Goal: Task Accomplishment & Management: Manage account settings

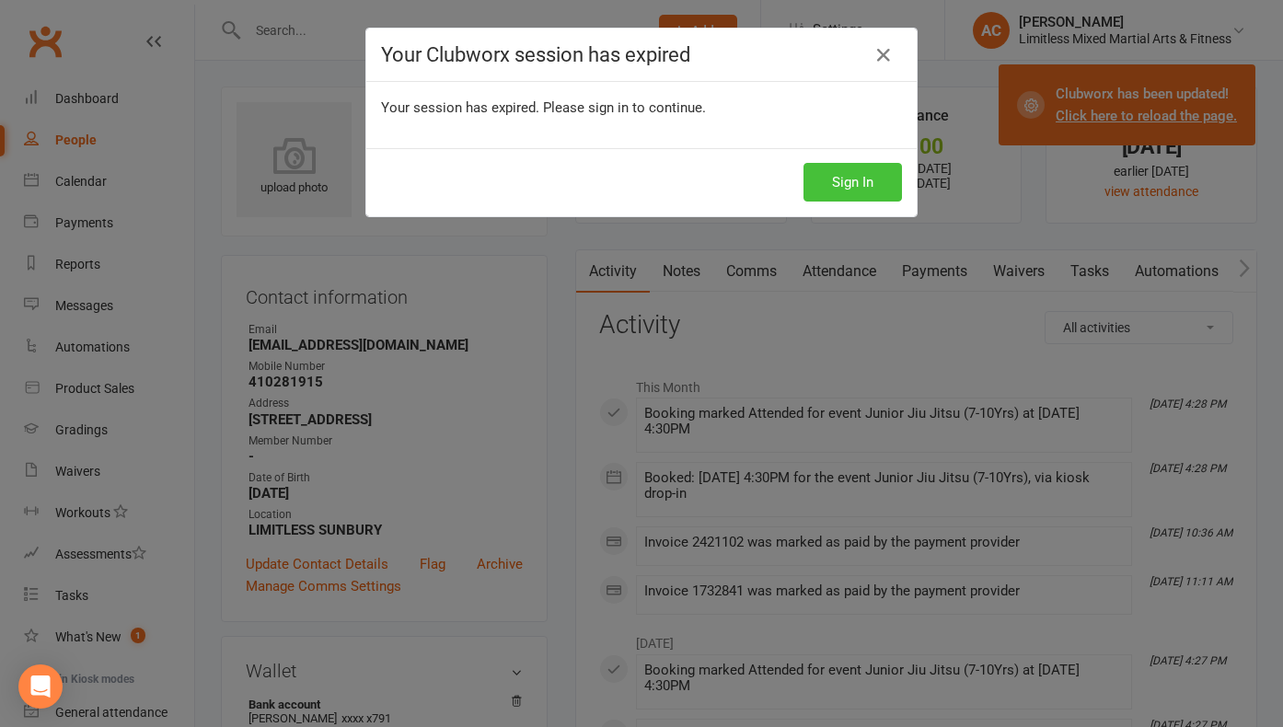
click at [867, 185] on button "Sign In" at bounding box center [852, 182] width 98 height 39
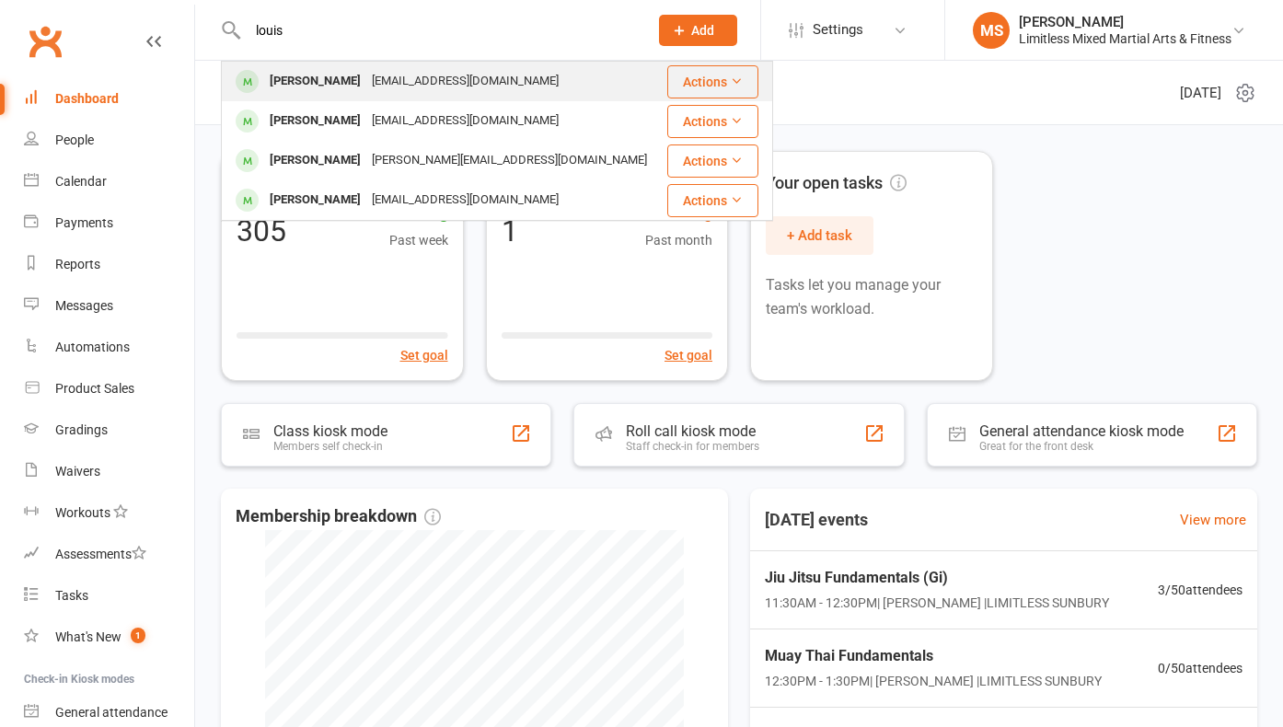
type input "louis"
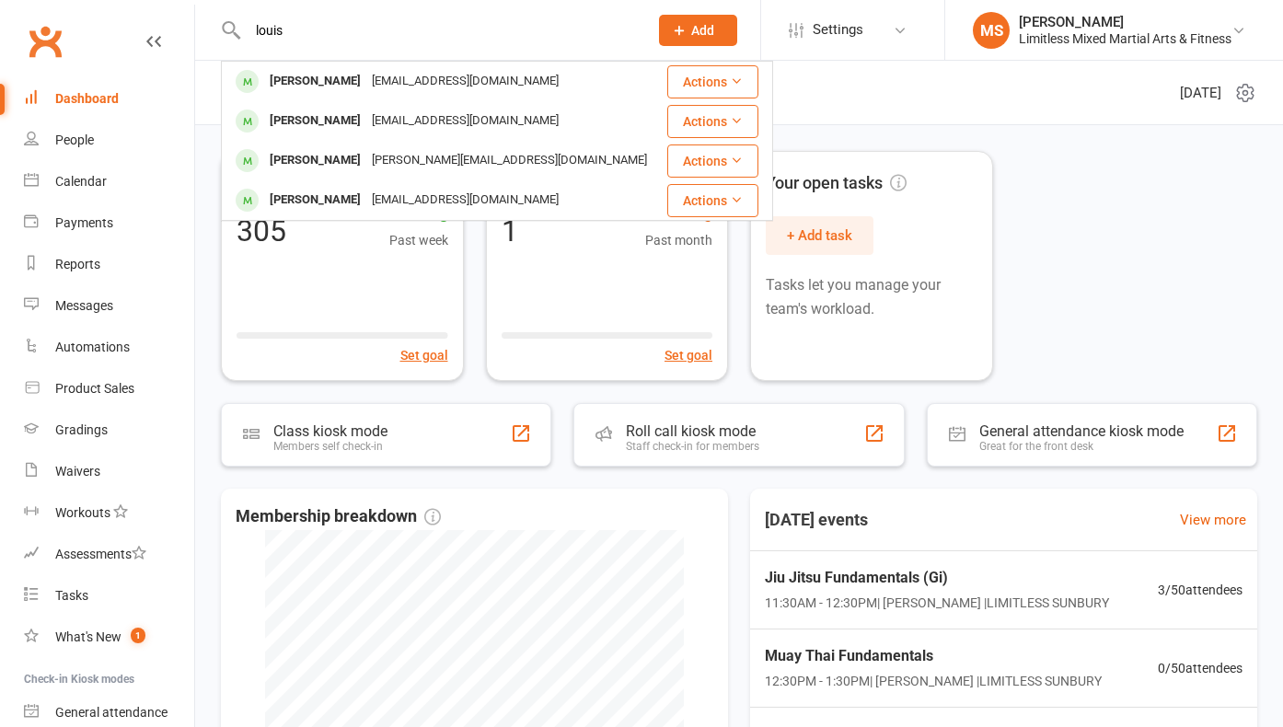
click at [320, 75] on div "[PERSON_NAME]" at bounding box center [315, 81] width 102 height 27
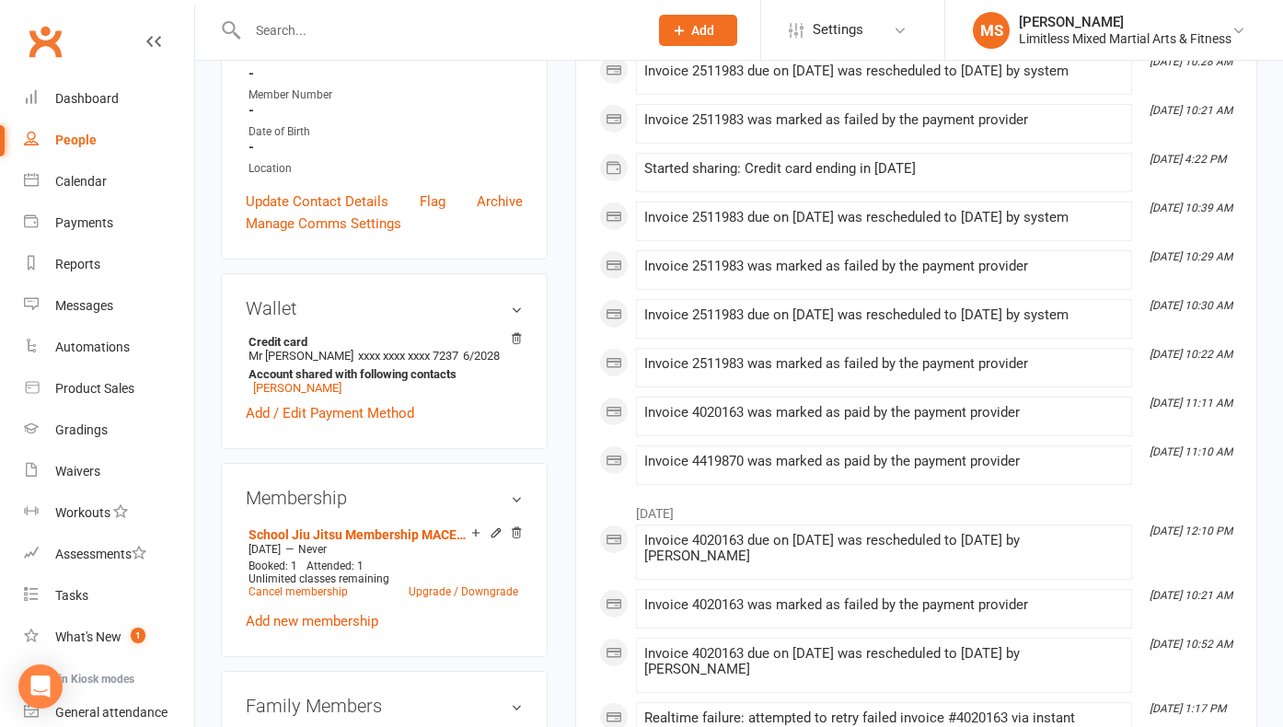
scroll to position [351, 0]
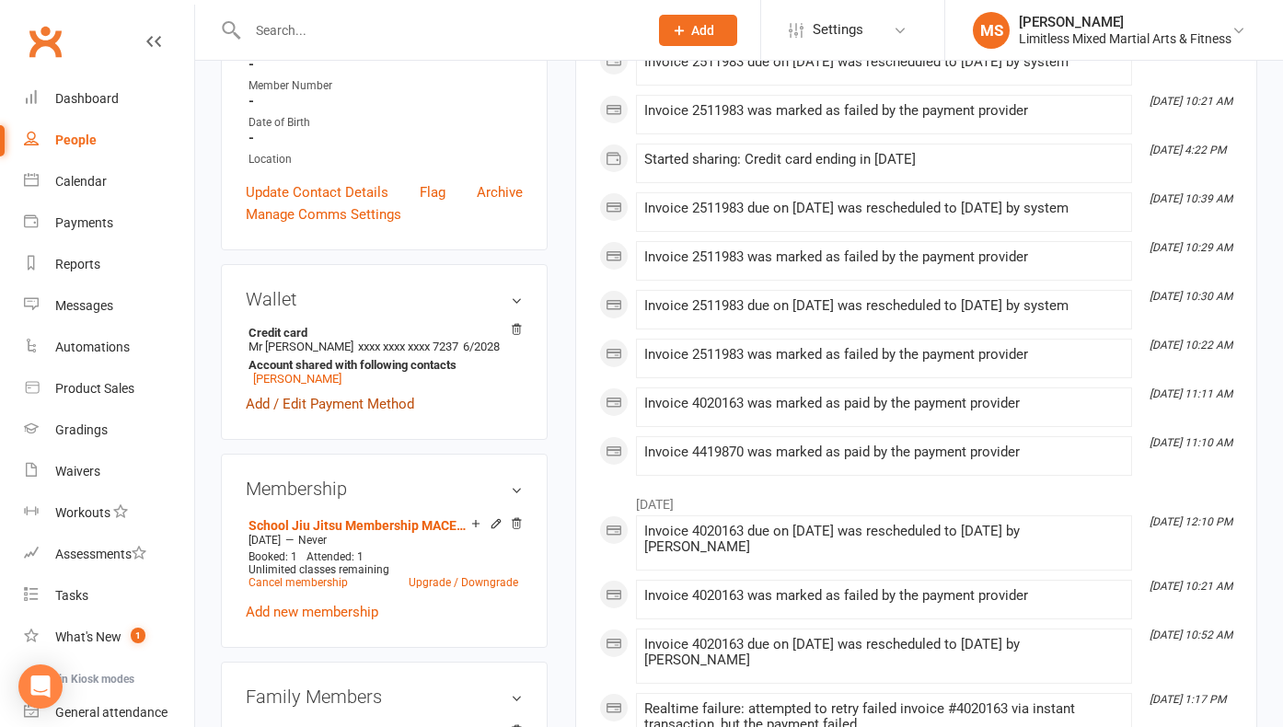
click at [318, 403] on link "Add / Edit Payment Method" at bounding box center [330, 404] width 168 height 22
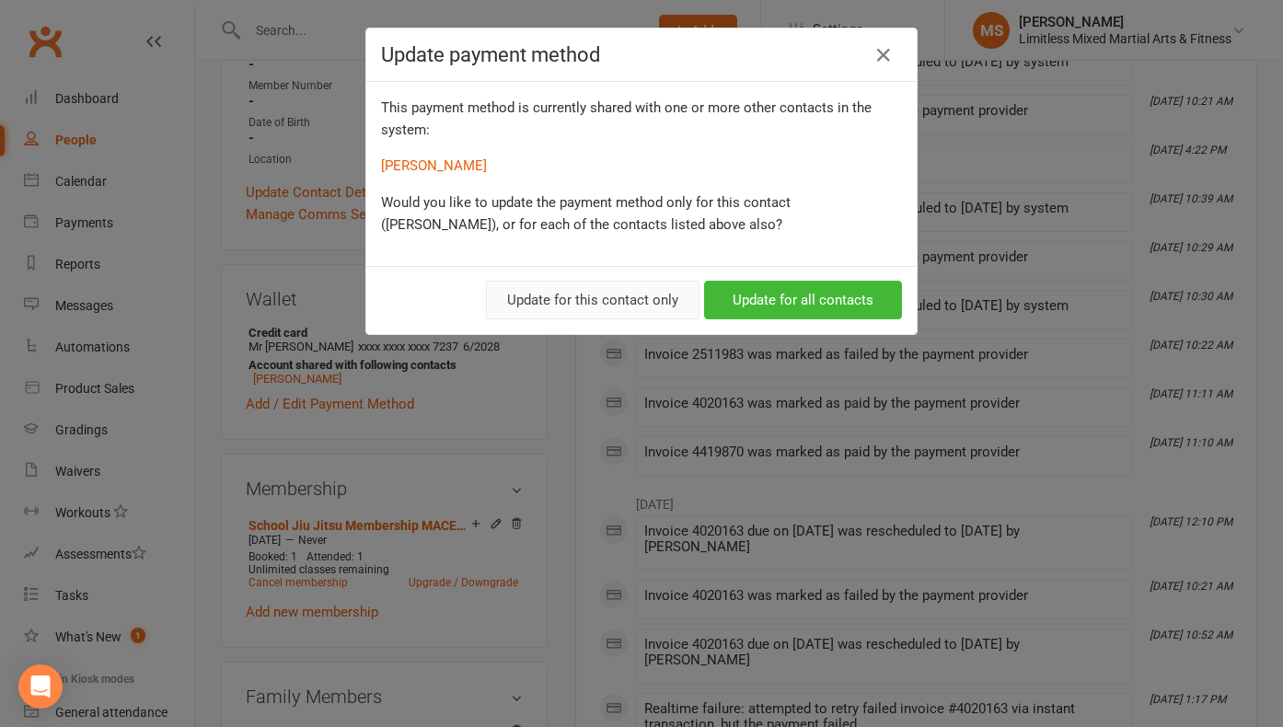
click at [609, 306] on button "Update for this contact only" at bounding box center [592, 300] width 213 height 39
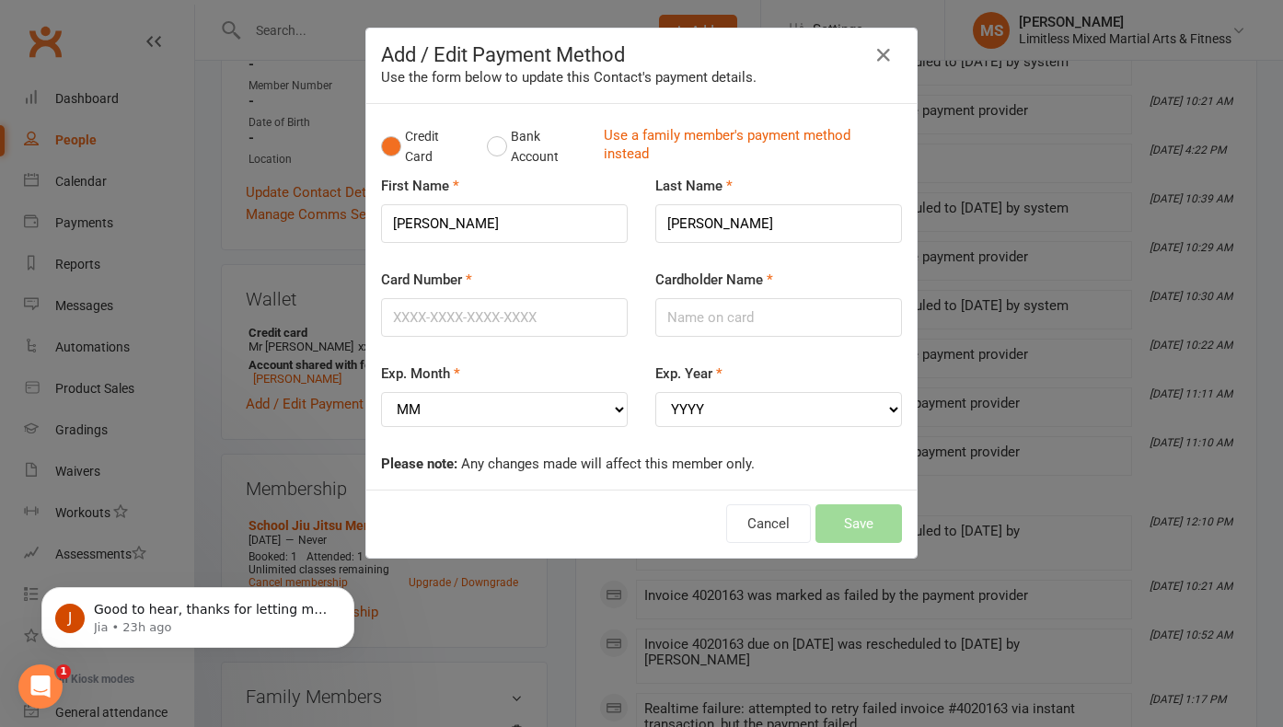
scroll to position [0, 0]
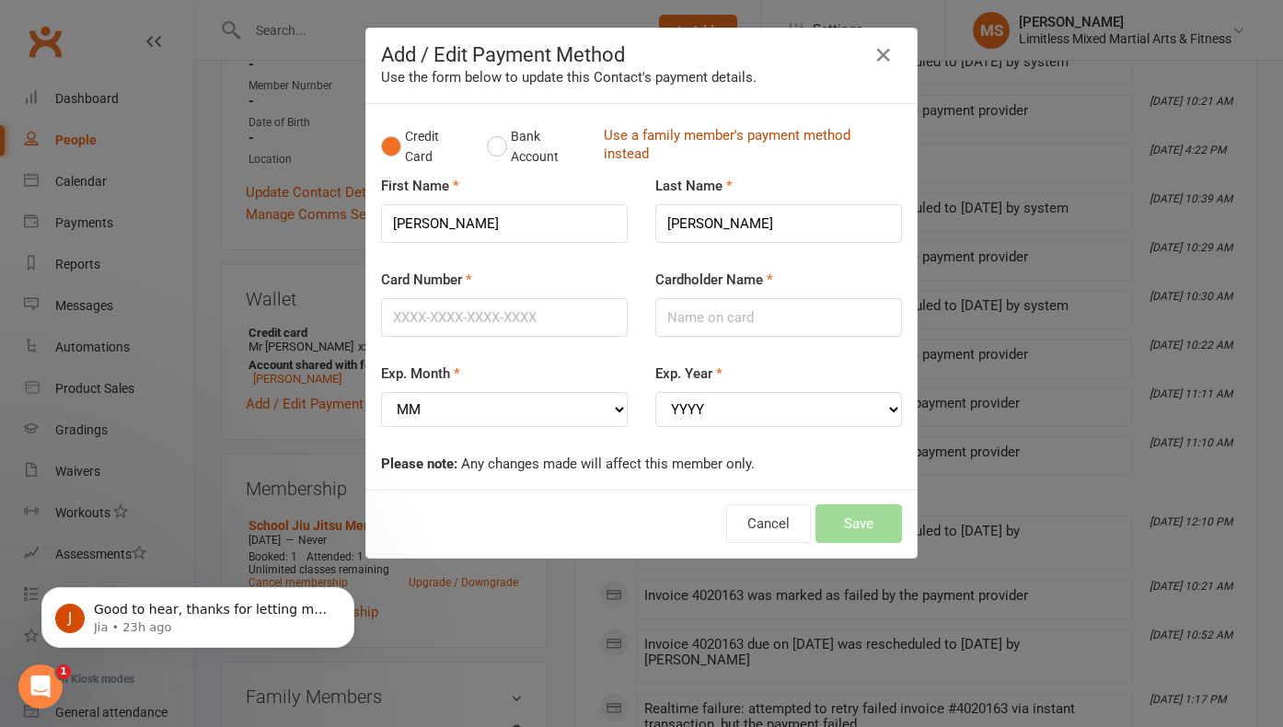
click at [635, 132] on link "Use a family member's payment method instead" at bounding box center [748, 146] width 289 height 41
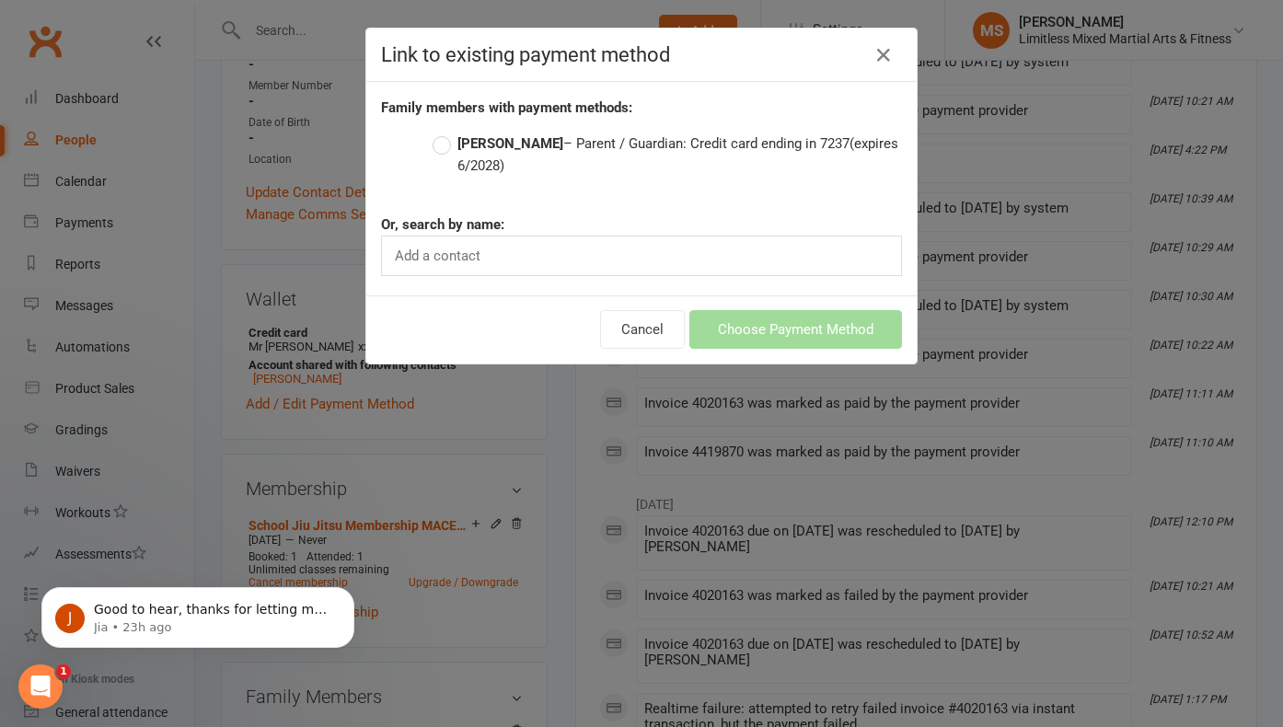
click at [450, 143] on label "[PERSON_NAME] – Parent / Guardian: Credit card ending in 7237 (expires 6/2028)" at bounding box center [666, 154] width 469 height 44
click at [444, 132] on input "[PERSON_NAME] – Parent / Guardian: Credit card ending in 7237 (expires 6/2028)" at bounding box center [438, 132] width 12 height 0
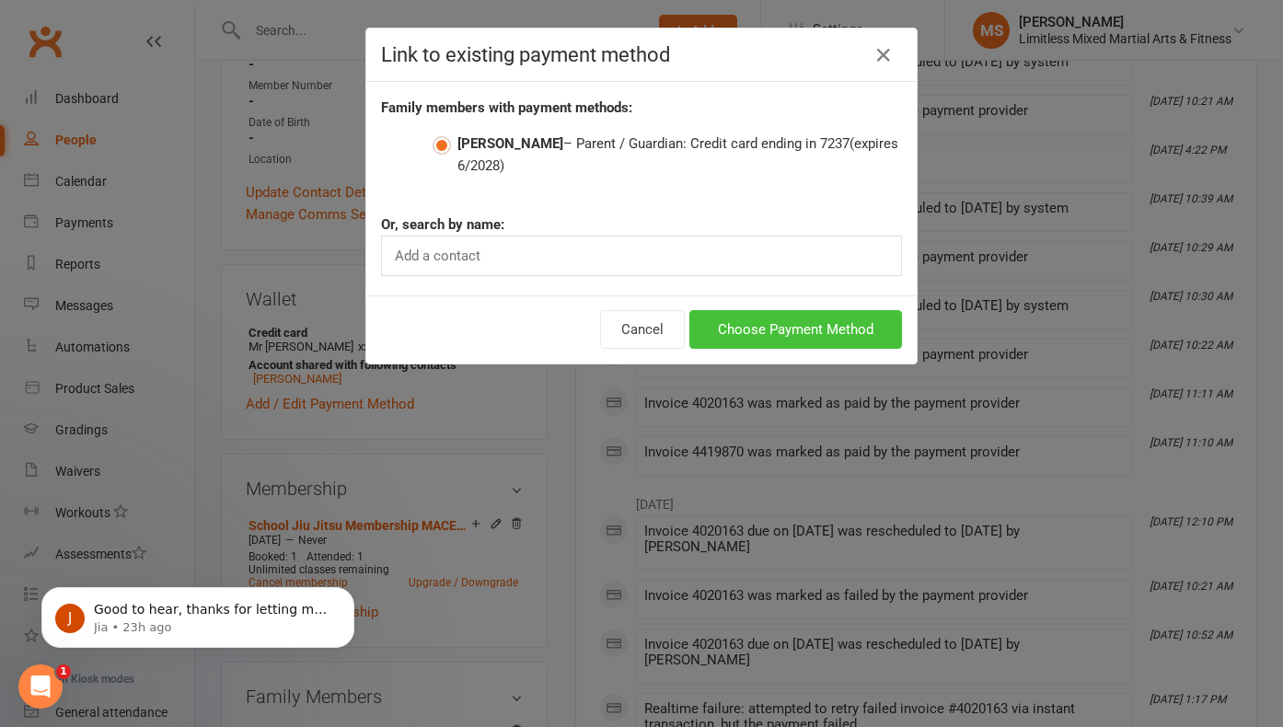
click at [779, 330] on button "Choose Payment Method" at bounding box center [795, 329] width 213 height 39
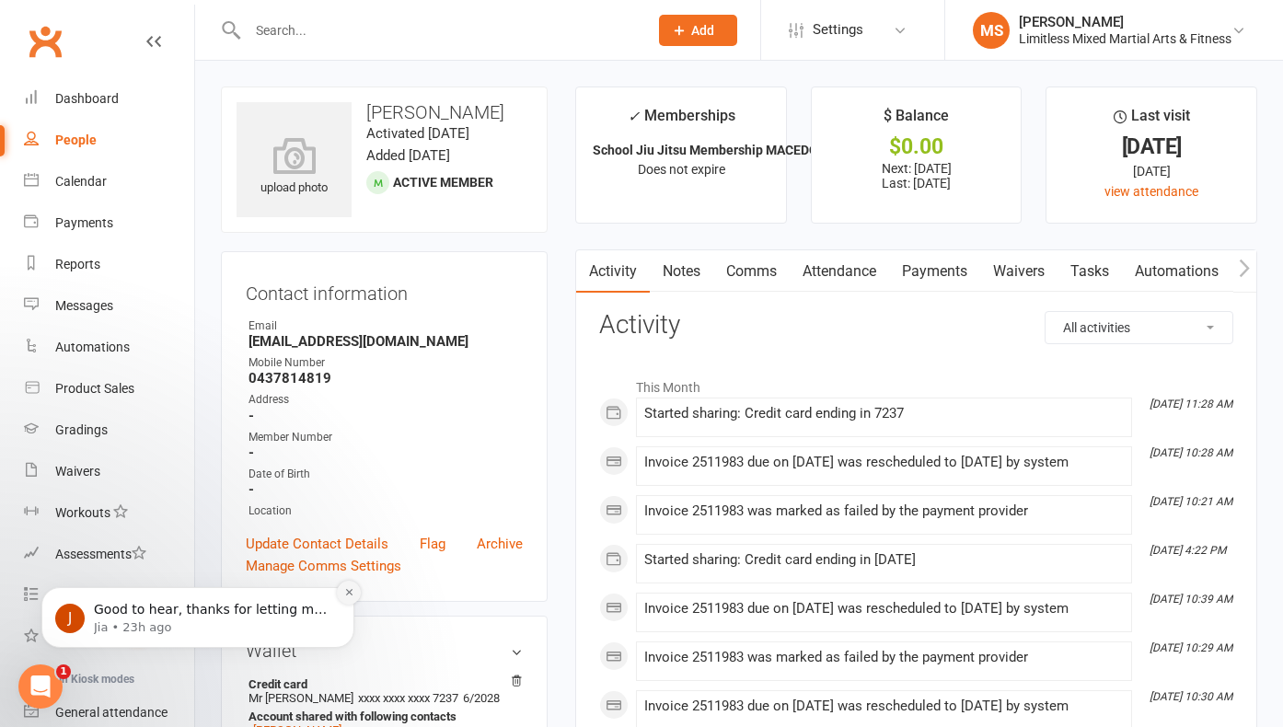
click at [346, 595] on icon "Dismiss notification" at bounding box center [349, 592] width 10 height 10
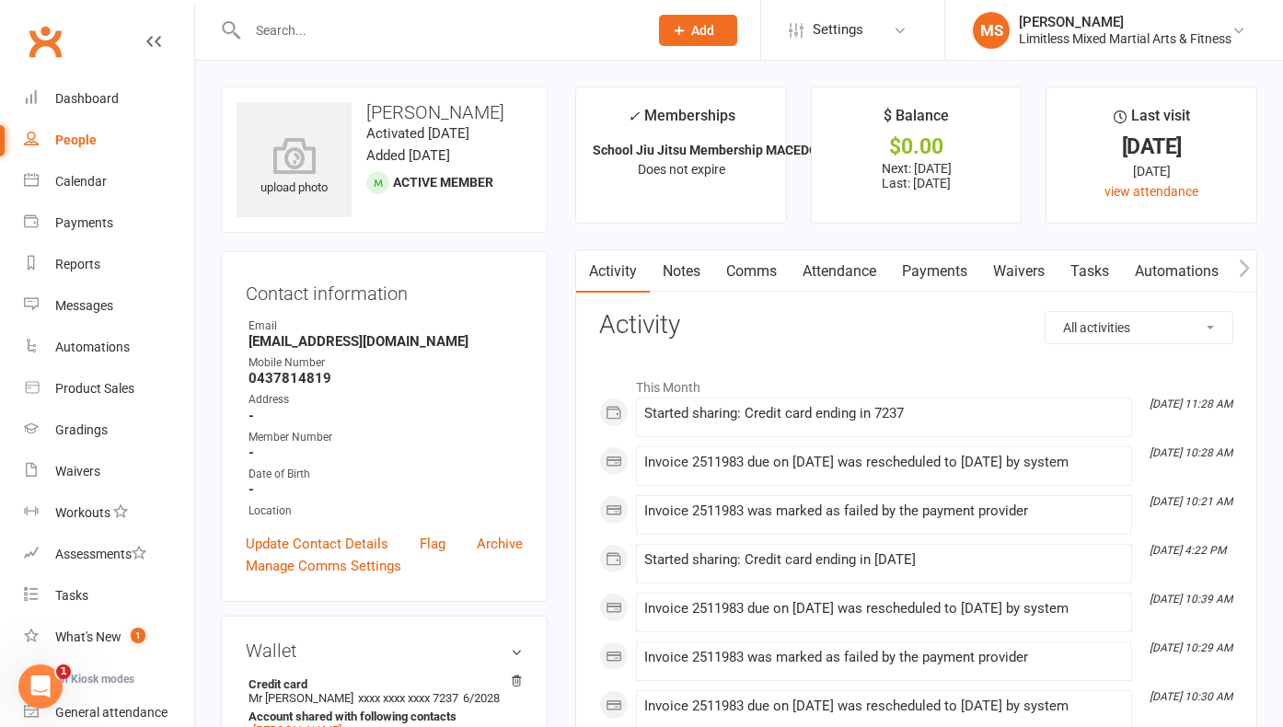
click at [61, 136] on div "People" at bounding box center [75, 139] width 41 height 15
select select "100"
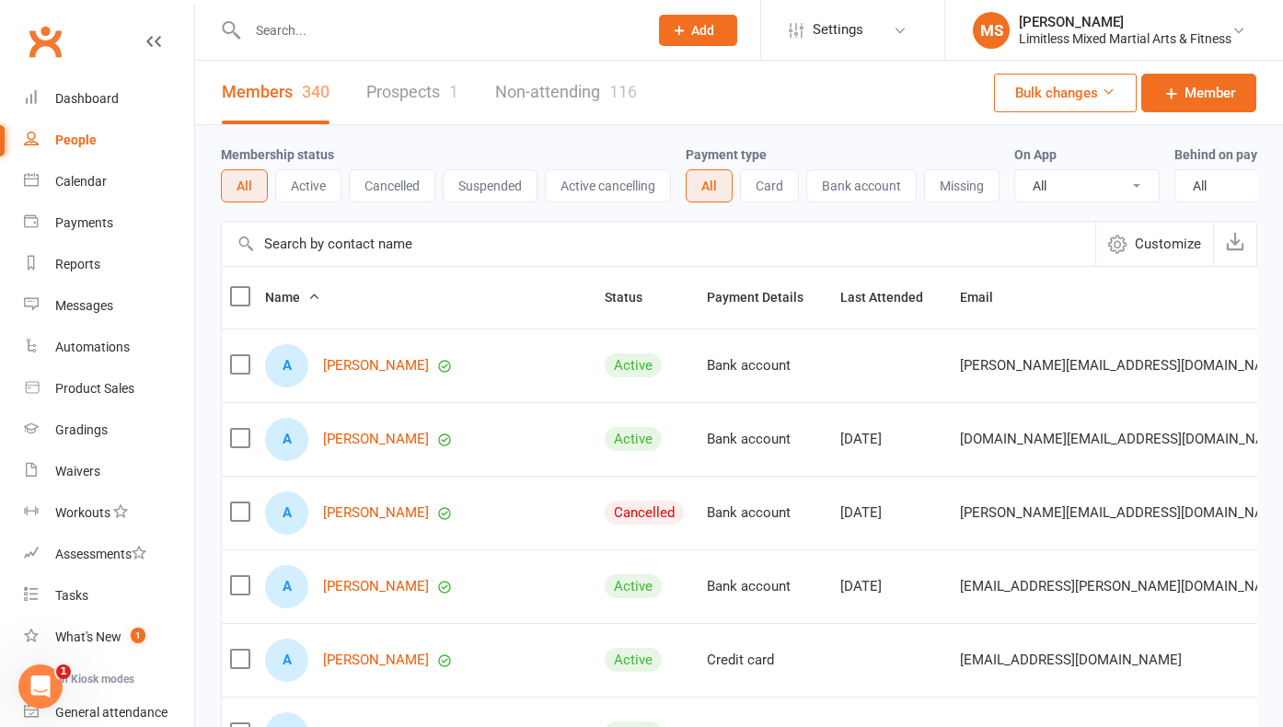
click at [286, 33] on input "text" at bounding box center [438, 30] width 393 height 26
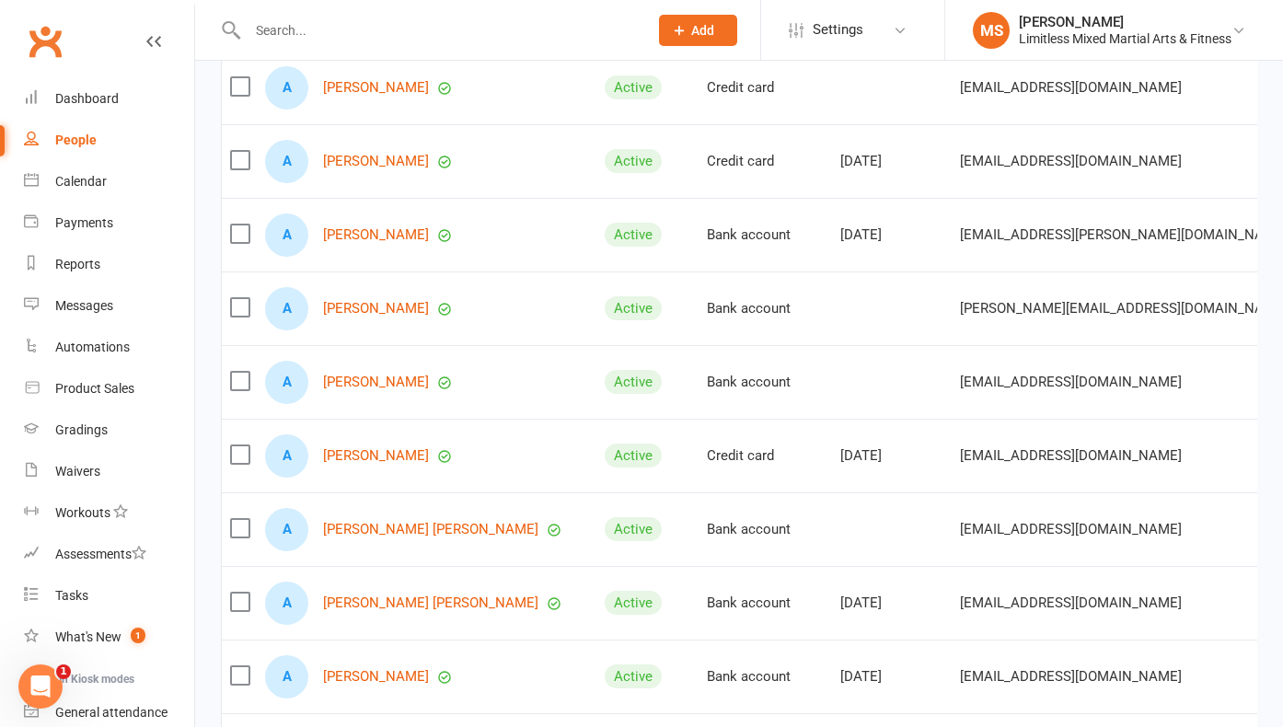
scroll to position [1608, 0]
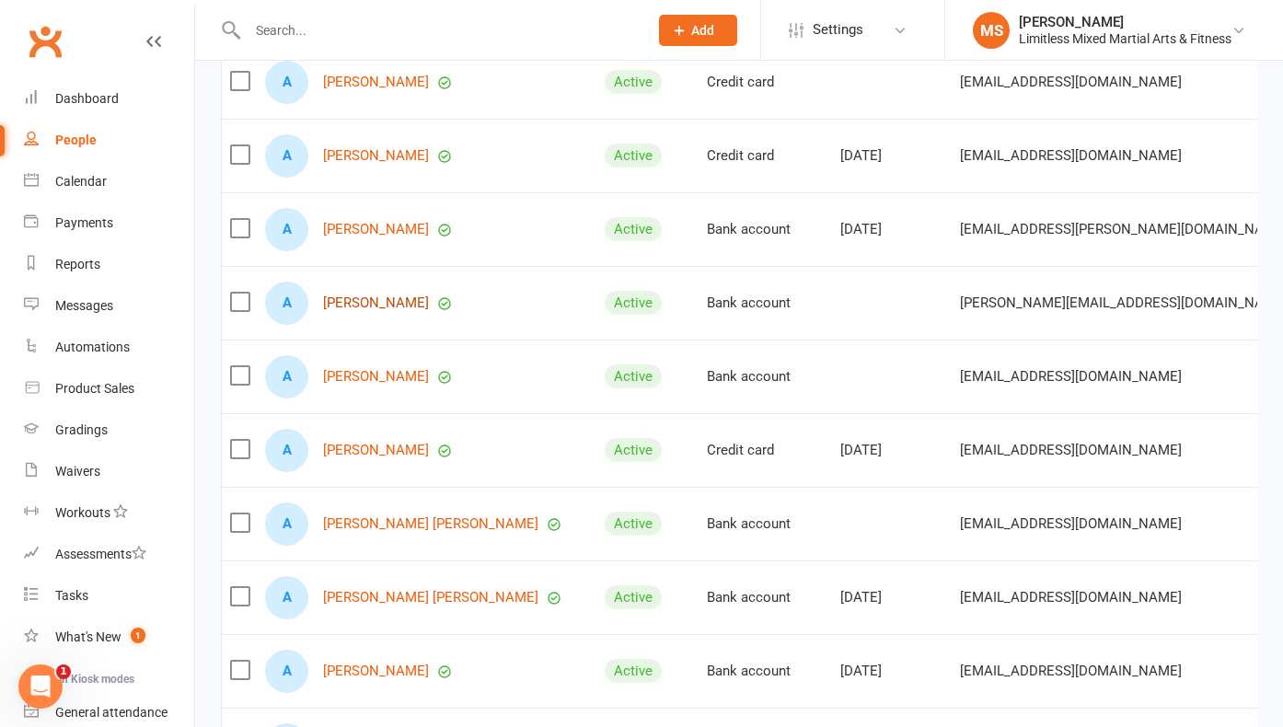
click at [346, 301] on link "[PERSON_NAME]" at bounding box center [376, 303] width 106 height 16
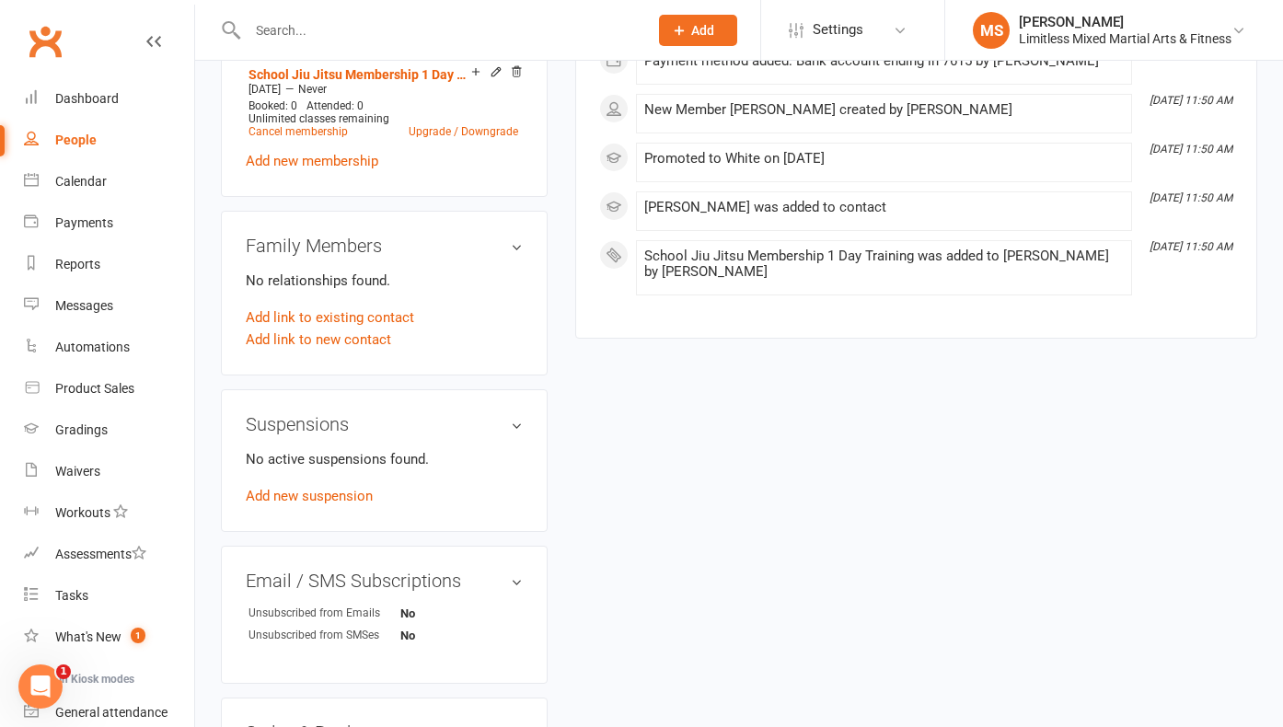
scroll to position [847, 0]
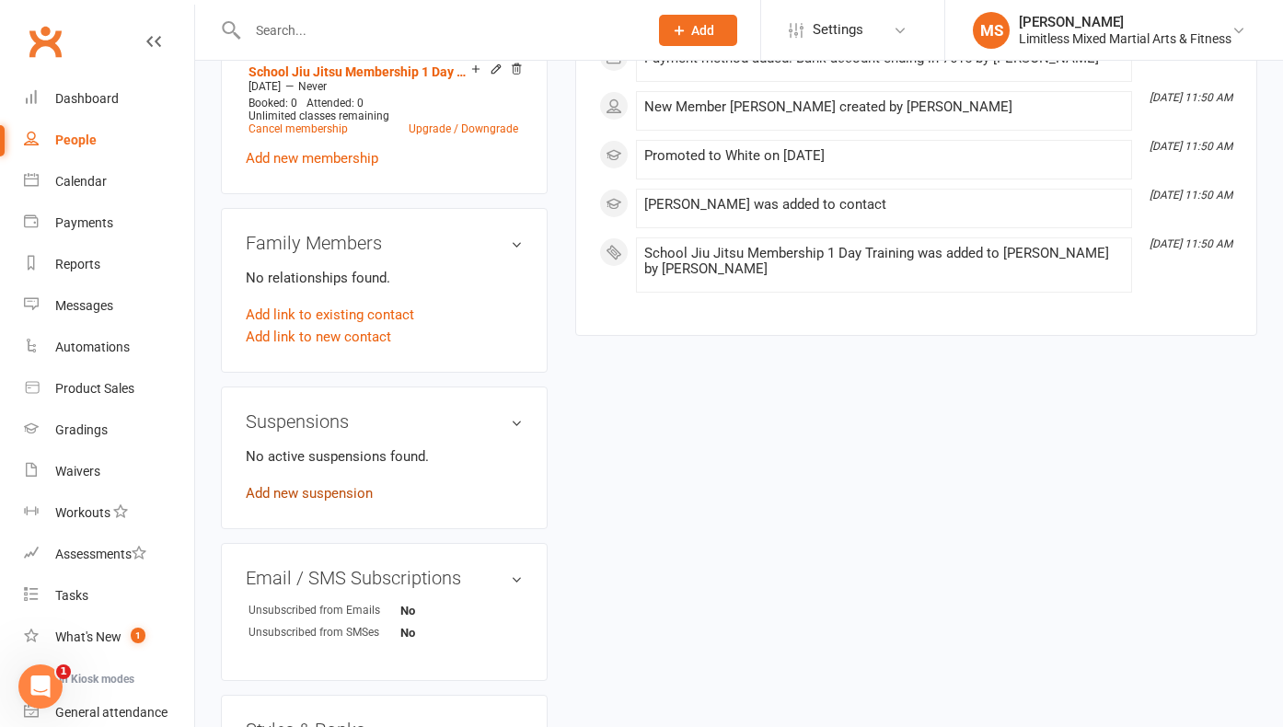
drag, startPoint x: 349, startPoint y: 486, endPoint x: 377, endPoint y: 486, distance: 28.5
click at [349, 486] on link "Add new suspension" at bounding box center [309, 493] width 127 height 17
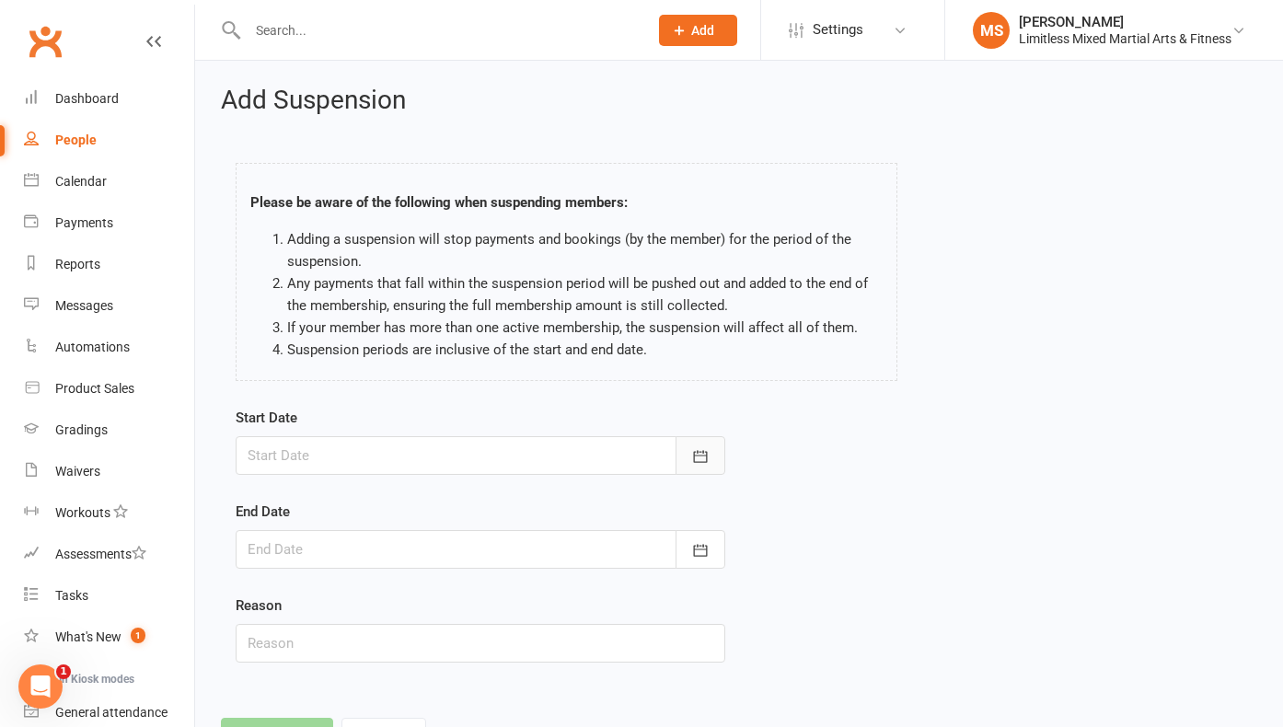
click at [713, 452] on button "button" at bounding box center [700, 455] width 50 height 39
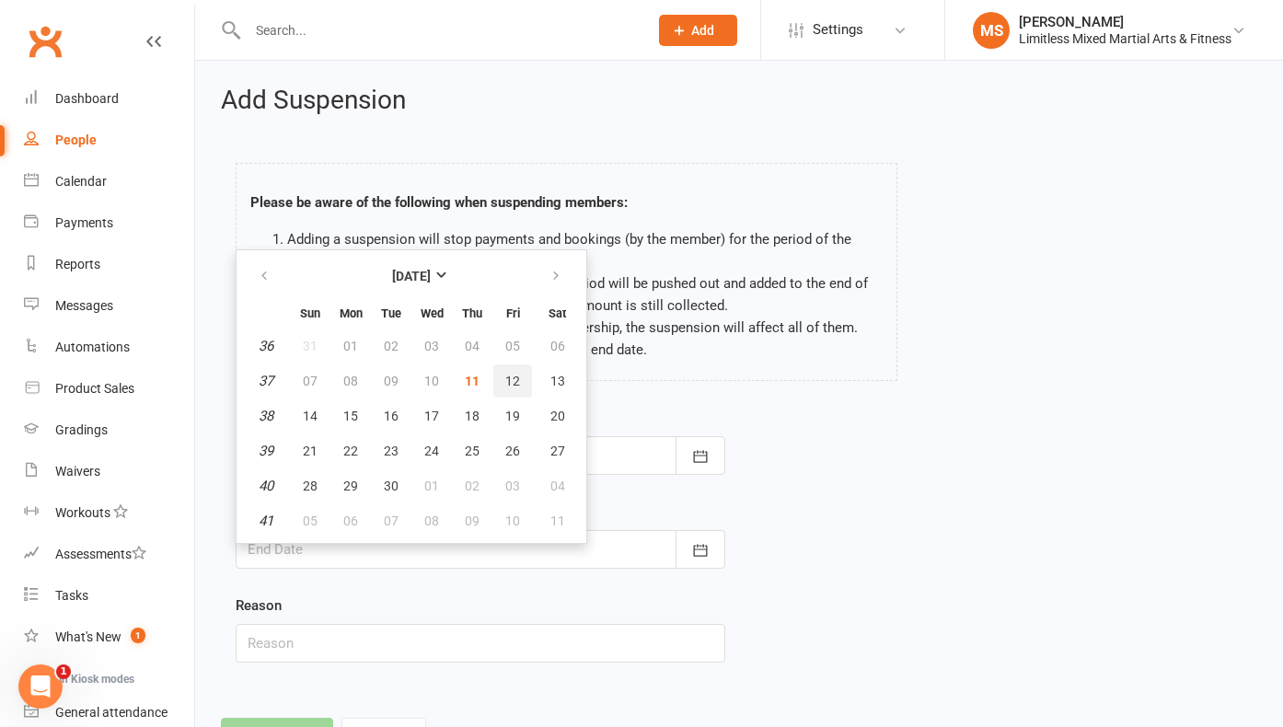
click at [512, 374] on span "12" at bounding box center [512, 381] width 15 height 15
type input "[DATE]"
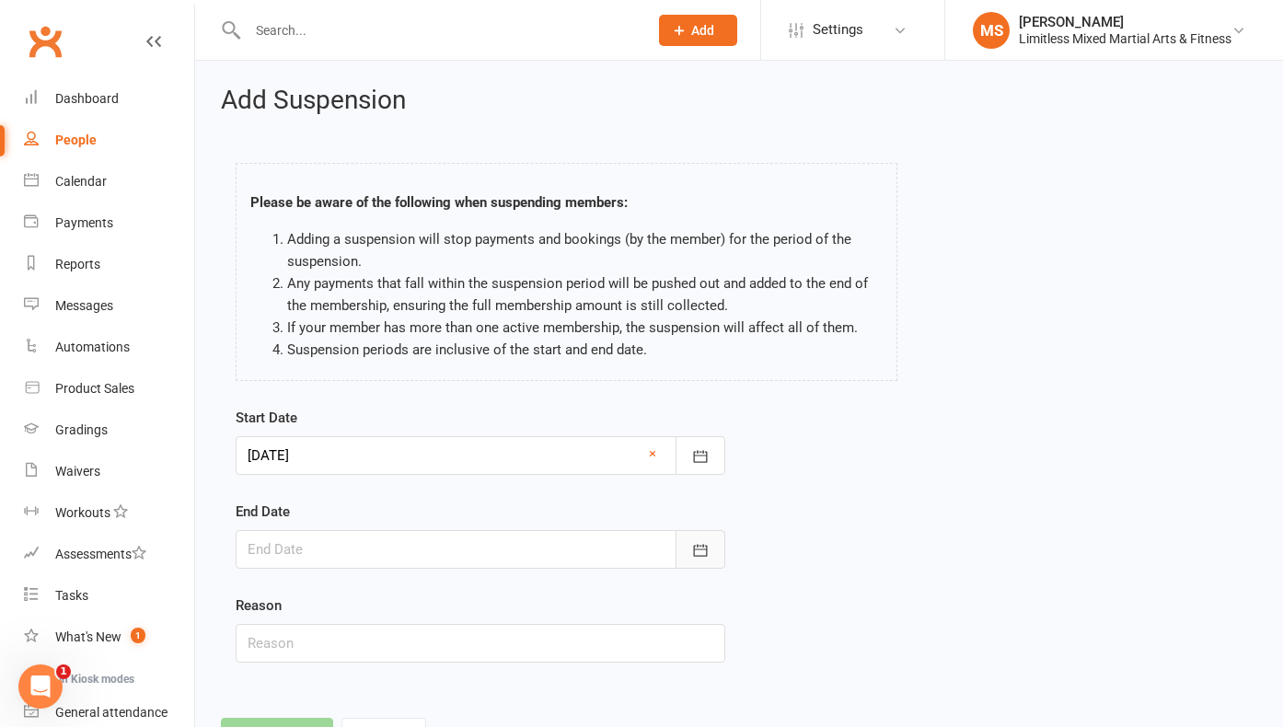
click at [692, 541] on icon "button" at bounding box center [700, 550] width 18 height 18
click at [707, 549] on icon "button" at bounding box center [700, 550] width 18 height 18
click at [702, 547] on icon "button" at bounding box center [700, 550] width 18 height 18
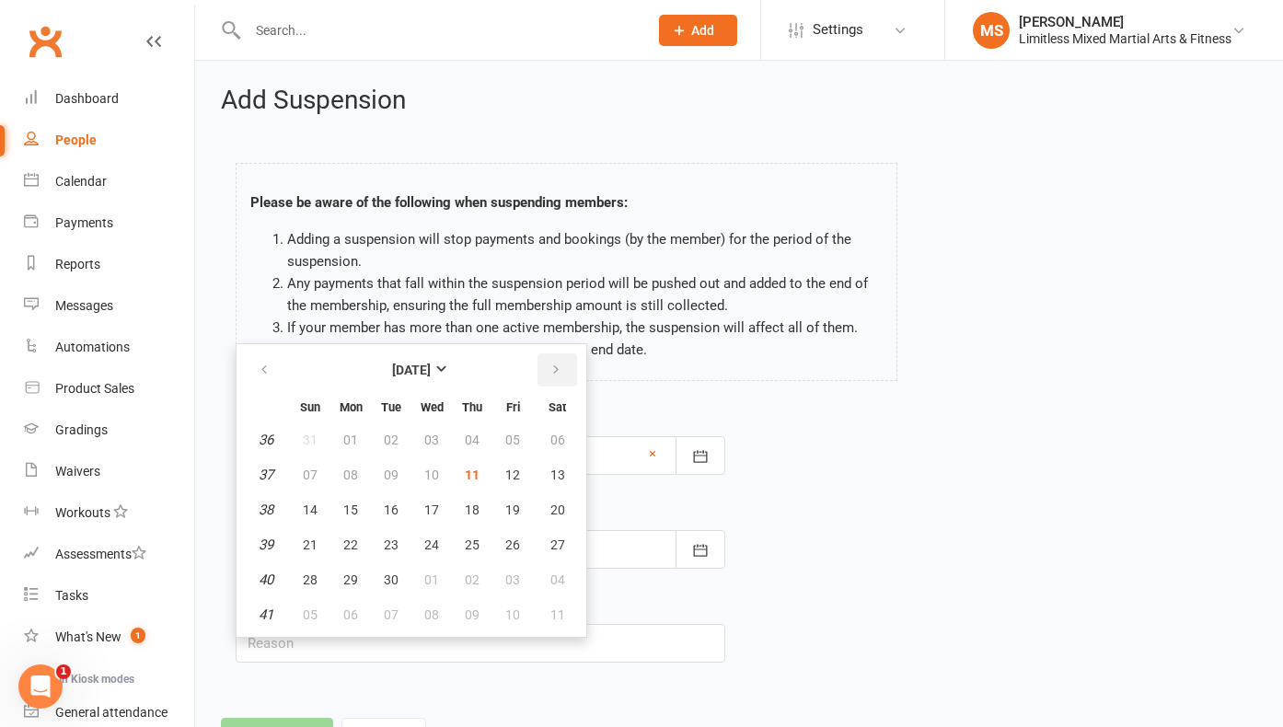
click at [556, 371] on icon "button" at bounding box center [555, 370] width 13 height 15
click at [508, 432] on span "03" at bounding box center [512, 439] width 15 height 15
type input "[DATE]"
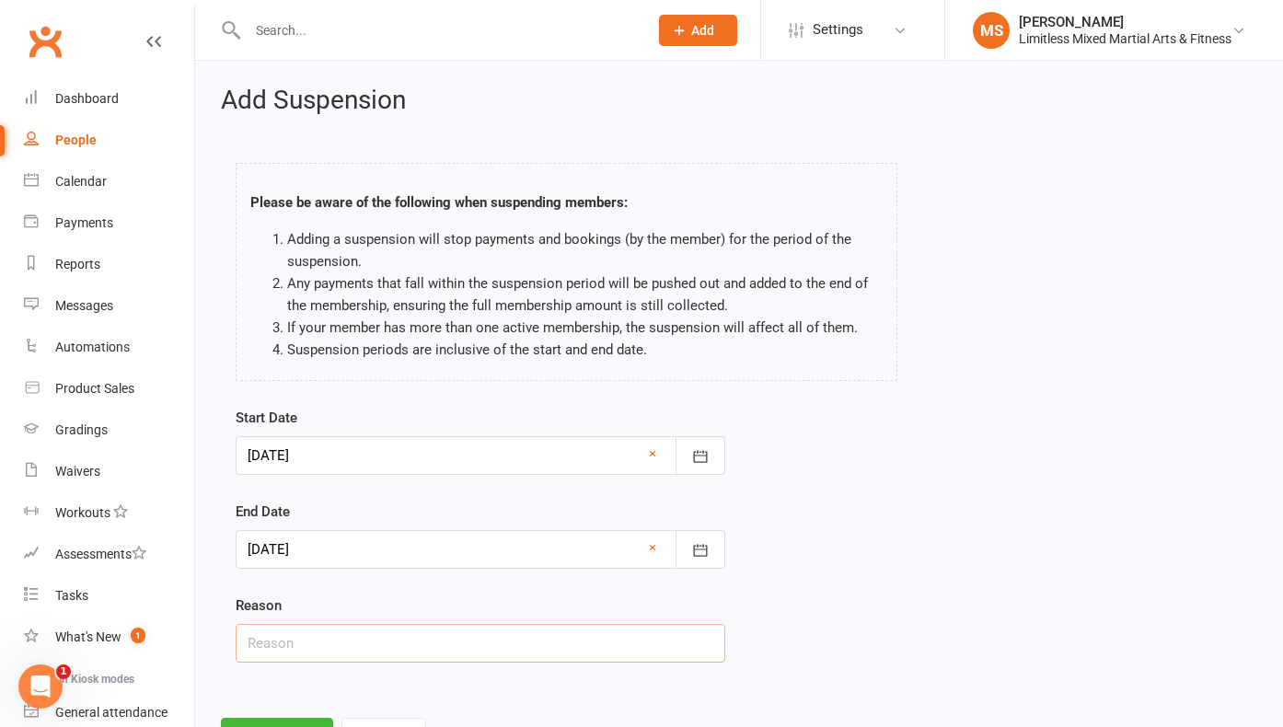
click at [319, 654] on input "text" at bounding box center [480, 643] width 489 height 39
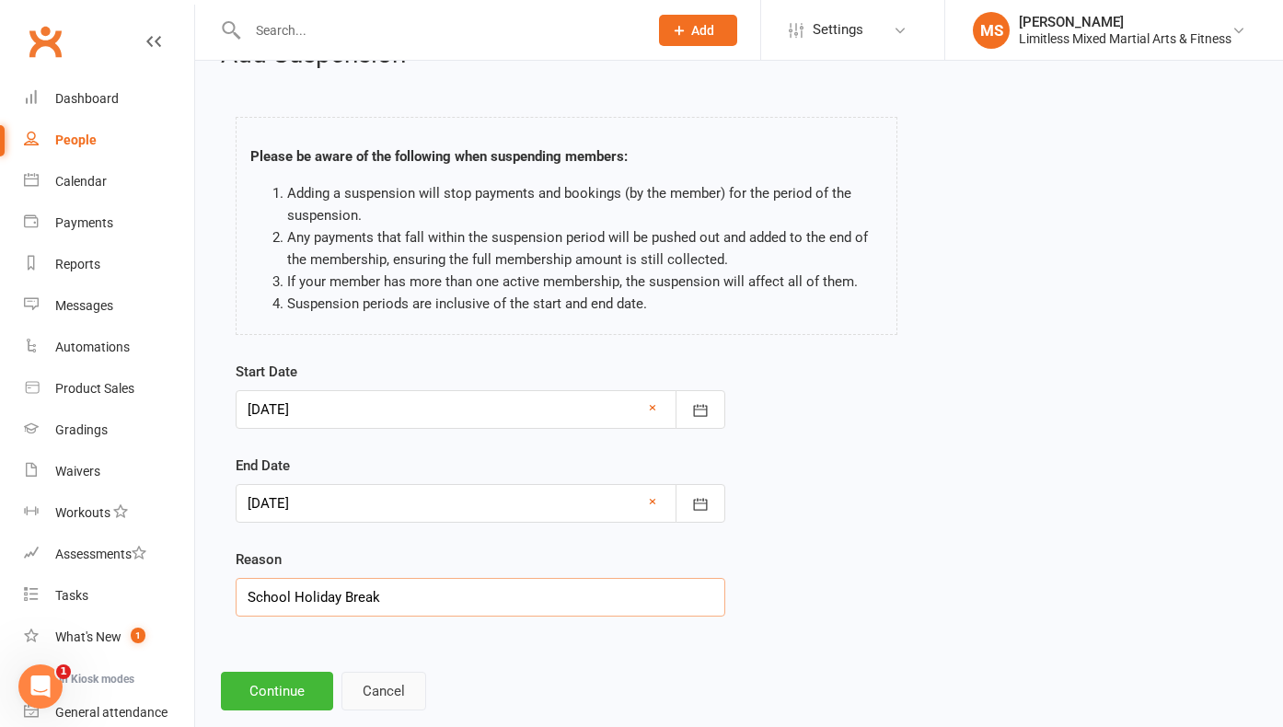
scroll to position [82, 0]
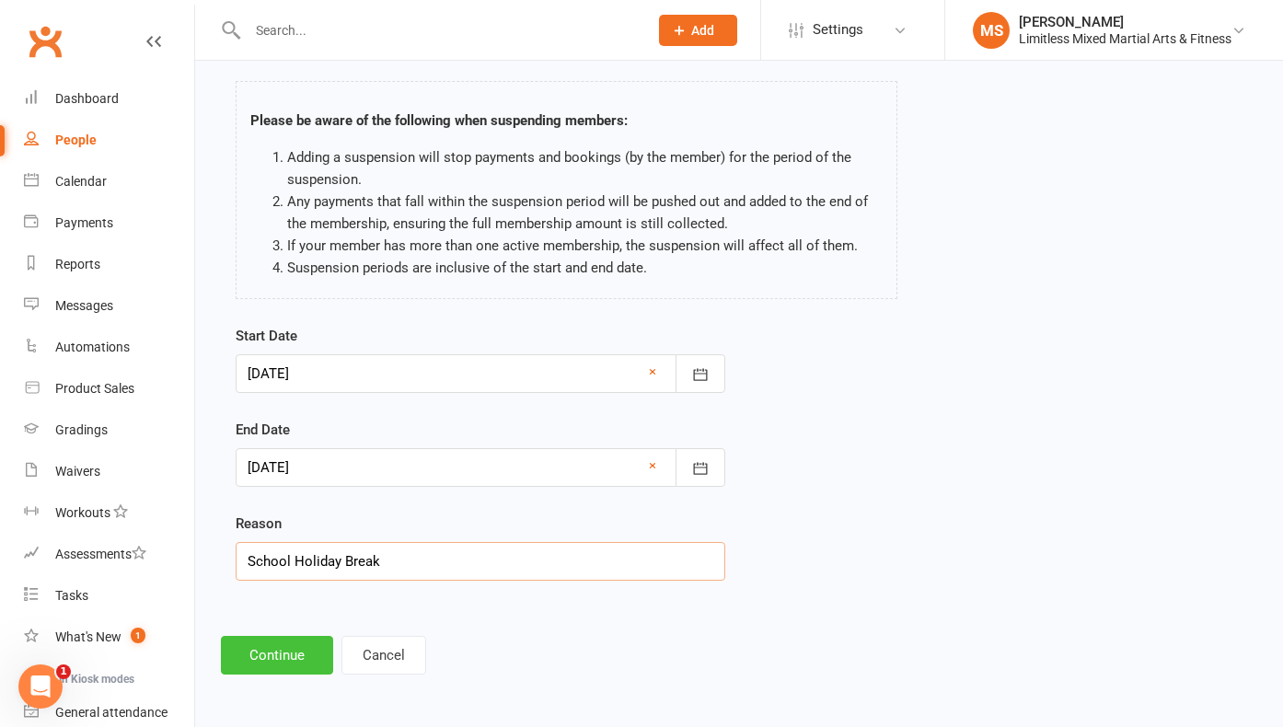
type input "School Holiday Break"
click at [294, 642] on button "Continue" at bounding box center [277, 655] width 112 height 39
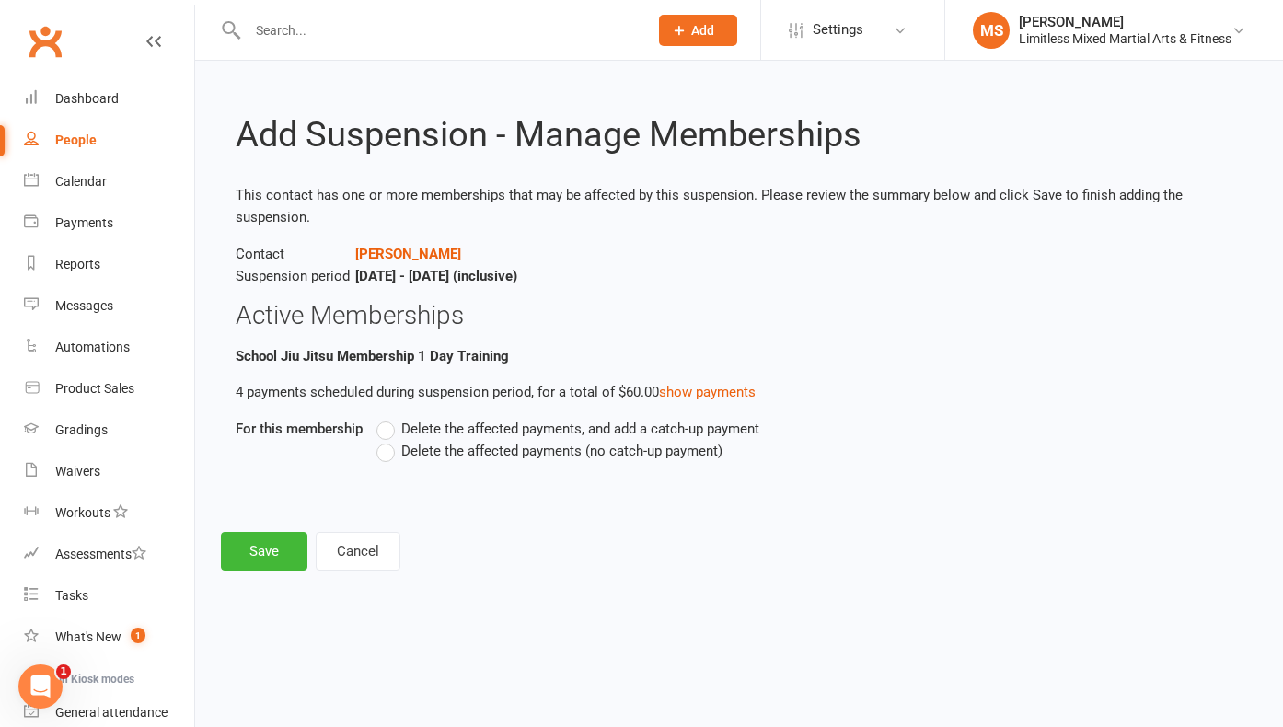
click at [388, 426] on label "Delete the affected payments, and add a catch-up payment" at bounding box center [567, 429] width 383 height 22
click at [388, 418] on input "Delete the affected payments, and add a catch-up payment" at bounding box center [382, 418] width 12 height 0
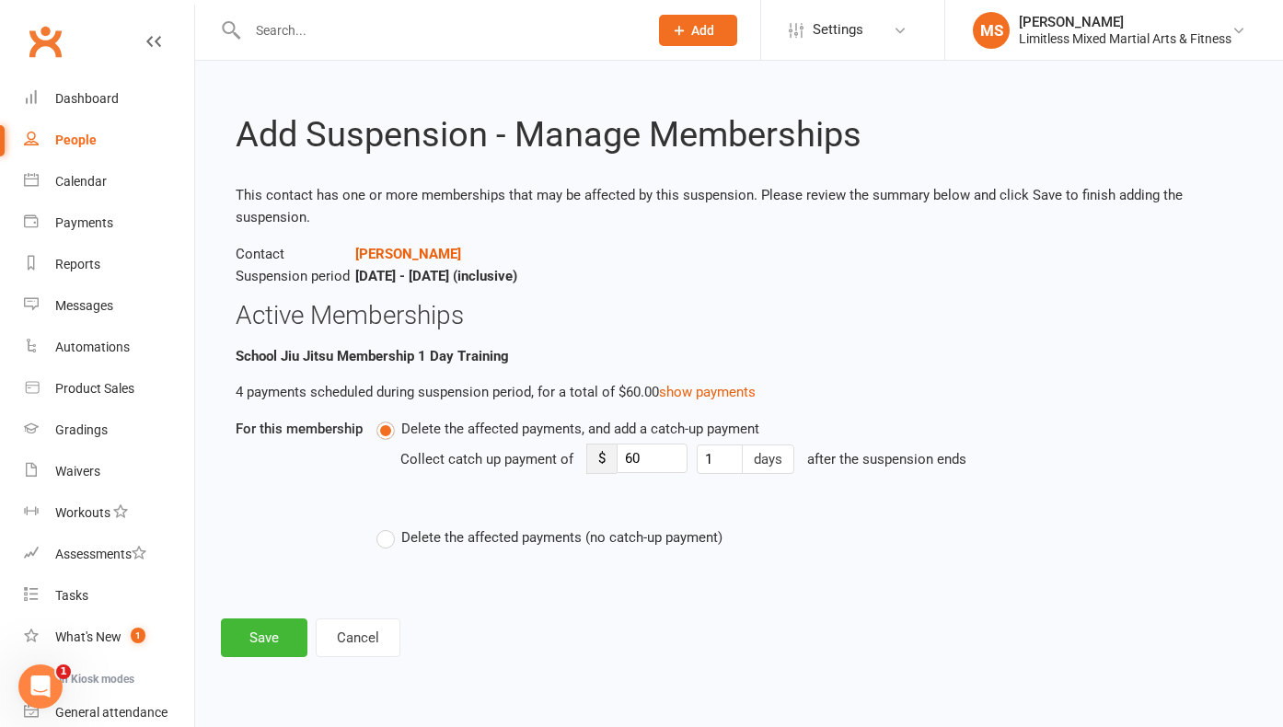
click at [386, 432] on label "Delete the affected payments, and add a catch-up payment" at bounding box center [567, 429] width 383 height 22
click at [386, 418] on input "Delete the affected payments, and add a catch-up payment" at bounding box center [382, 418] width 12 height 0
click at [386, 539] on label "Delete the affected payments (no catch-up payment)" at bounding box center [549, 537] width 346 height 22
click at [386, 526] on input "Delete the affected payments (no catch-up payment)" at bounding box center [382, 526] width 12 height 0
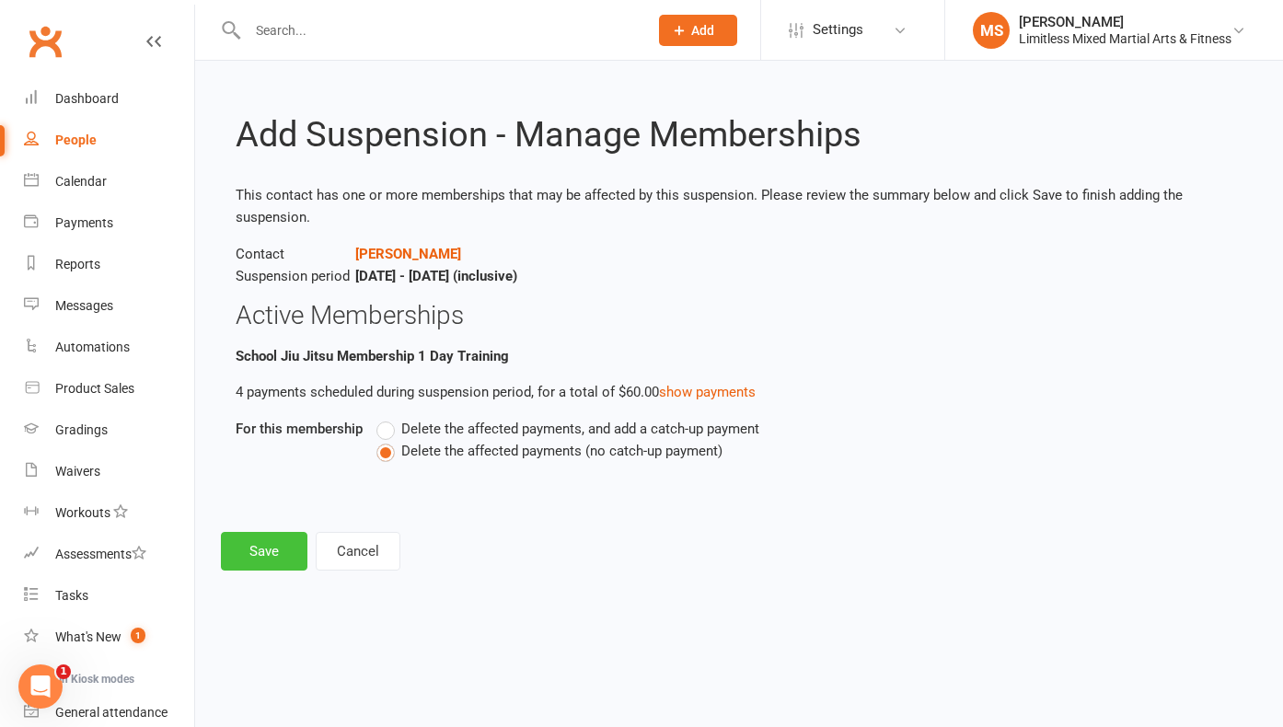
click at [278, 543] on button "Save" at bounding box center [264, 551] width 86 height 39
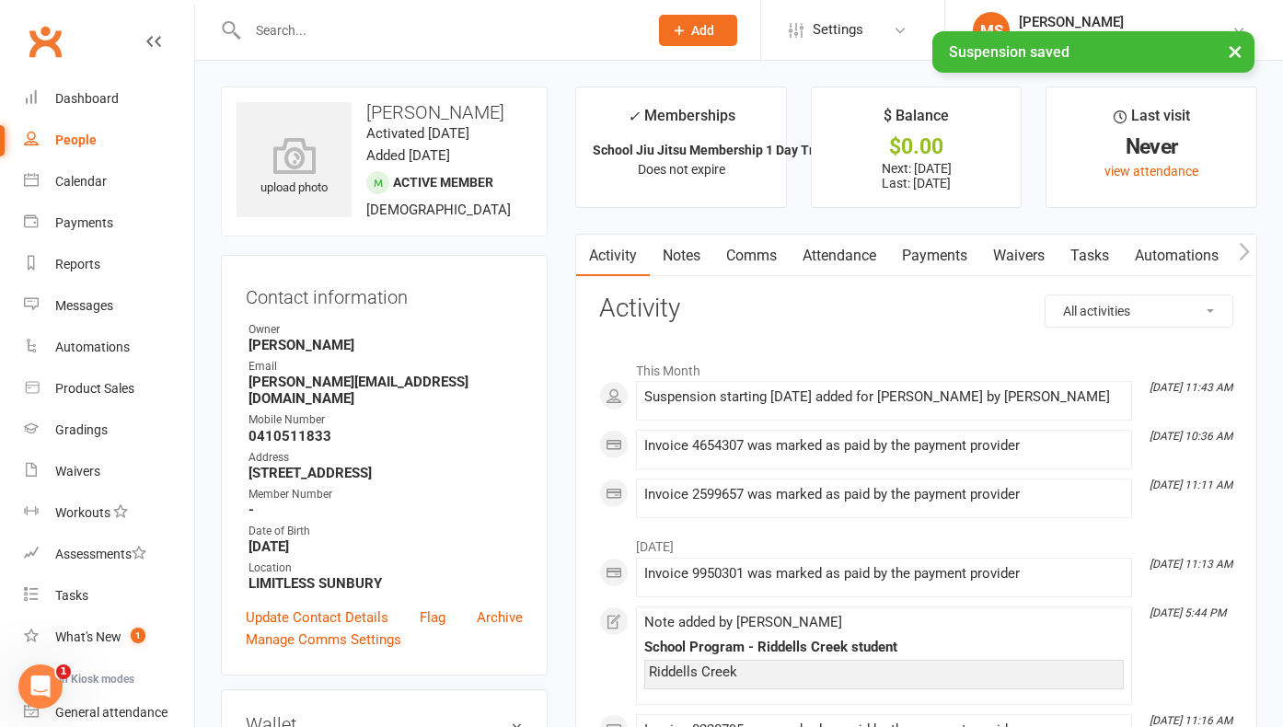
click at [316, 31] on div "× Suspension saved" at bounding box center [629, 31] width 1259 height 0
click at [307, 29] on input "text" at bounding box center [438, 30] width 393 height 26
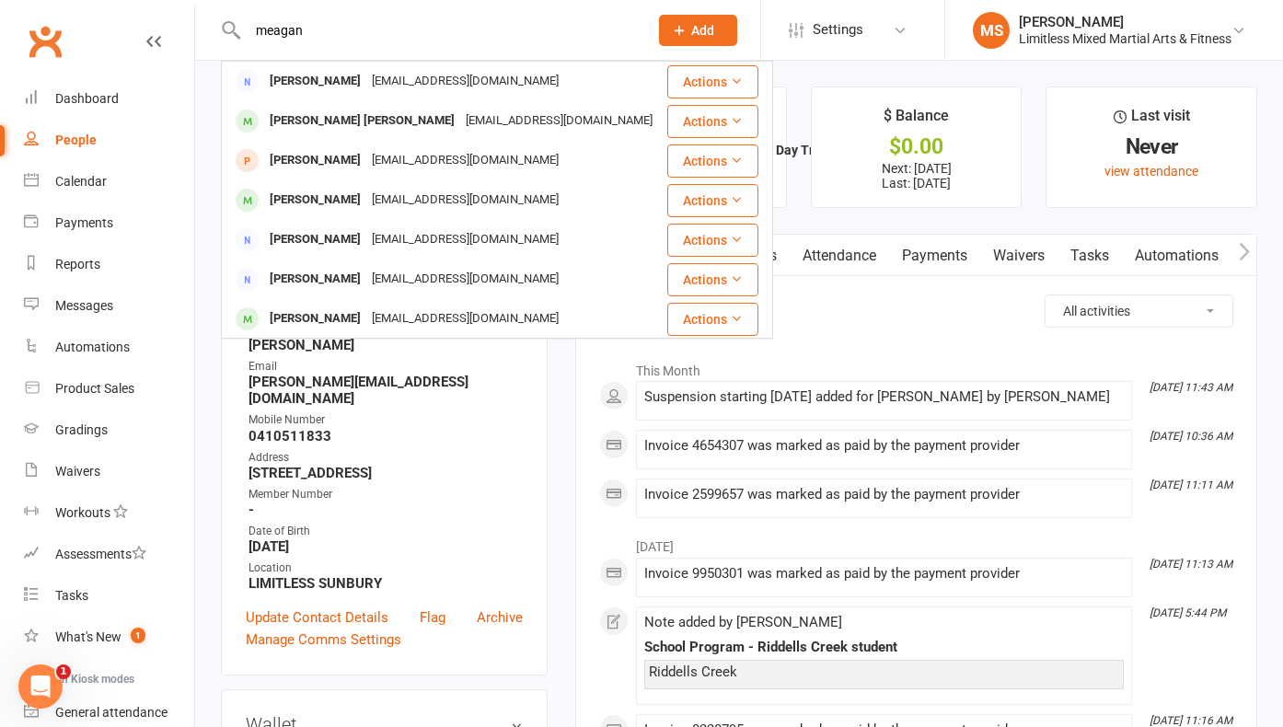
type input "meagan"
click at [340, 197] on div "[PERSON_NAME]" at bounding box center [315, 200] width 102 height 27
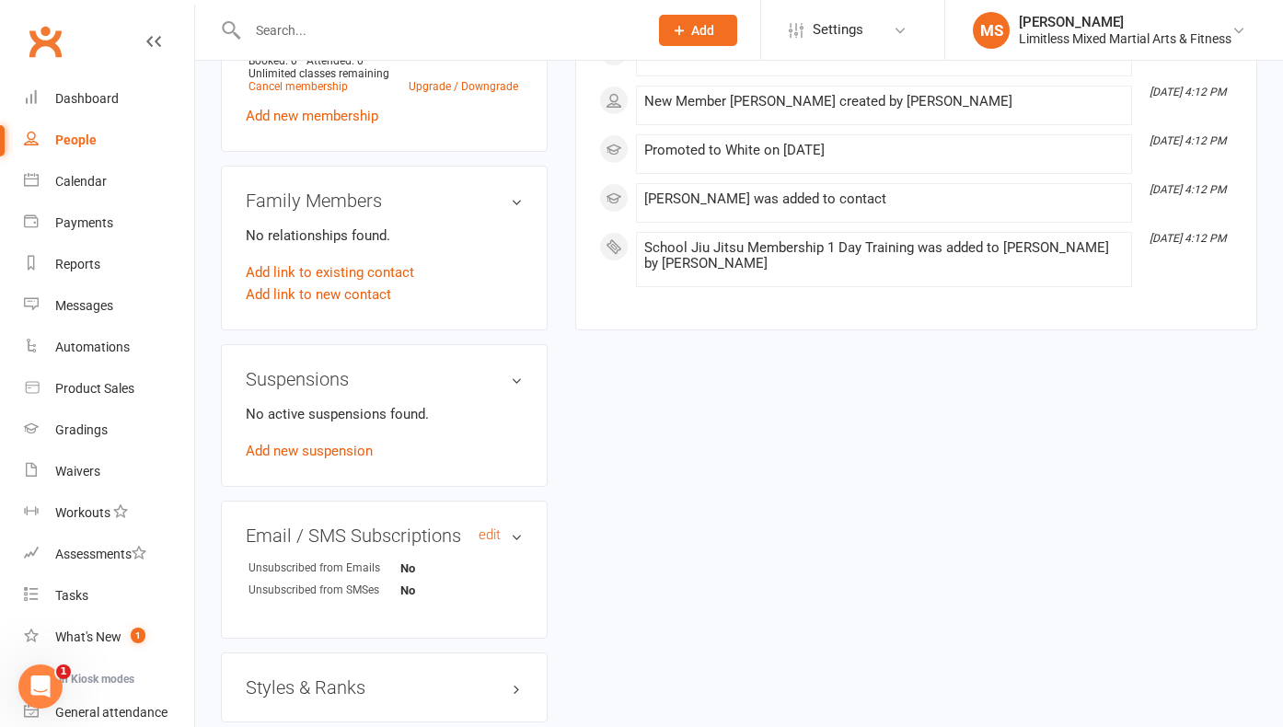
scroll to position [1060, 0]
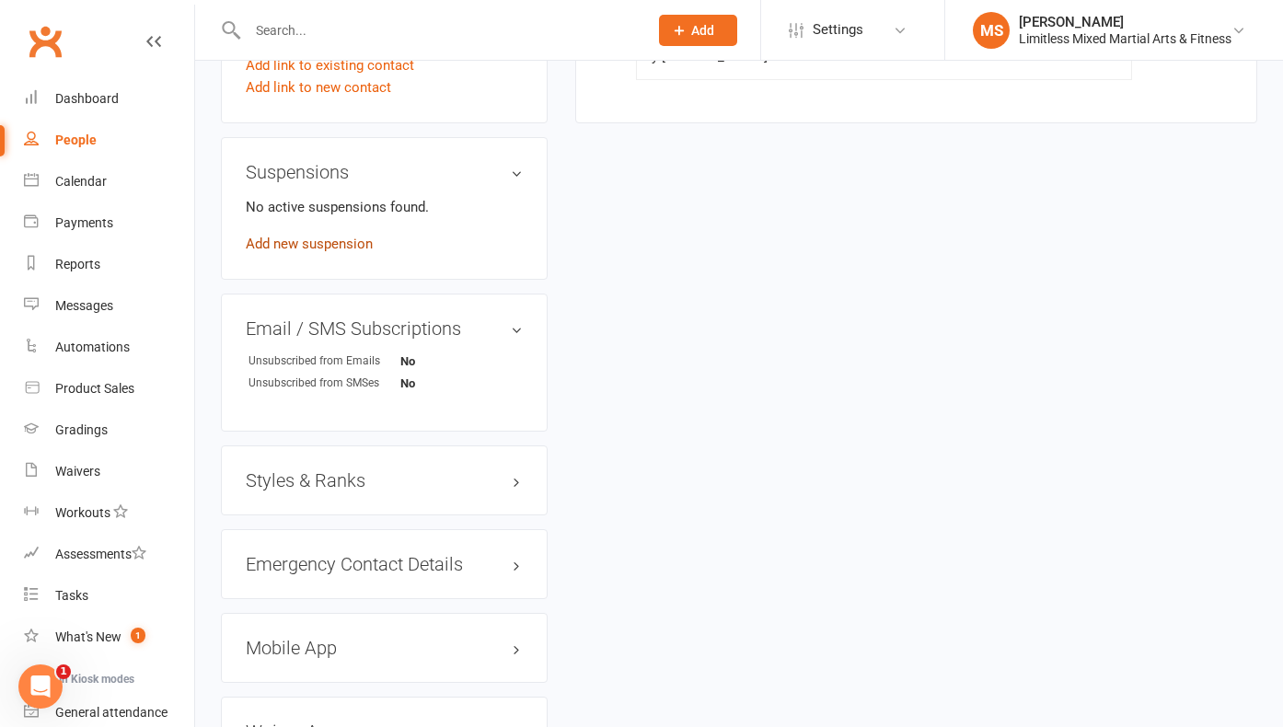
click at [353, 245] on link "Add new suspension" at bounding box center [309, 244] width 127 height 17
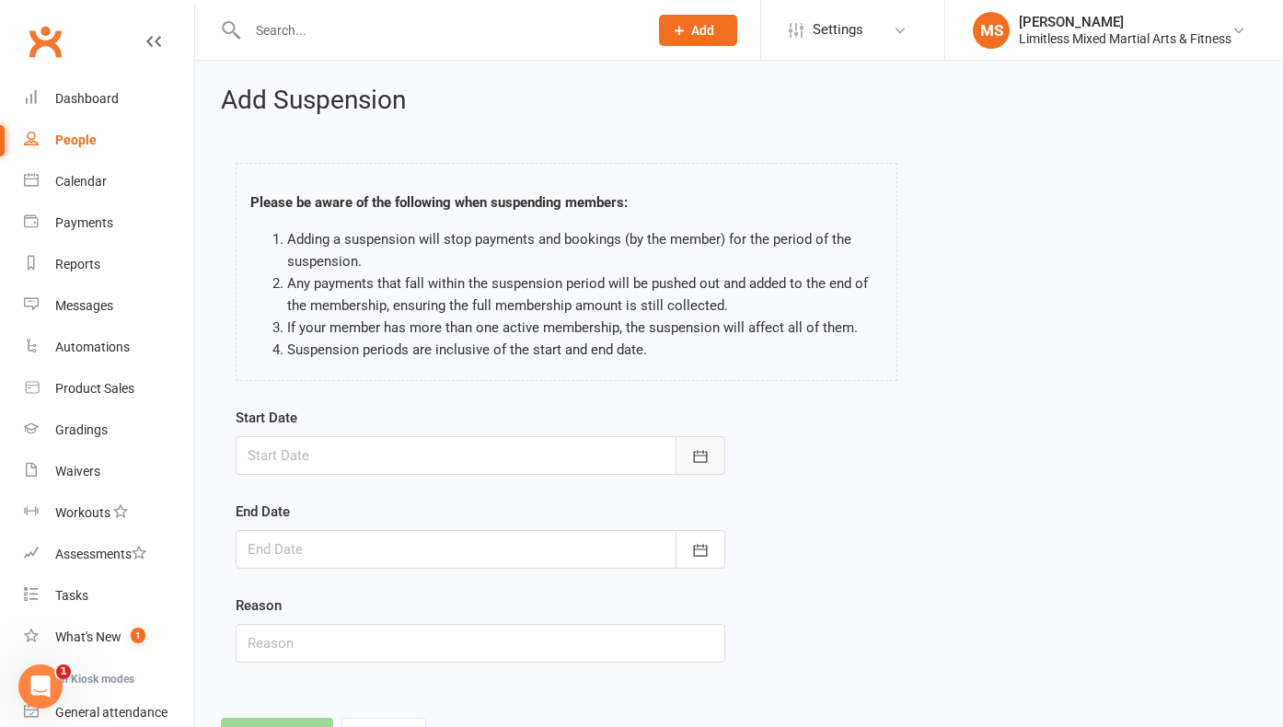
click at [707, 461] on icon "button" at bounding box center [700, 456] width 18 height 18
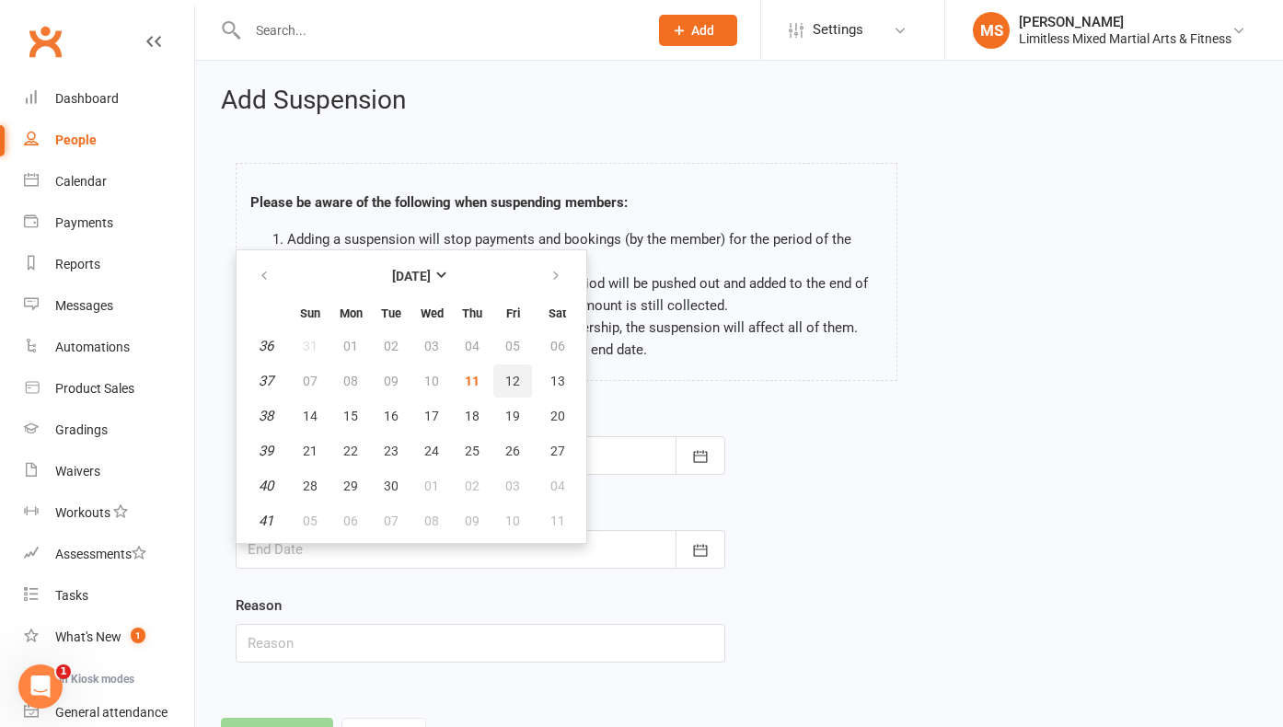
click at [509, 369] on button "12" at bounding box center [512, 380] width 39 height 33
type input "[DATE]"
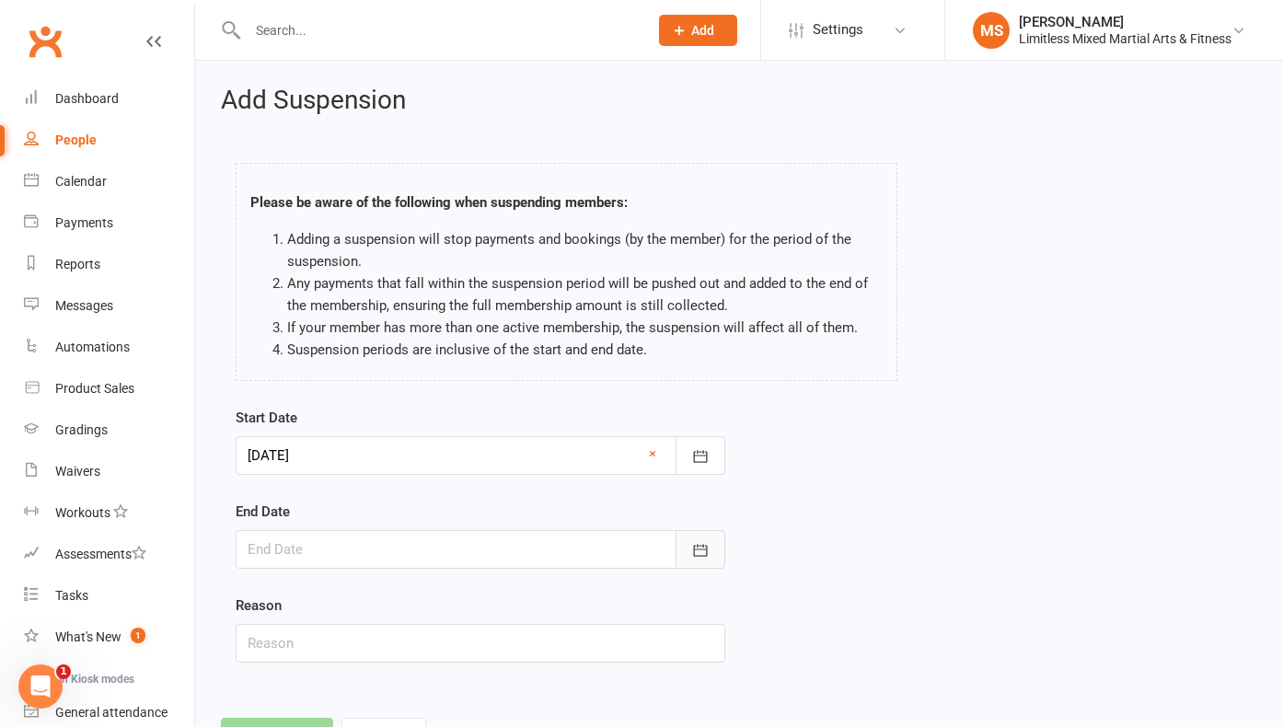
click at [705, 538] on button "button" at bounding box center [700, 549] width 50 height 39
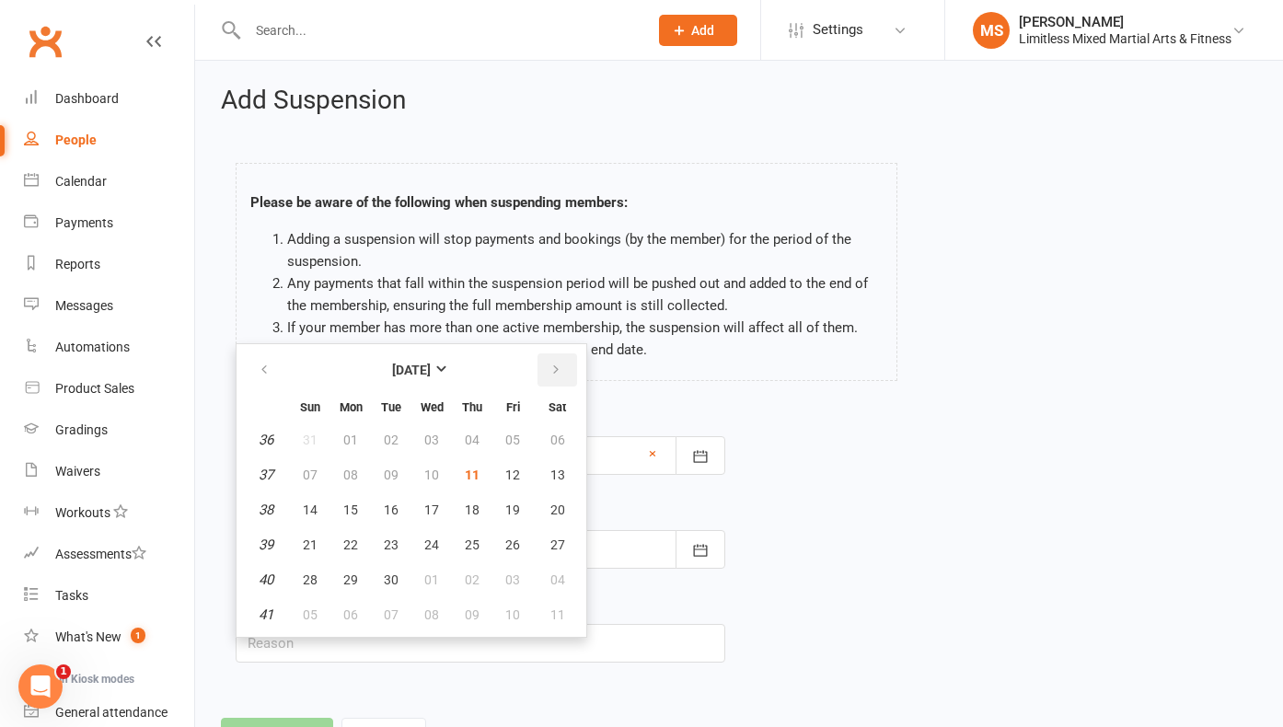
click at [558, 368] on icon "button" at bounding box center [555, 370] width 13 height 15
click at [518, 432] on span "03" at bounding box center [512, 439] width 15 height 15
type input "[DATE]"
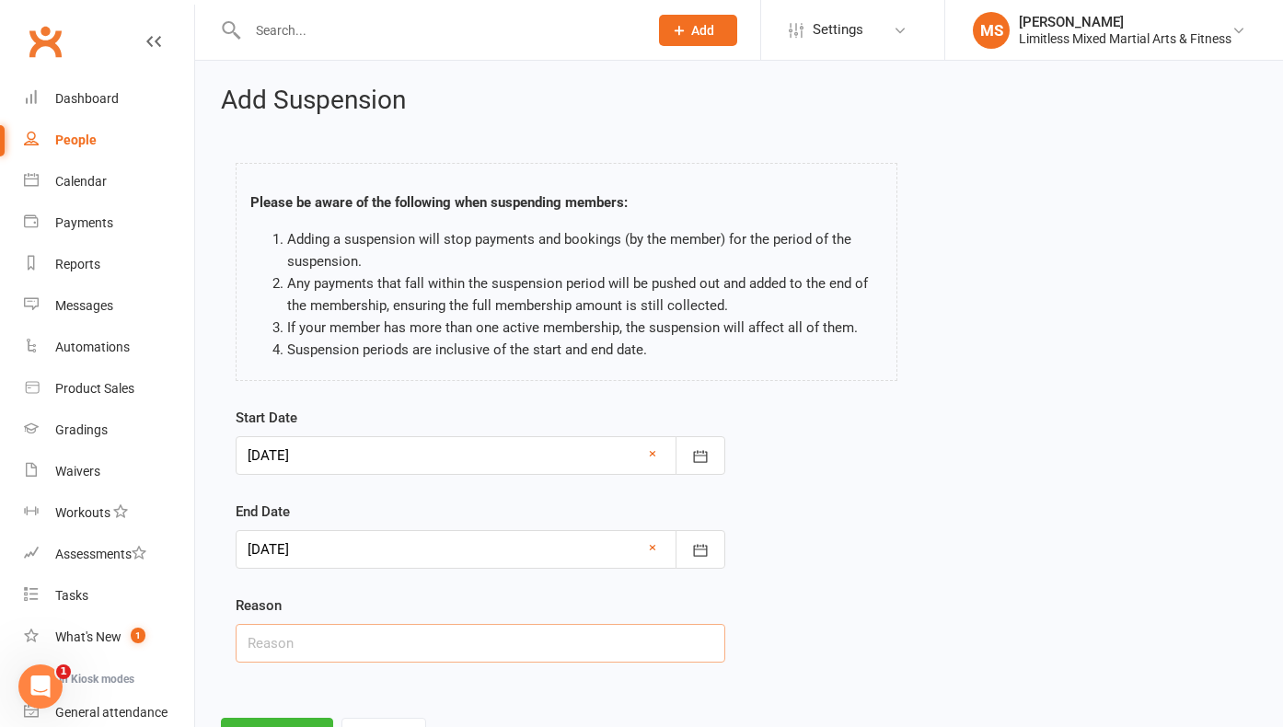
click at [489, 645] on input "text" at bounding box center [480, 643] width 489 height 39
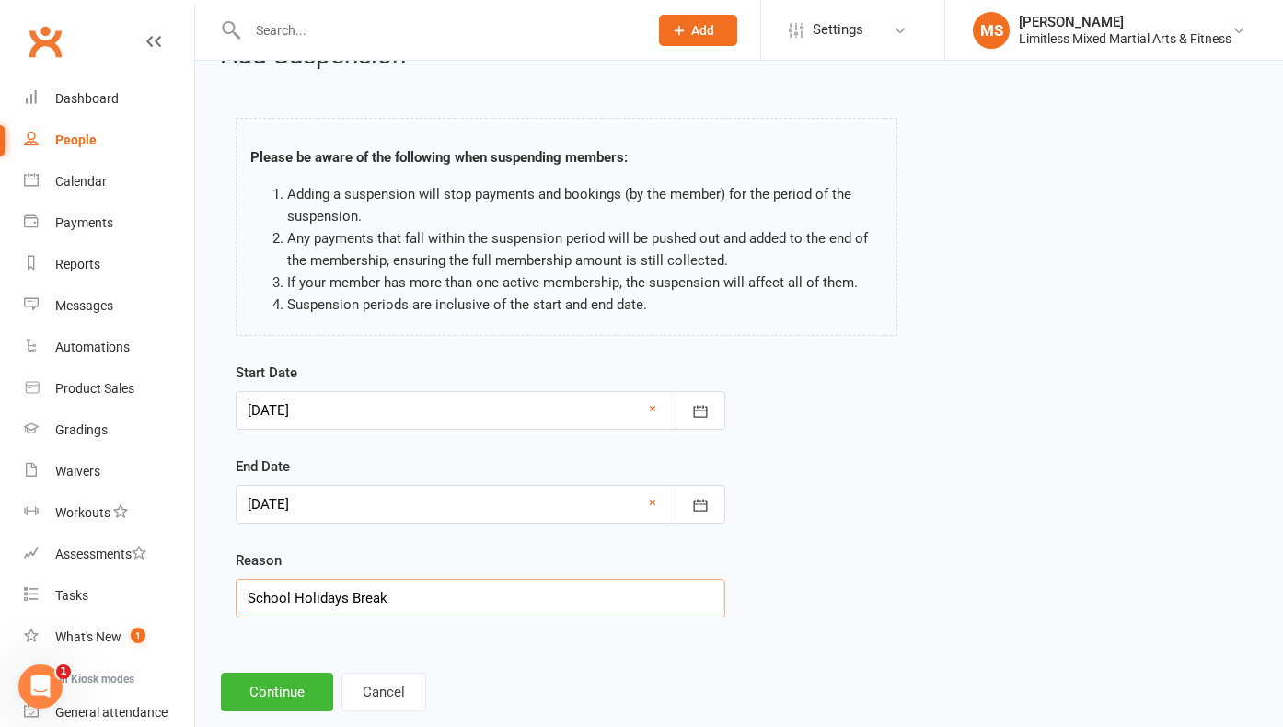
scroll to position [82, 0]
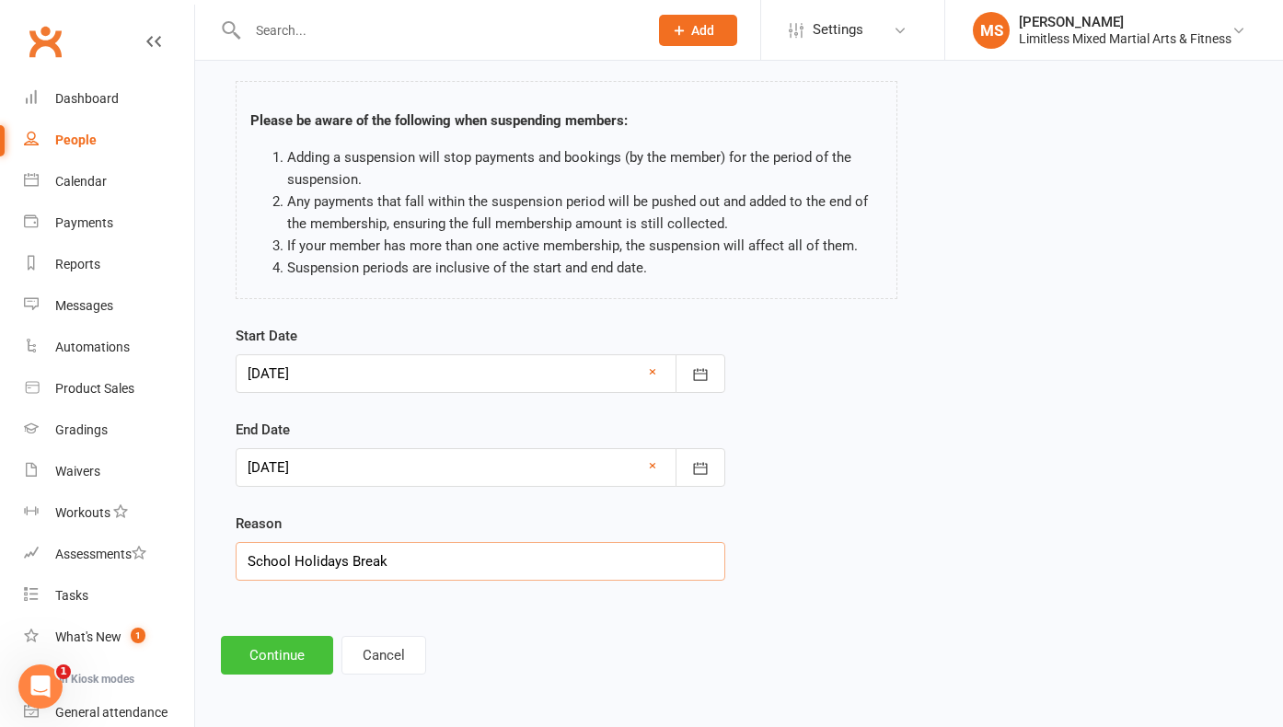
type input "School Holidays Break"
click at [305, 655] on button "Continue" at bounding box center [277, 655] width 112 height 39
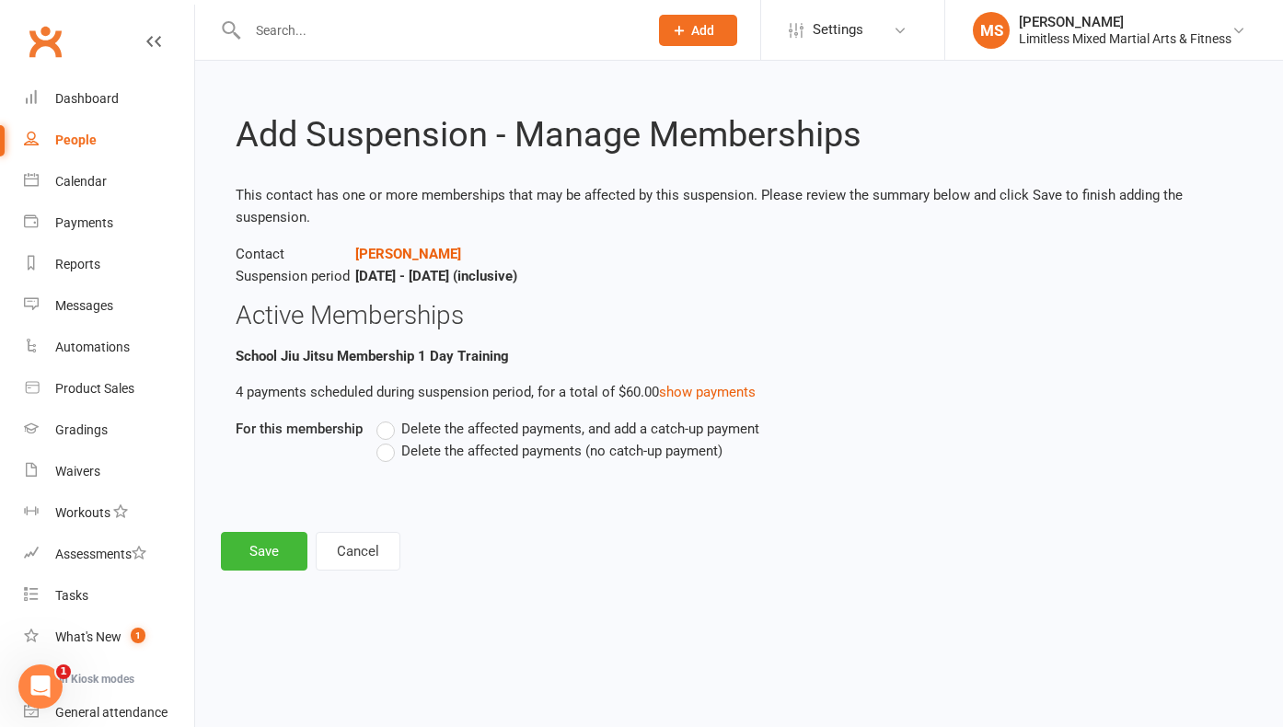
scroll to position [0, 0]
click at [389, 459] on label "Delete the affected payments (no catch-up payment)" at bounding box center [549, 451] width 346 height 22
click at [388, 440] on input "Delete the affected payments (no catch-up payment)" at bounding box center [382, 440] width 12 height 0
click at [271, 549] on button "Save" at bounding box center [264, 551] width 86 height 39
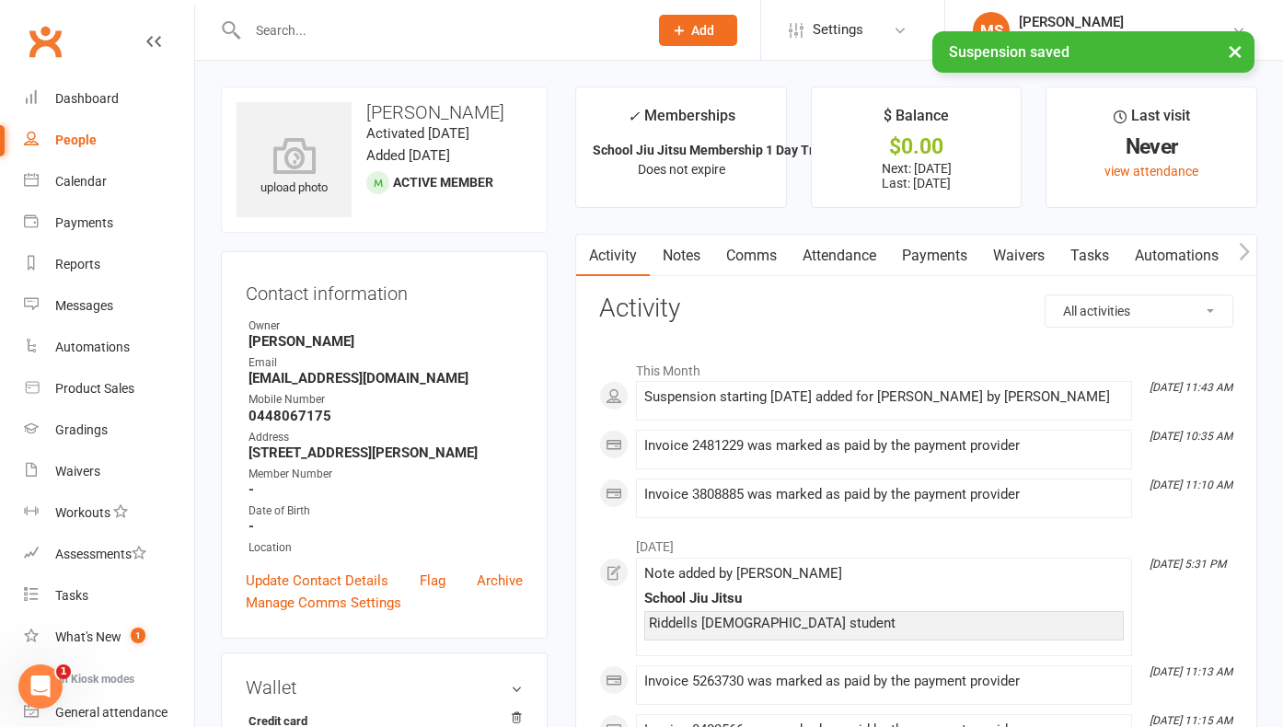
click at [322, 31] on div "× Suspension saved" at bounding box center [629, 31] width 1259 height 0
click at [306, 30] on input "text" at bounding box center [438, 30] width 393 height 26
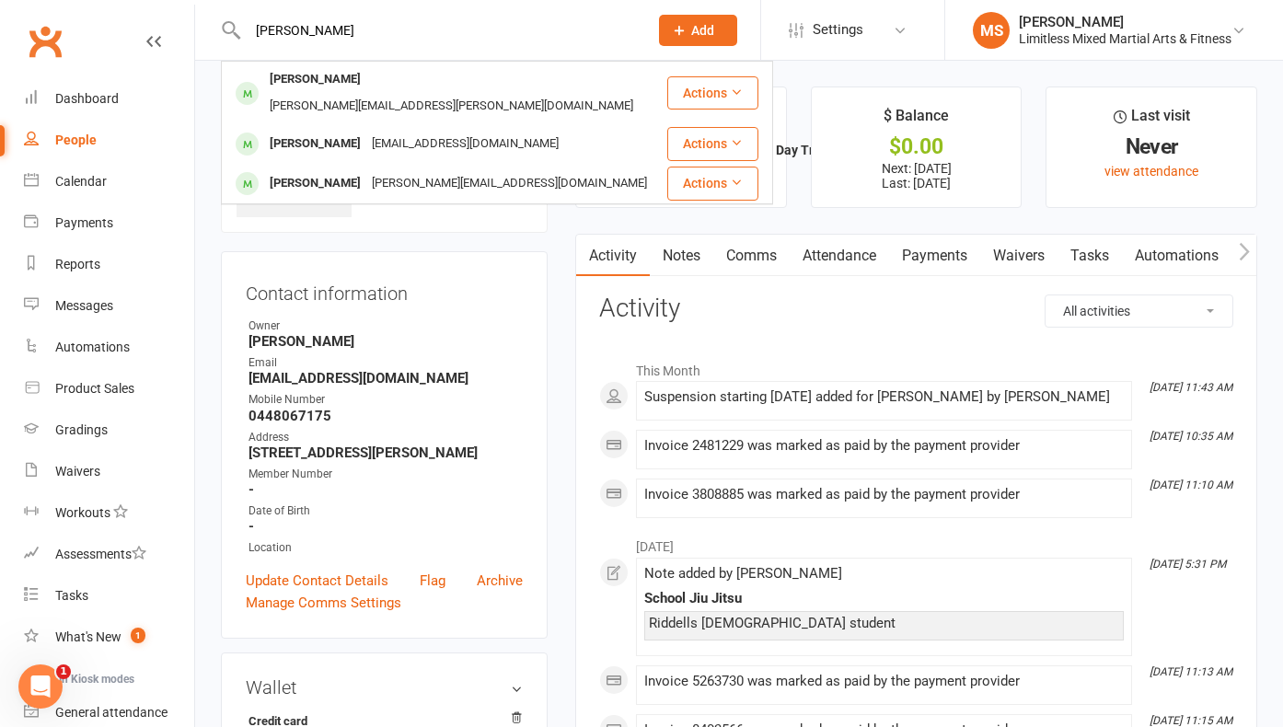
type input "[PERSON_NAME]"
click at [329, 77] on div "[PERSON_NAME]" at bounding box center [315, 79] width 102 height 27
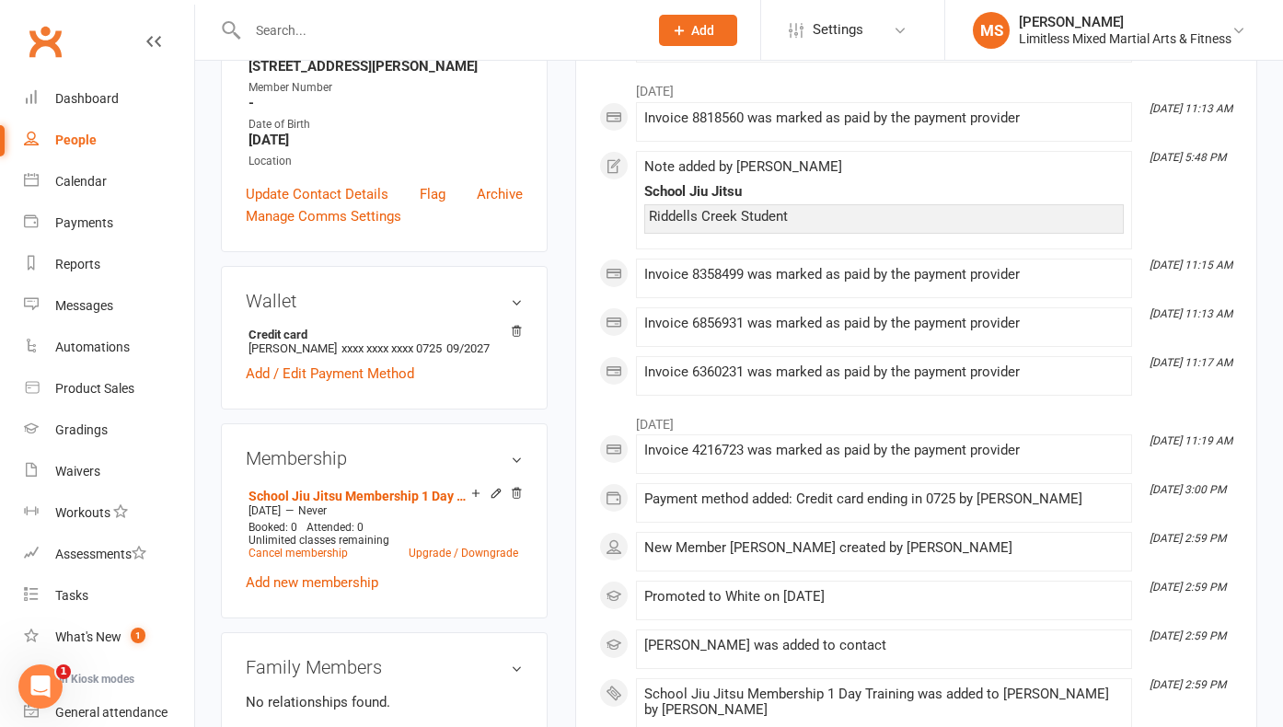
scroll to position [466, 0]
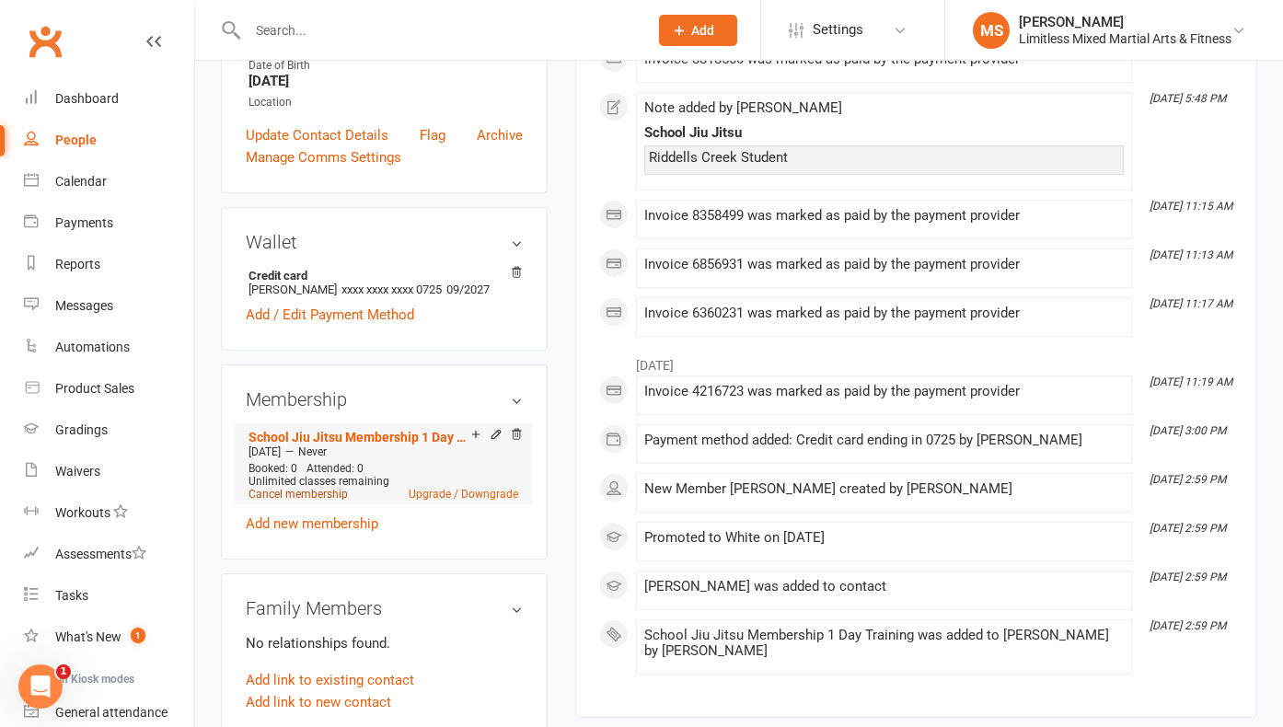
click at [333, 488] on link "Cancel membership" at bounding box center [297, 494] width 99 height 13
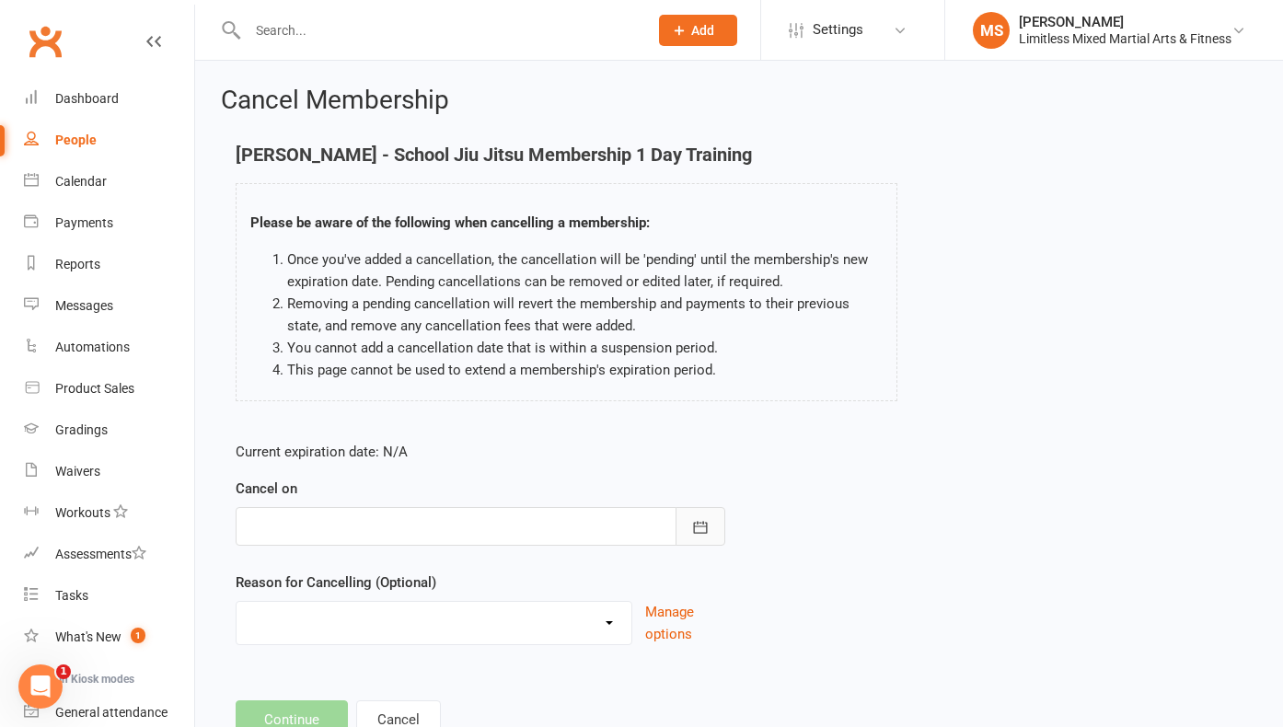
click at [703, 525] on icon "button" at bounding box center [701, 527] width 14 height 12
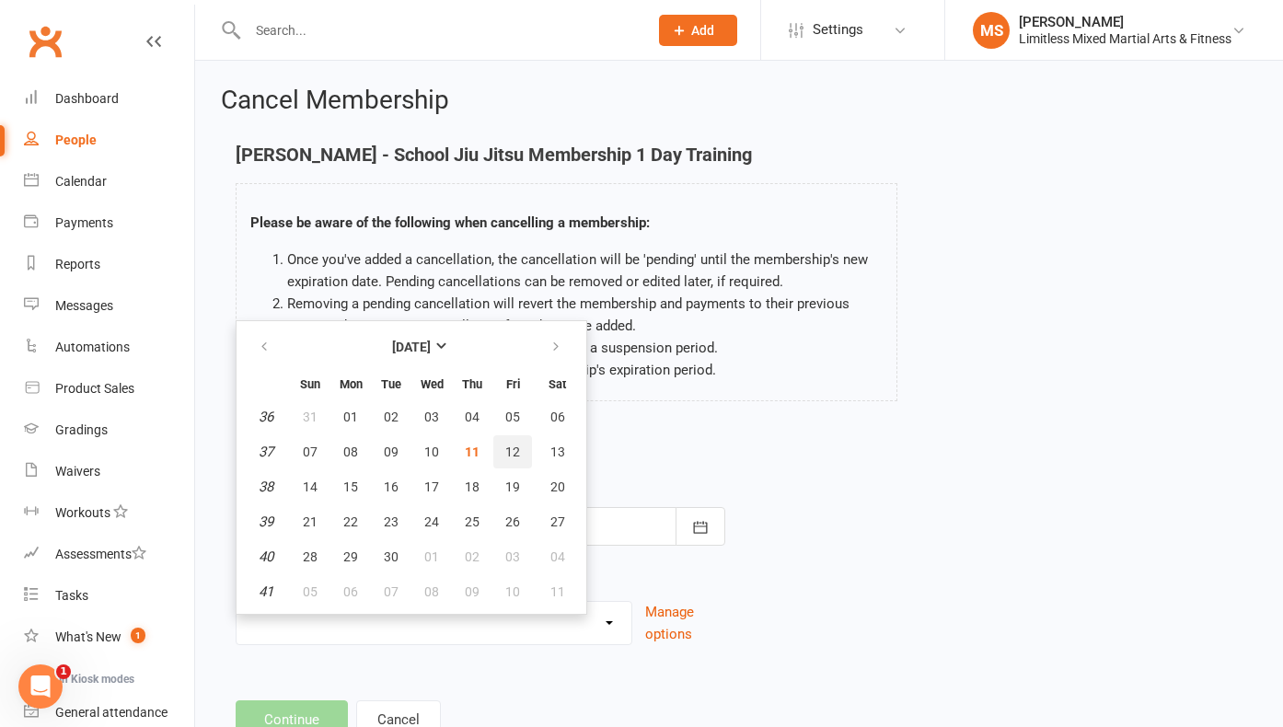
click at [520, 446] on button "12" at bounding box center [512, 451] width 39 height 33
type input "[DATE]"
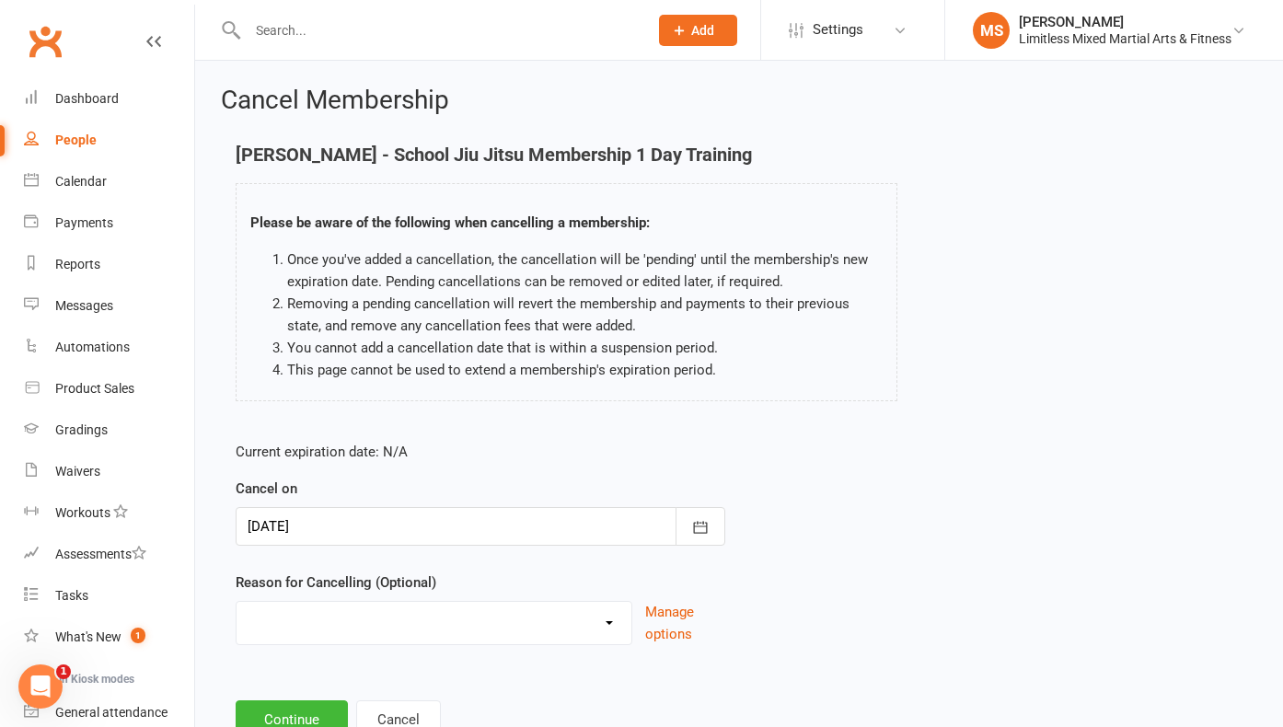
click at [536, 618] on select "Holiday Injury Lost Motivation Medical Moved away from area Other Activites Una…" at bounding box center [433, 620] width 395 height 37
select select "8"
click at [236, 602] on select "Holiday Injury Lost Motivation Medical Moved away from area Other Activites Una…" at bounding box center [433, 620] width 395 height 37
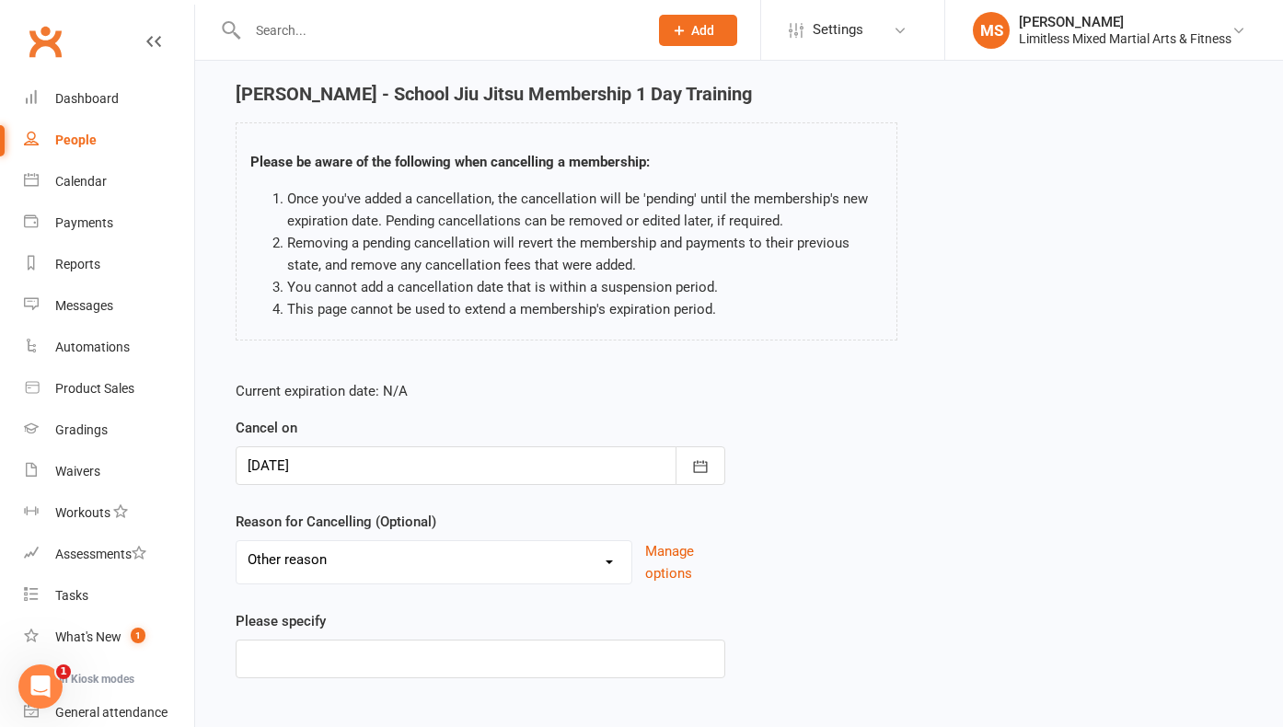
scroll to position [102, 0]
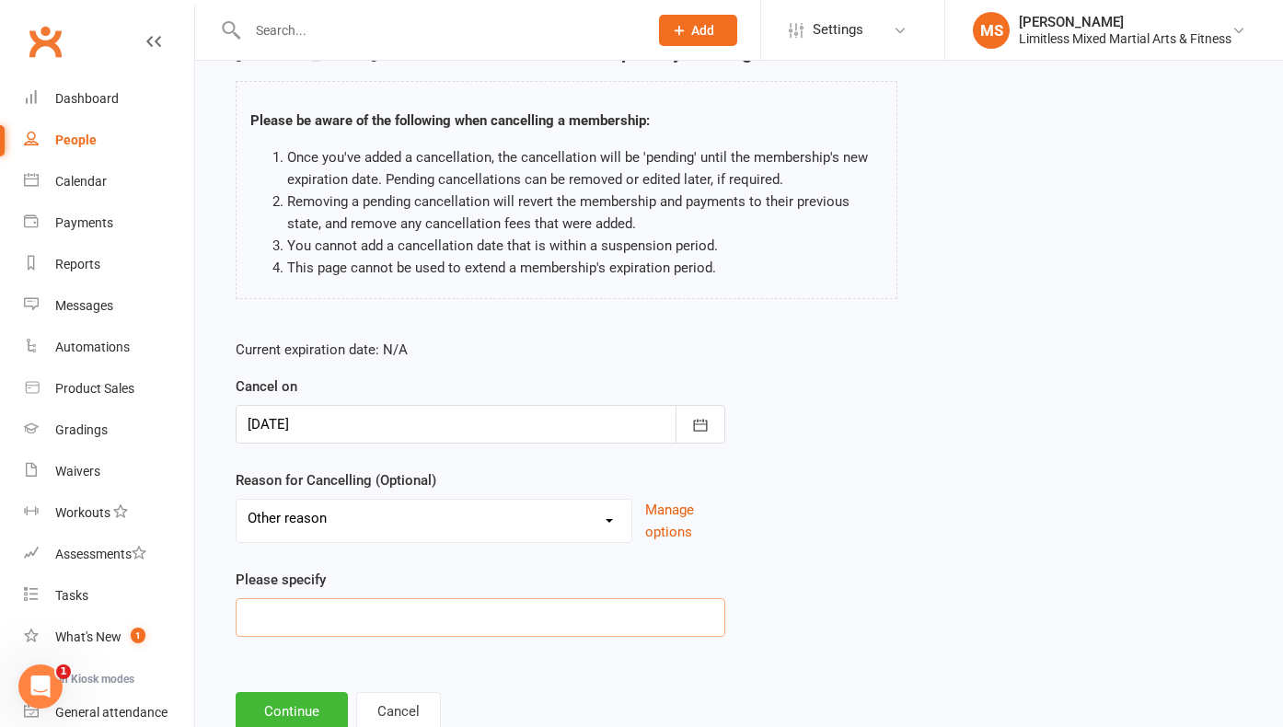
click at [364, 633] on input at bounding box center [480, 617] width 489 height 39
type input "Moving Schools"
click at [322, 709] on button "Continue" at bounding box center [292, 711] width 112 height 39
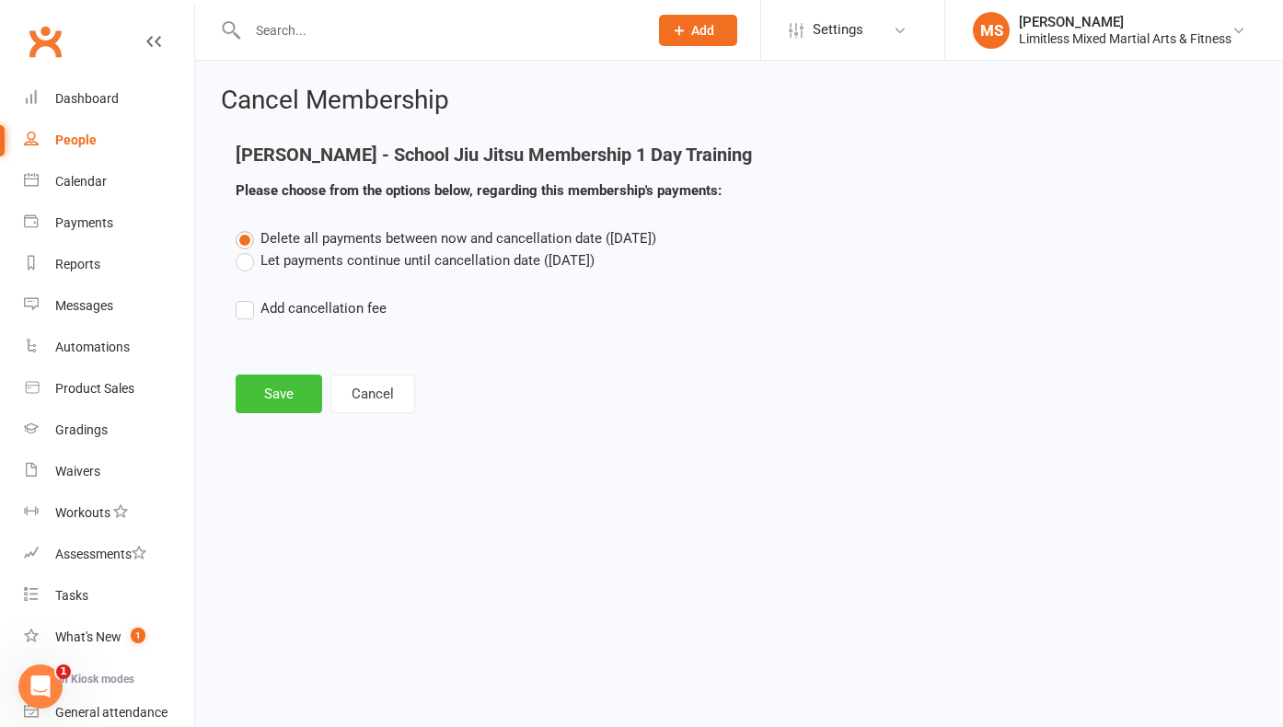
click at [300, 396] on button "Save" at bounding box center [279, 393] width 86 height 39
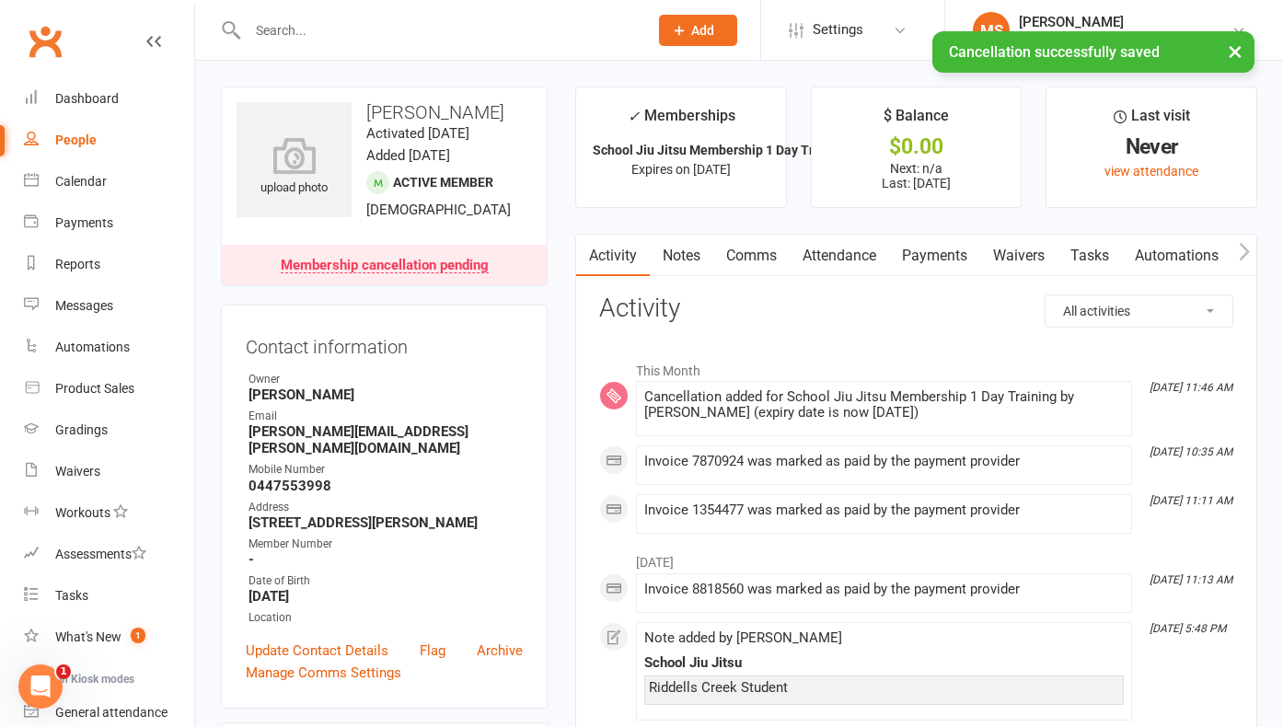
click at [277, 20] on input "text" at bounding box center [438, 30] width 393 height 26
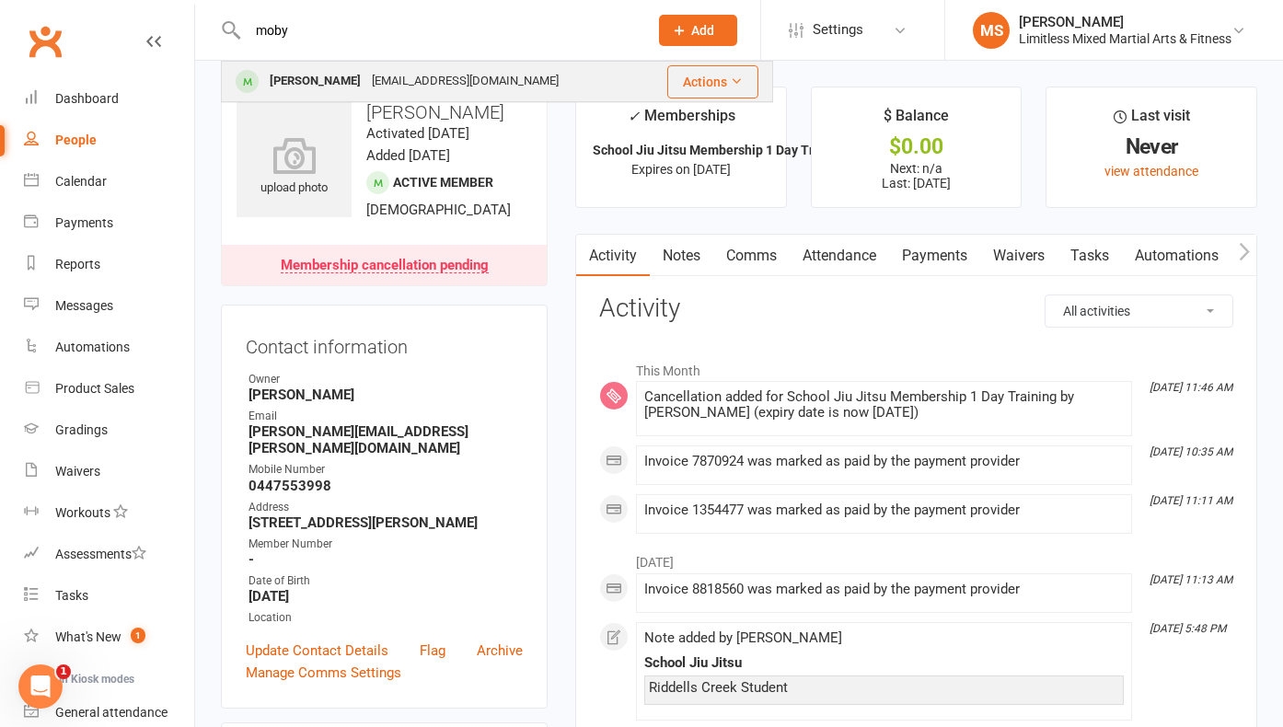
type input "moby"
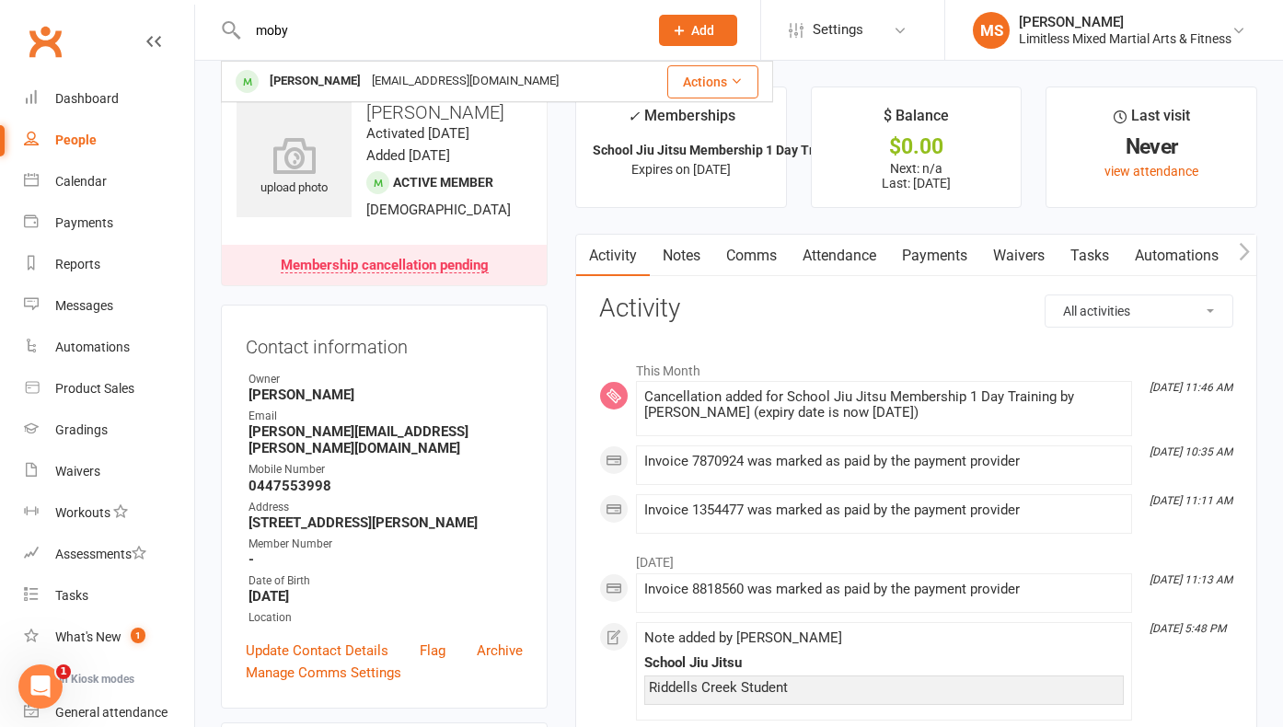
click at [317, 80] on div "[PERSON_NAME]" at bounding box center [315, 81] width 102 height 27
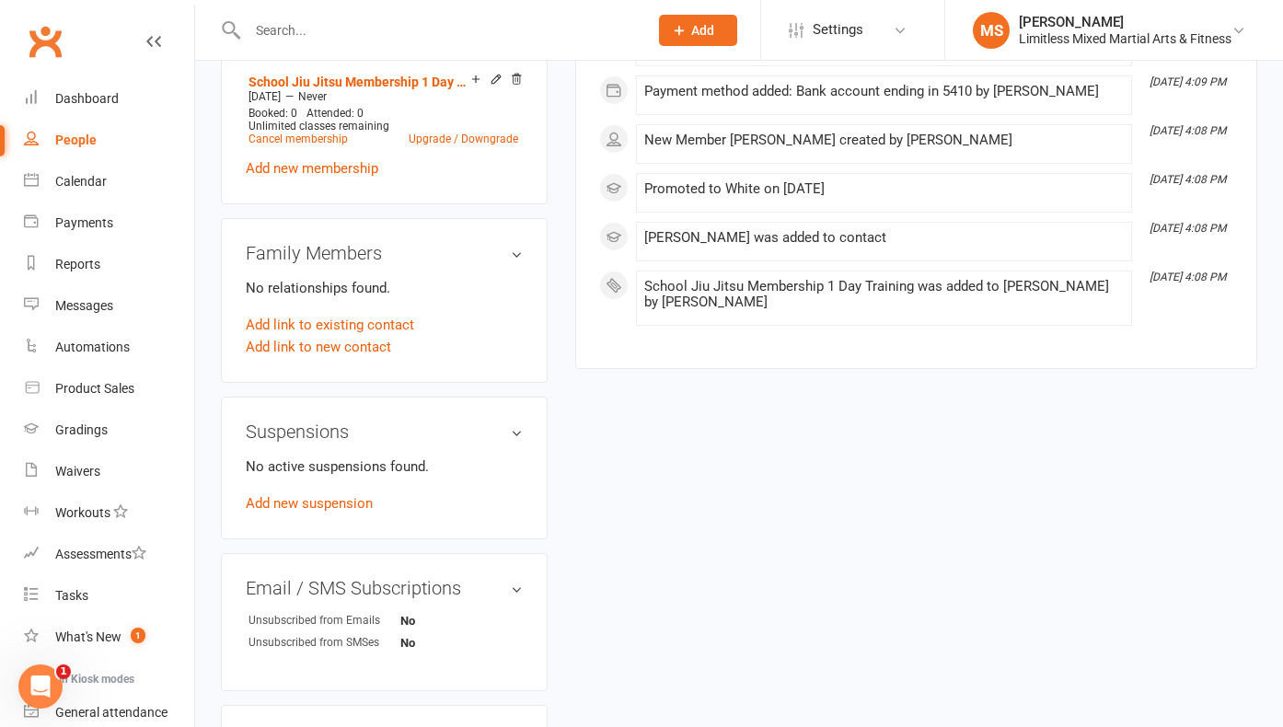
scroll to position [835, 0]
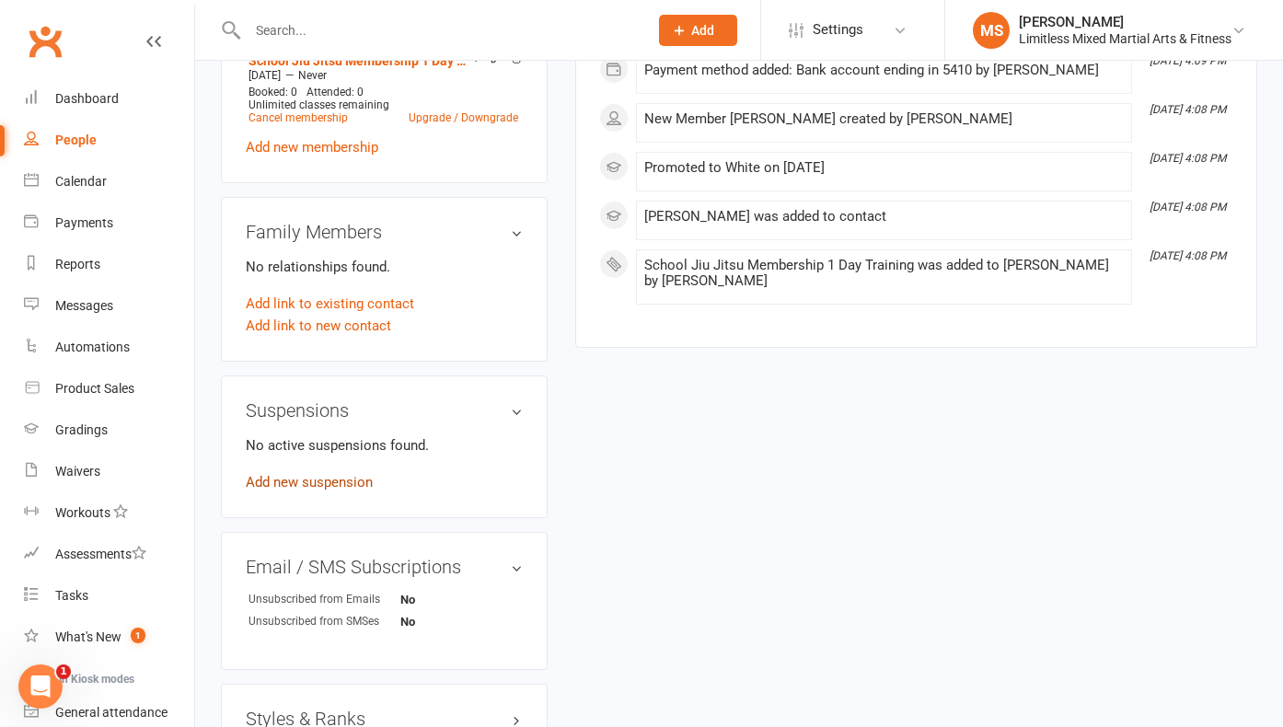
click at [358, 474] on link "Add new suspension" at bounding box center [309, 482] width 127 height 17
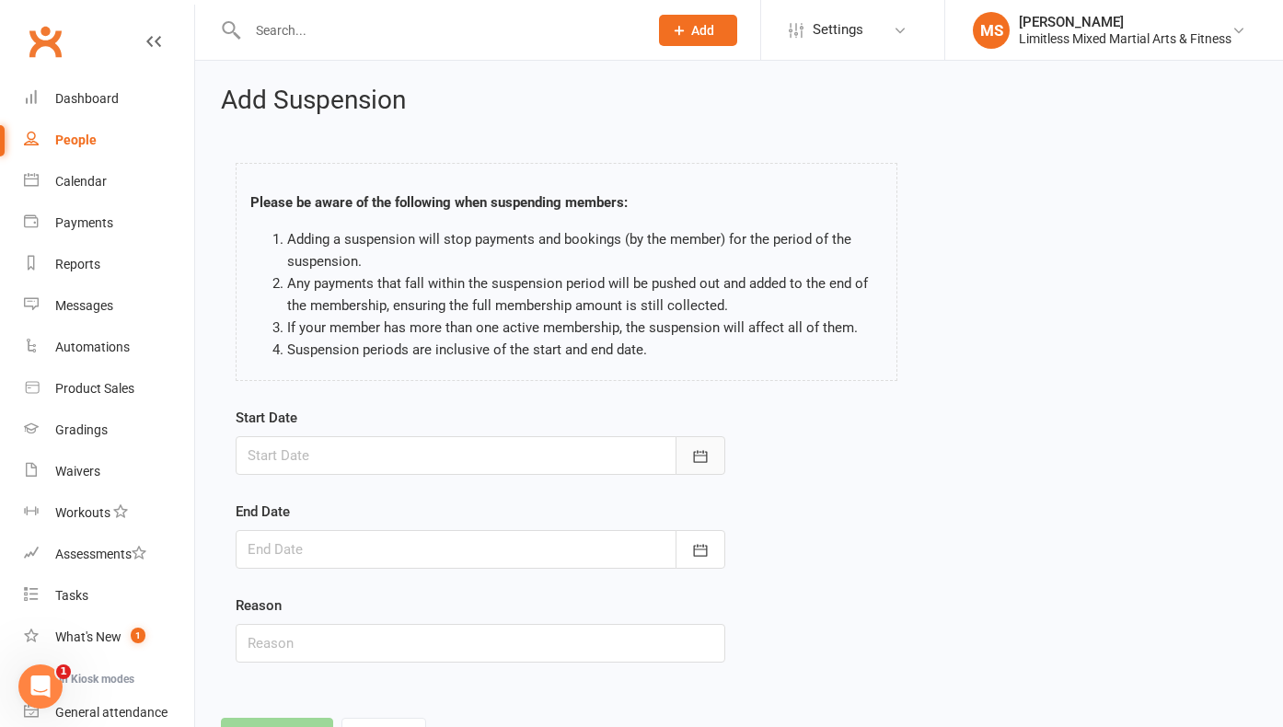
click at [695, 455] on icon "button" at bounding box center [701, 456] width 14 height 12
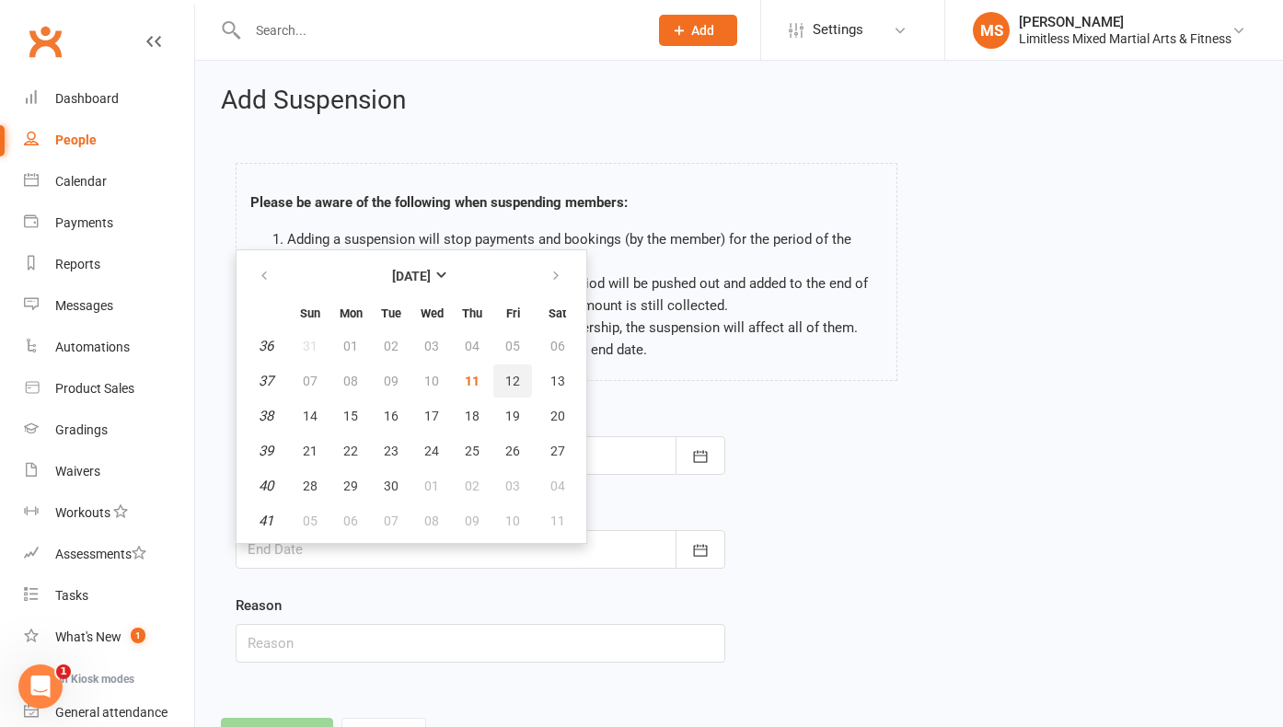
click at [522, 376] on button "12" at bounding box center [512, 380] width 39 height 33
type input "[DATE]"
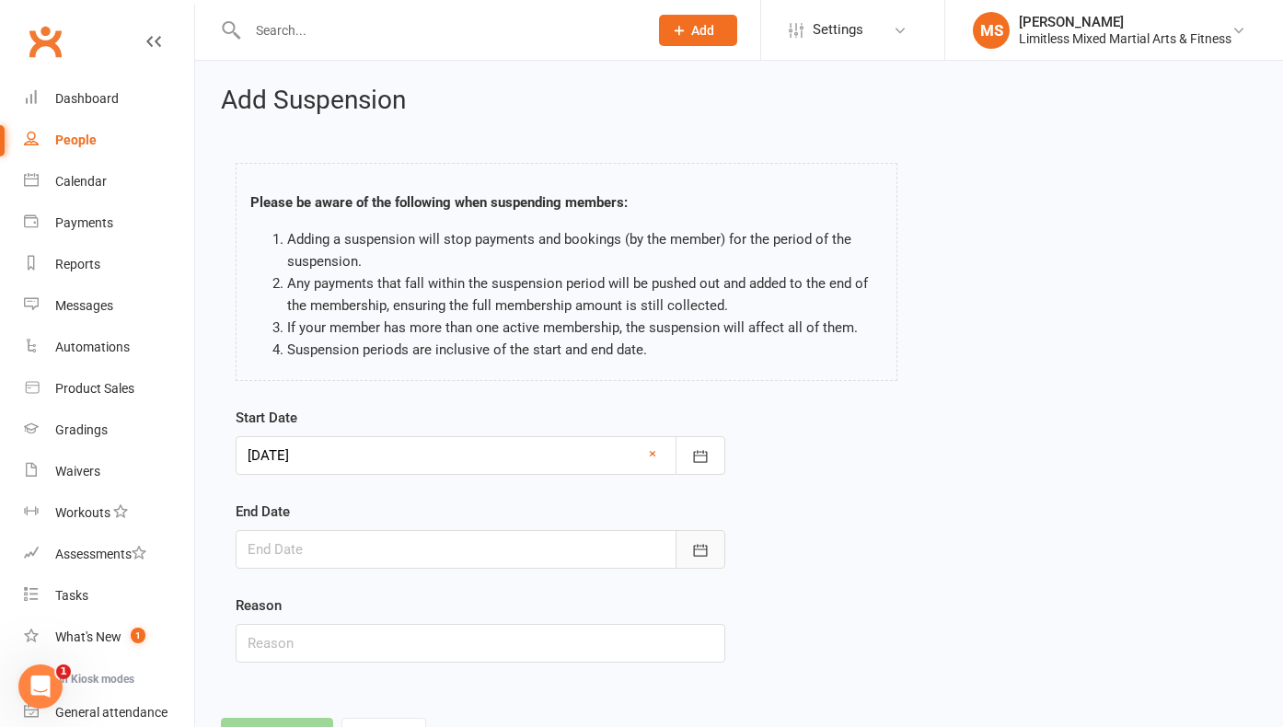
click at [696, 538] on button "button" at bounding box center [700, 549] width 50 height 39
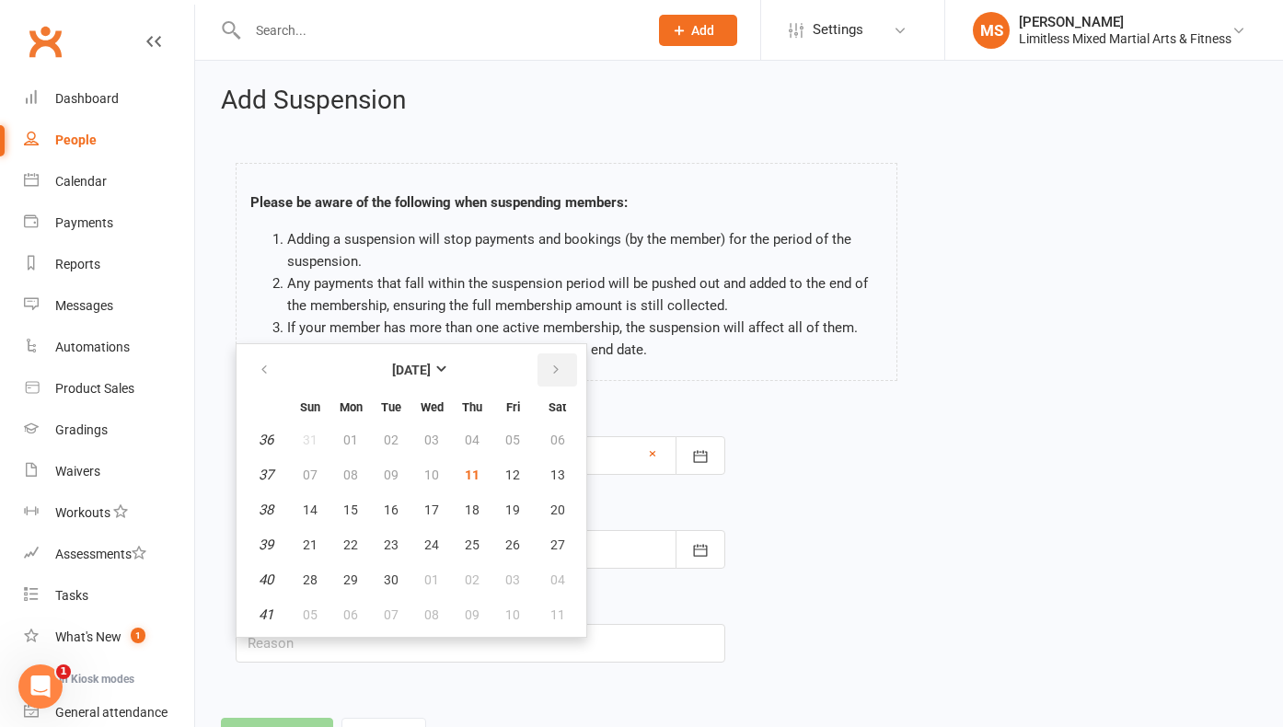
click at [558, 360] on button "button" at bounding box center [557, 369] width 40 height 33
click at [510, 437] on span "03" at bounding box center [512, 439] width 15 height 15
type input "[DATE]"
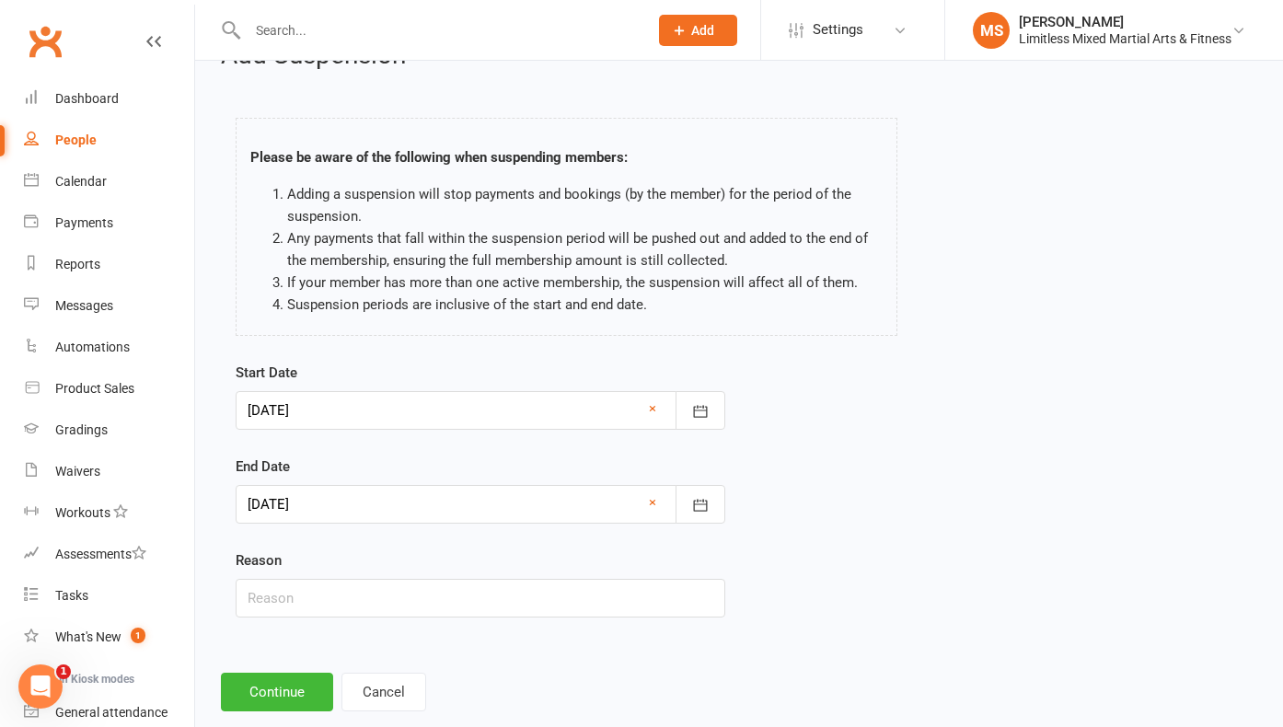
scroll to position [71, 0]
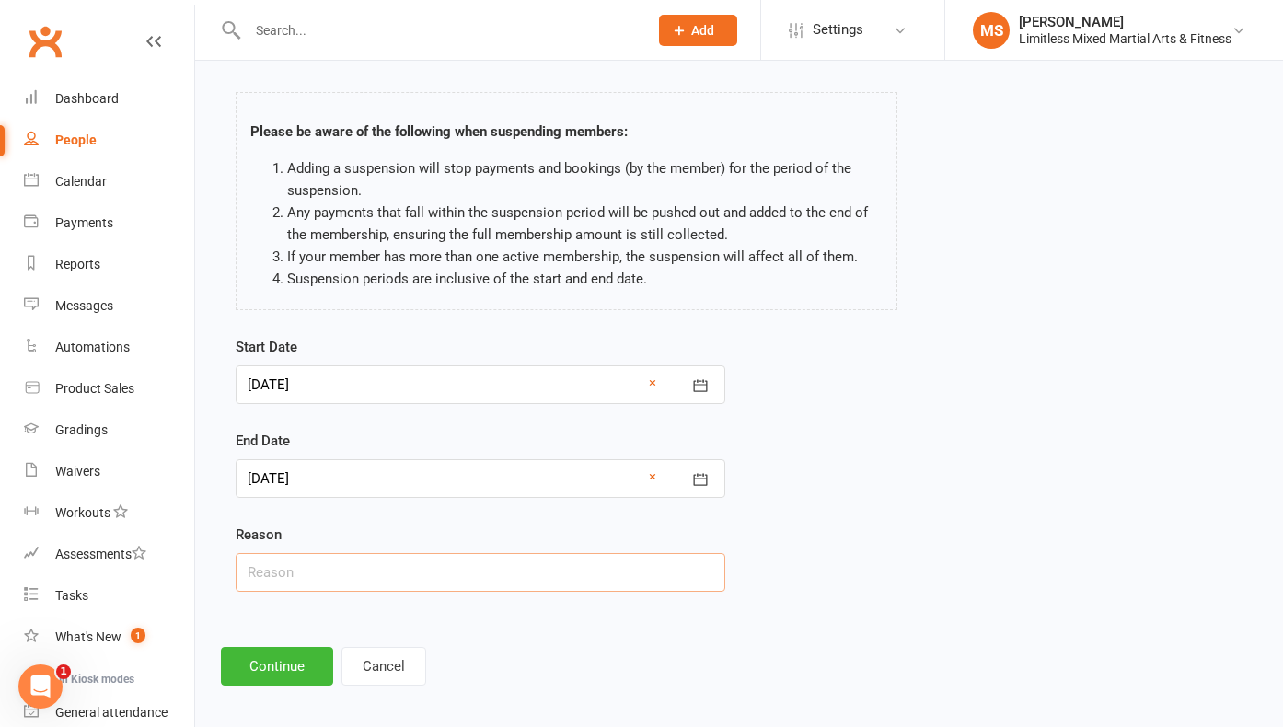
click at [419, 554] on input "text" at bounding box center [480, 572] width 489 height 39
type input "School Holiday Break"
click at [291, 671] on button "Continue" at bounding box center [277, 666] width 112 height 39
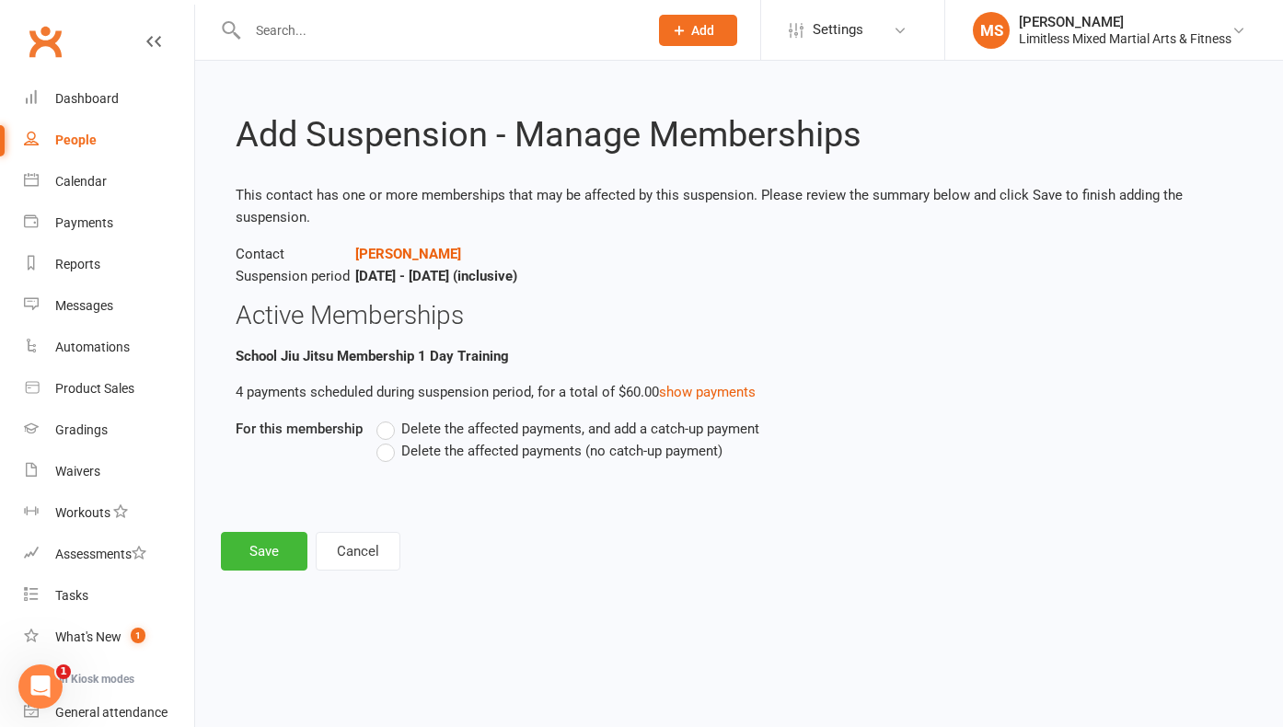
click at [380, 455] on label "Delete the affected payments (no catch-up payment)" at bounding box center [549, 451] width 346 height 22
click at [380, 440] on input "Delete the affected payments (no catch-up payment)" at bounding box center [382, 440] width 12 height 0
click at [279, 552] on button "Save" at bounding box center [264, 551] width 86 height 39
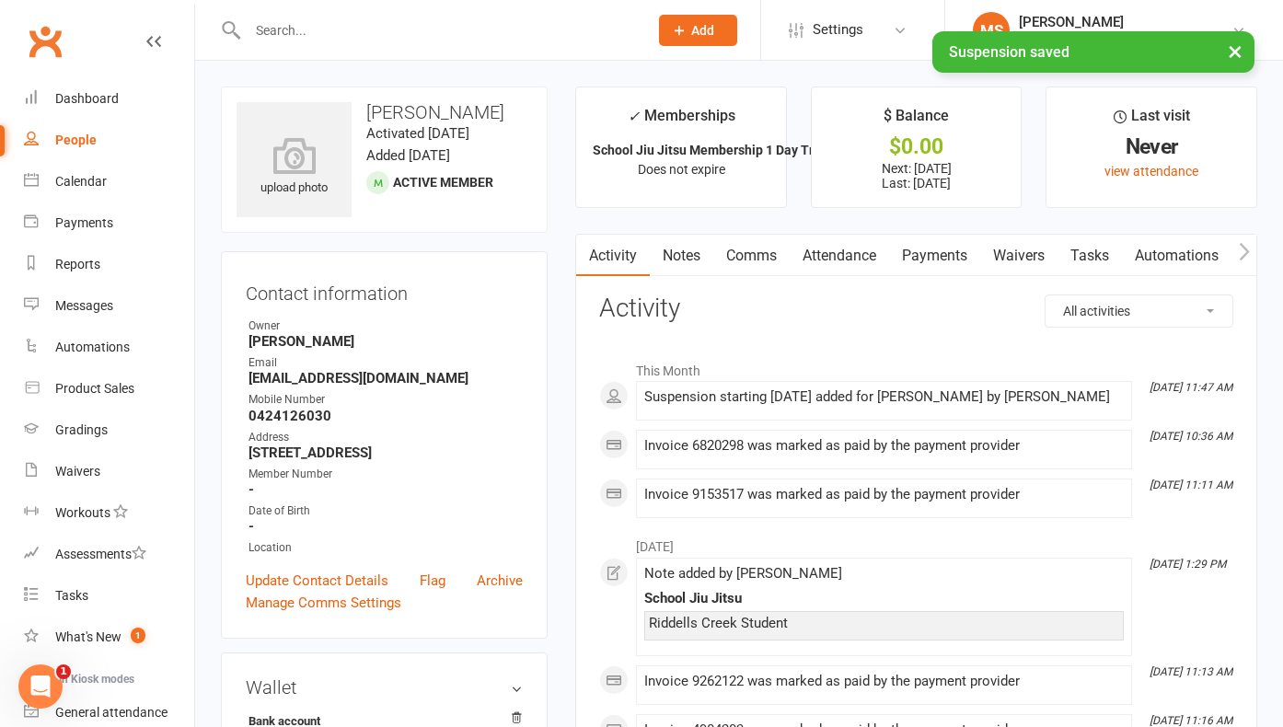
click at [318, 31] on div "× Suspension saved" at bounding box center [629, 31] width 1259 height 0
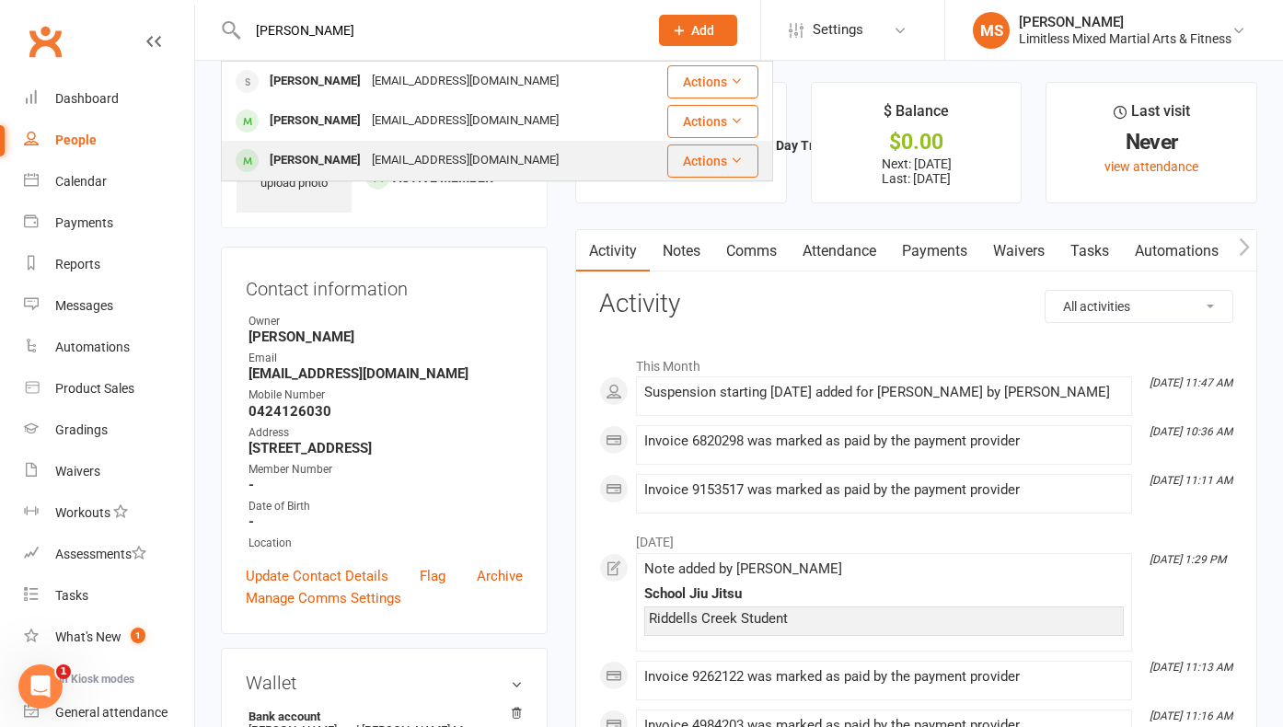
scroll to position [7, 0]
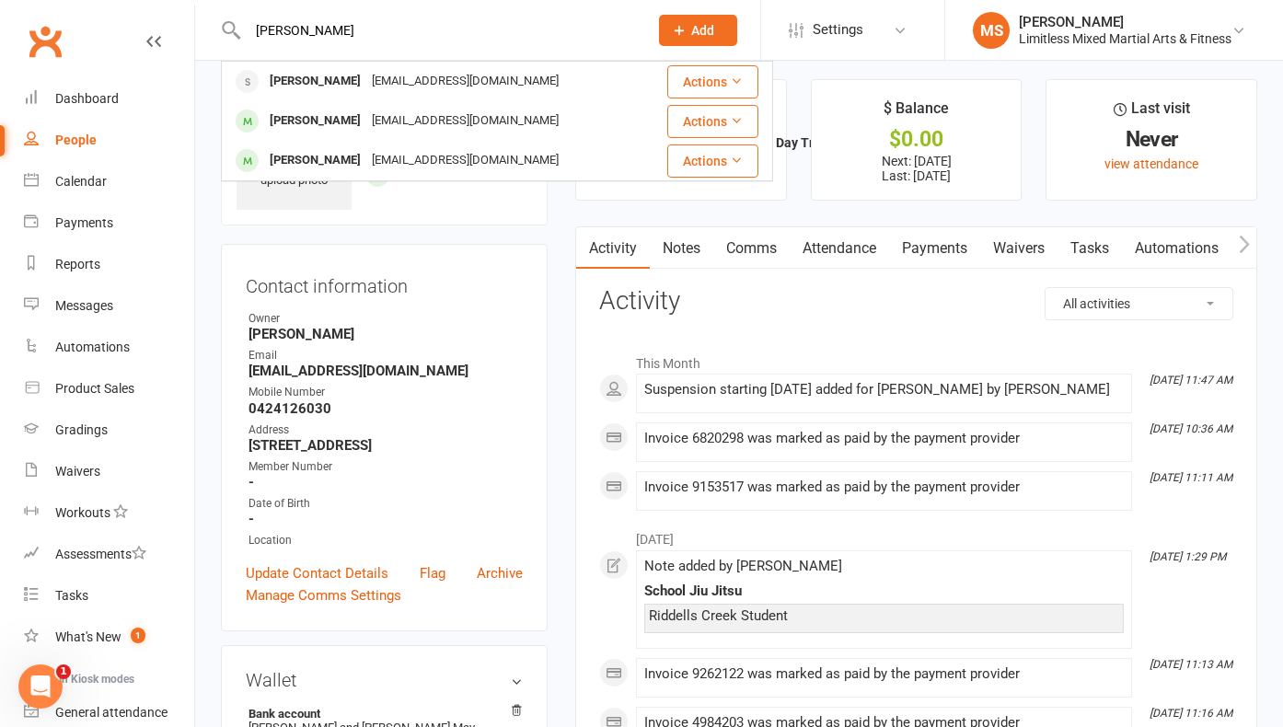
type input "[PERSON_NAME]"
click at [366, 159] on div "[EMAIL_ADDRESS][DOMAIN_NAME]" at bounding box center [465, 160] width 198 height 27
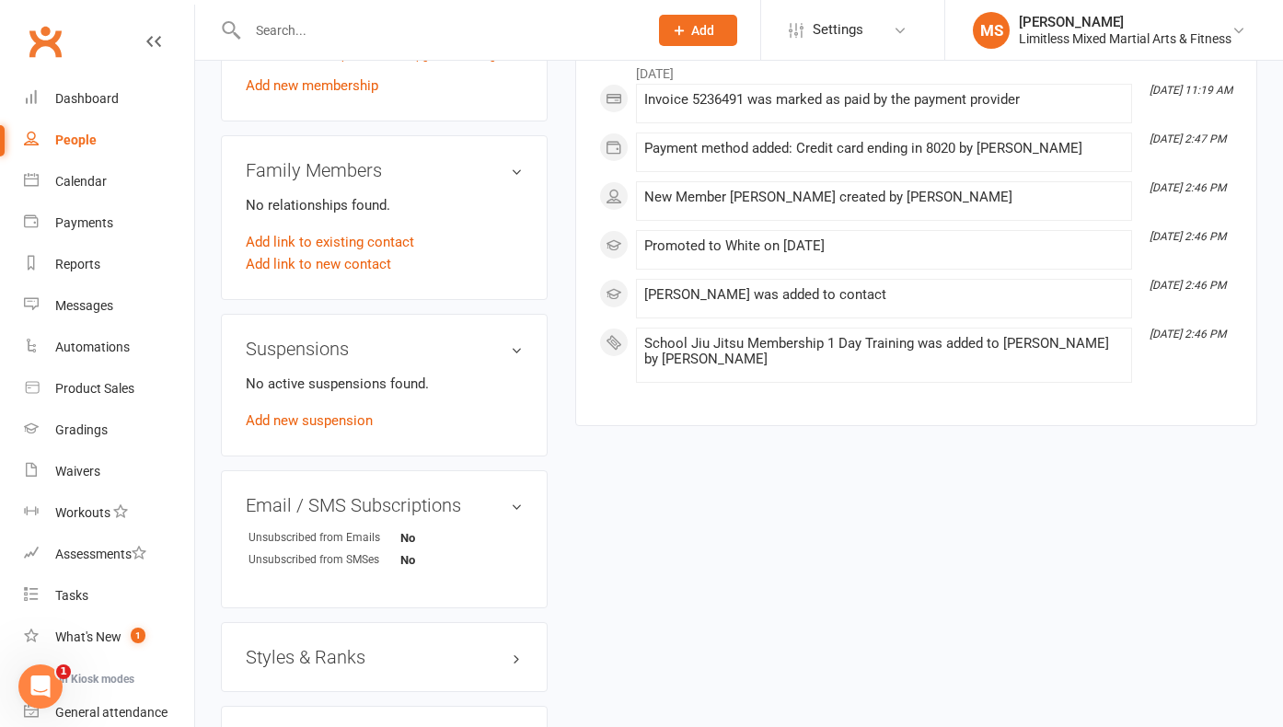
scroll to position [892, 0]
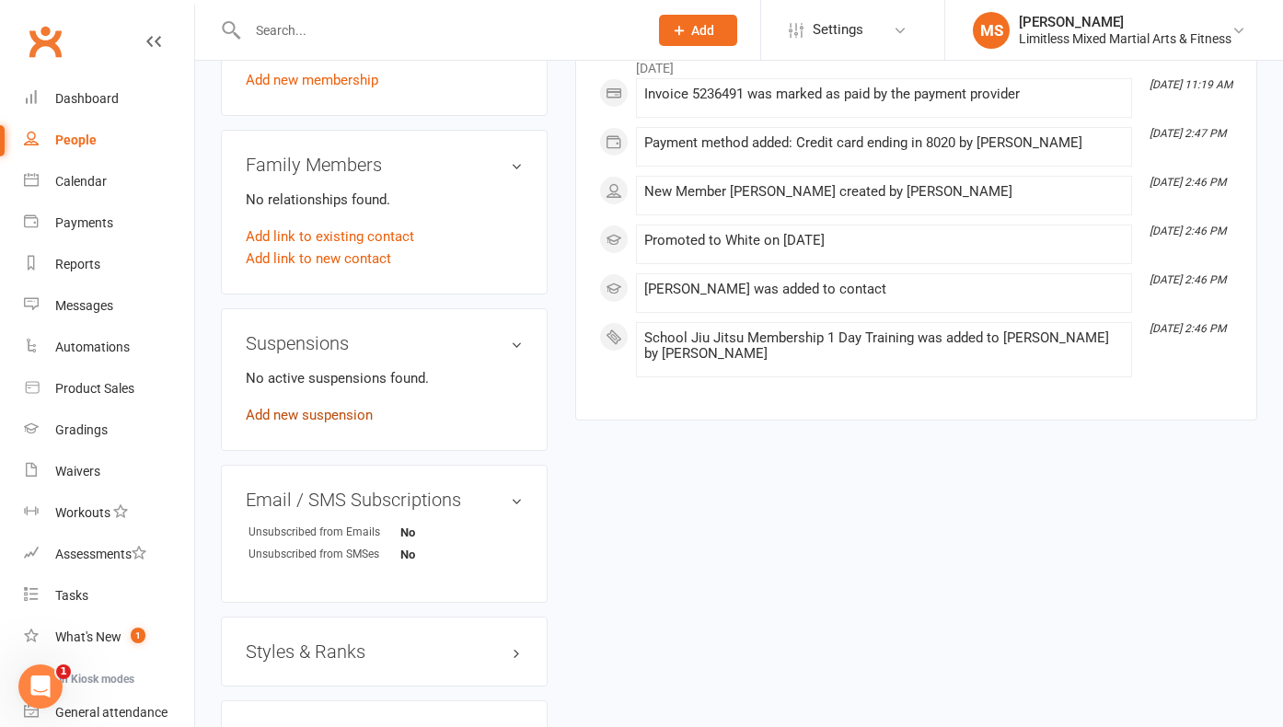
click at [351, 415] on link "Add new suspension" at bounding box center [309, 415] width 127 height 17
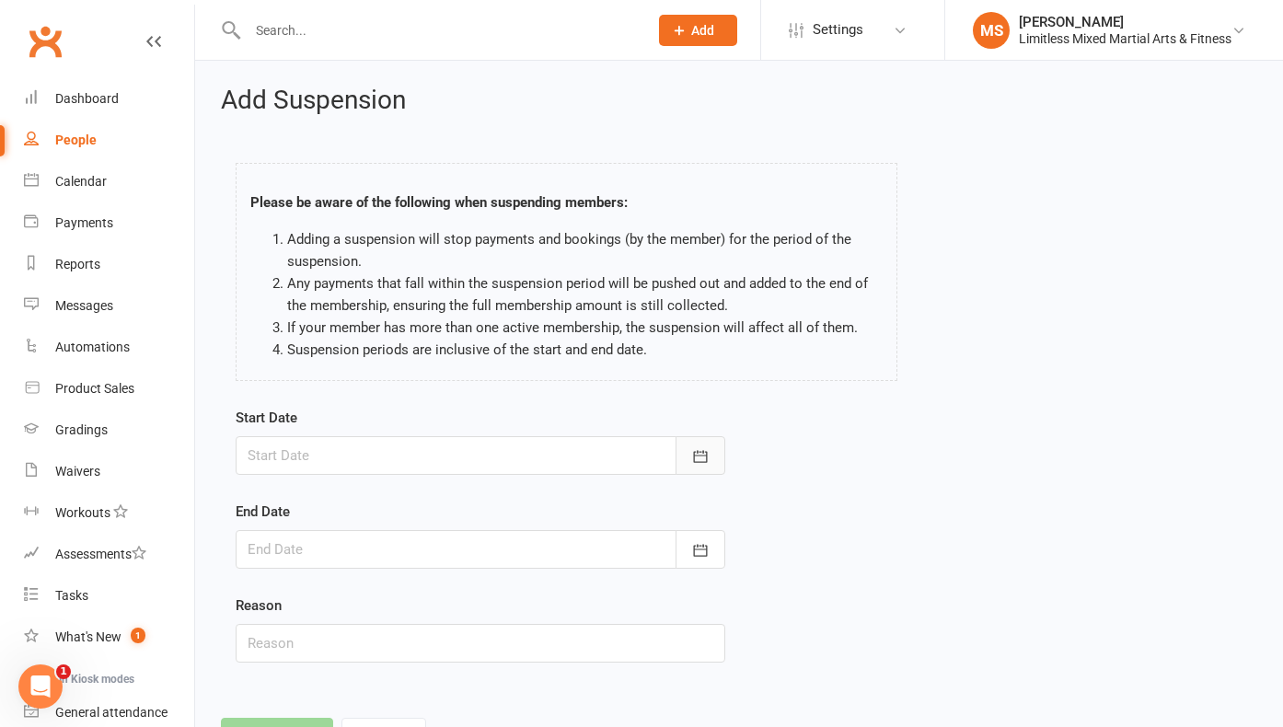
click at [712, 446] on button "button" at bounding box center [700, 455] width 50 height 39
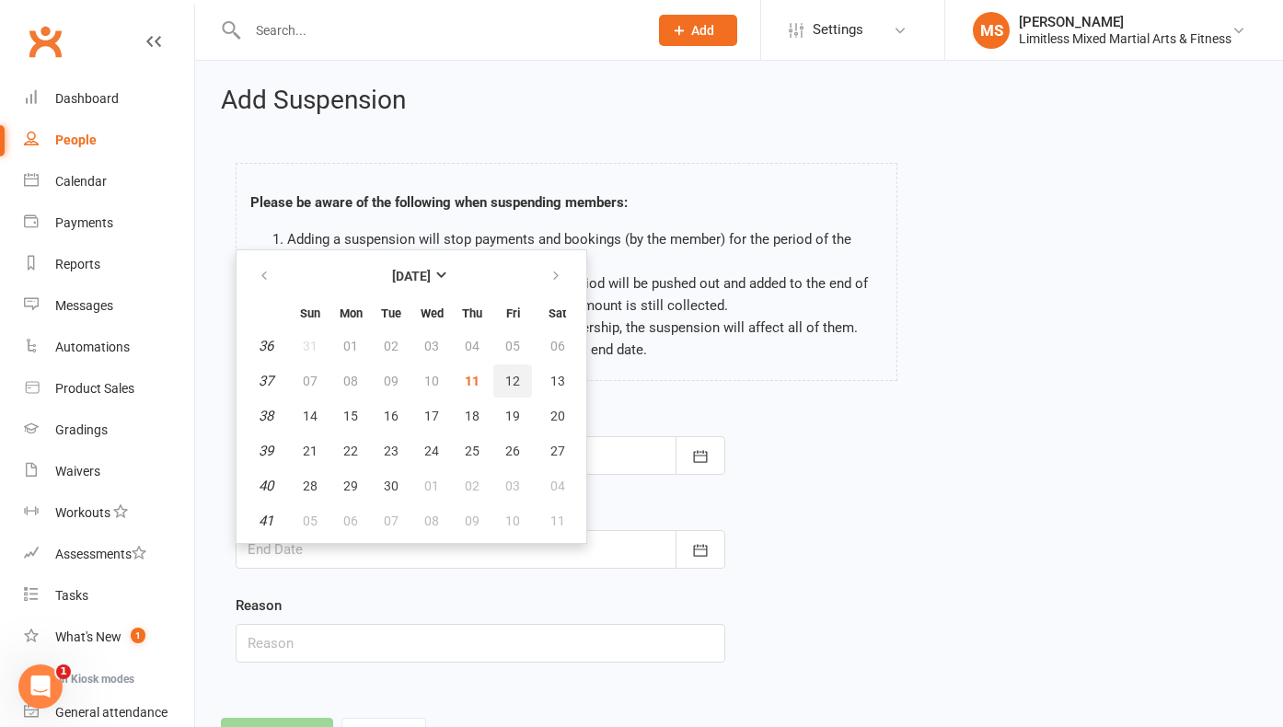
click at [519, 375] on button "12" at bounding box center [512, 380] width 39 height 33
type input "[DATE]"
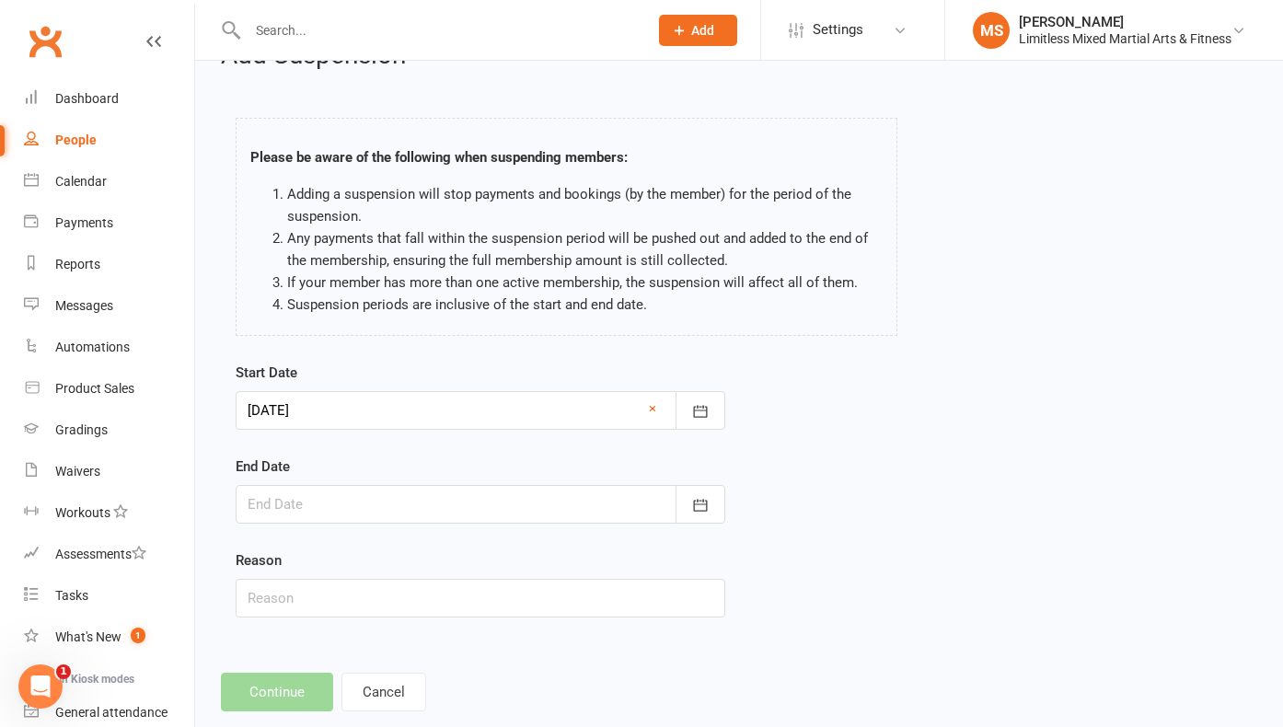
scroll to position [48, 0]
click at [700, 502] on icon "button" at bounding box center [700, 502] width 18 height 18
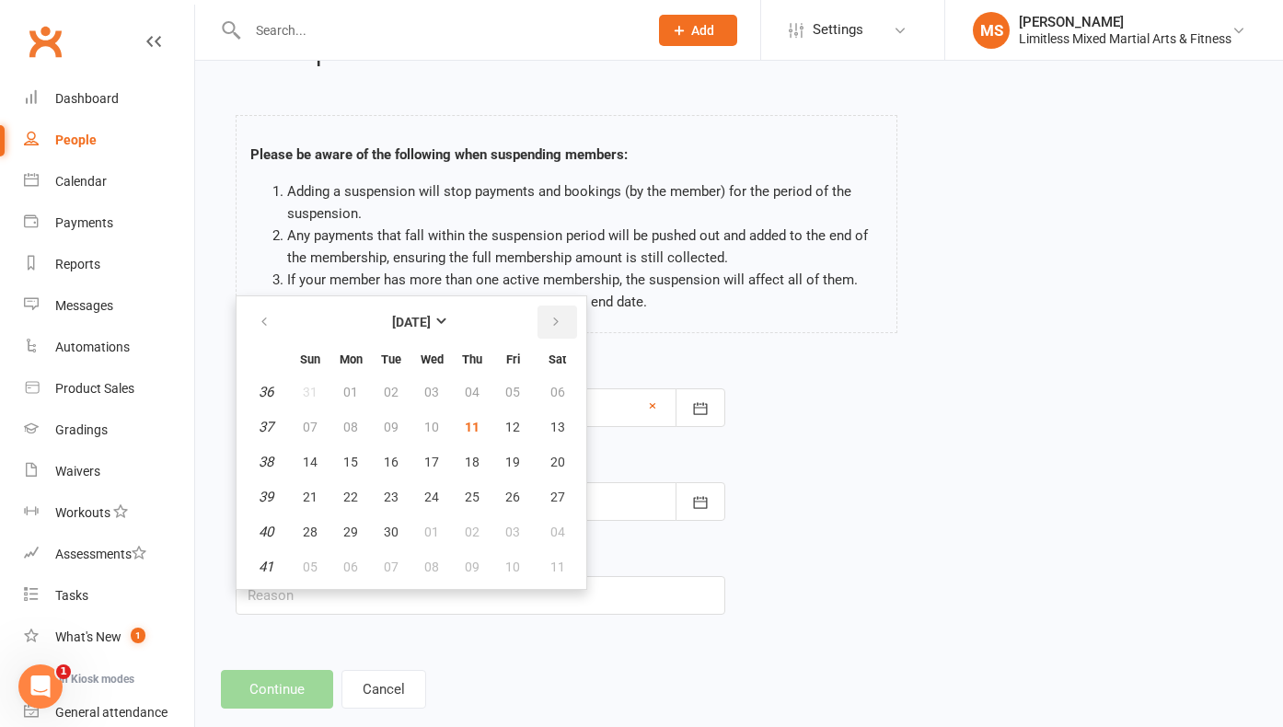
click at [562, 319] on button "button" at bounding box center [557, 321] width 40 height 33
click at [505, 389] on span "03" at bounding box center [512, 392] width 15 height 15
type input "[DATE]"
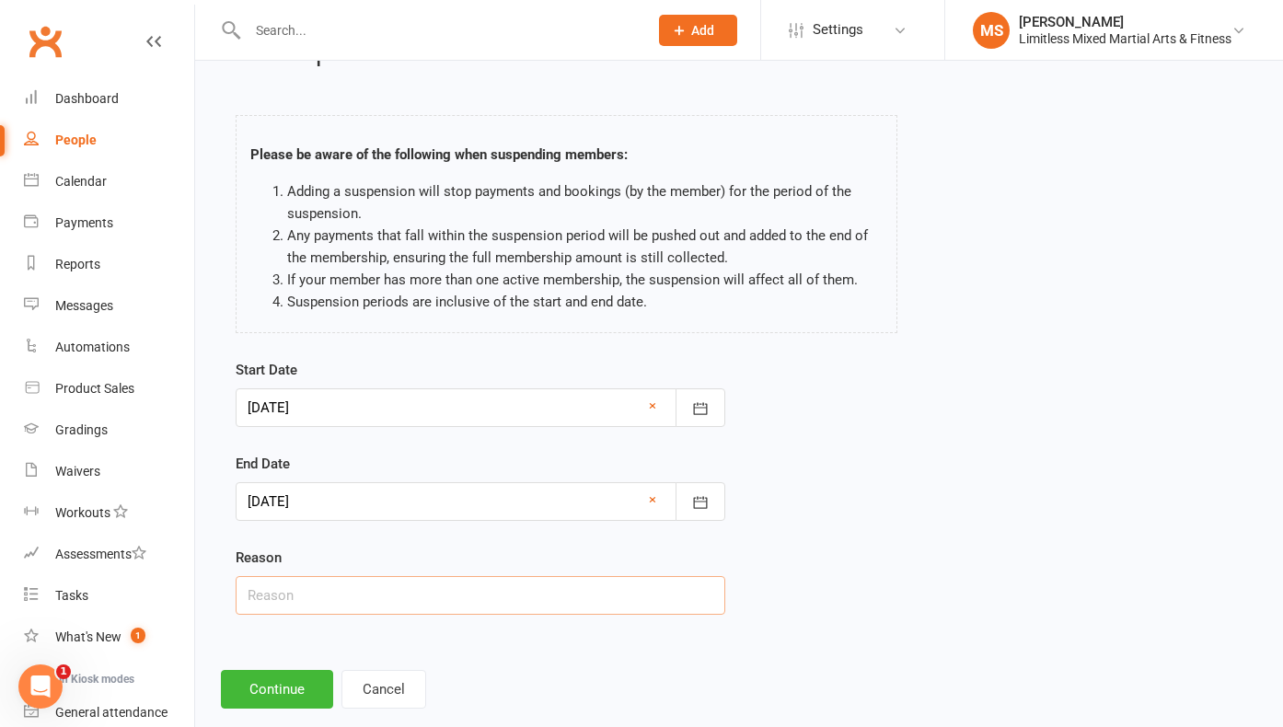
click at [361, 600] on input "text" at bounding box center [480, 595] width 489 height 39
type input "School Holiday Break"
click at [287, 691] on button "Continue" at bounding box center [277, 689] width 112 height 39
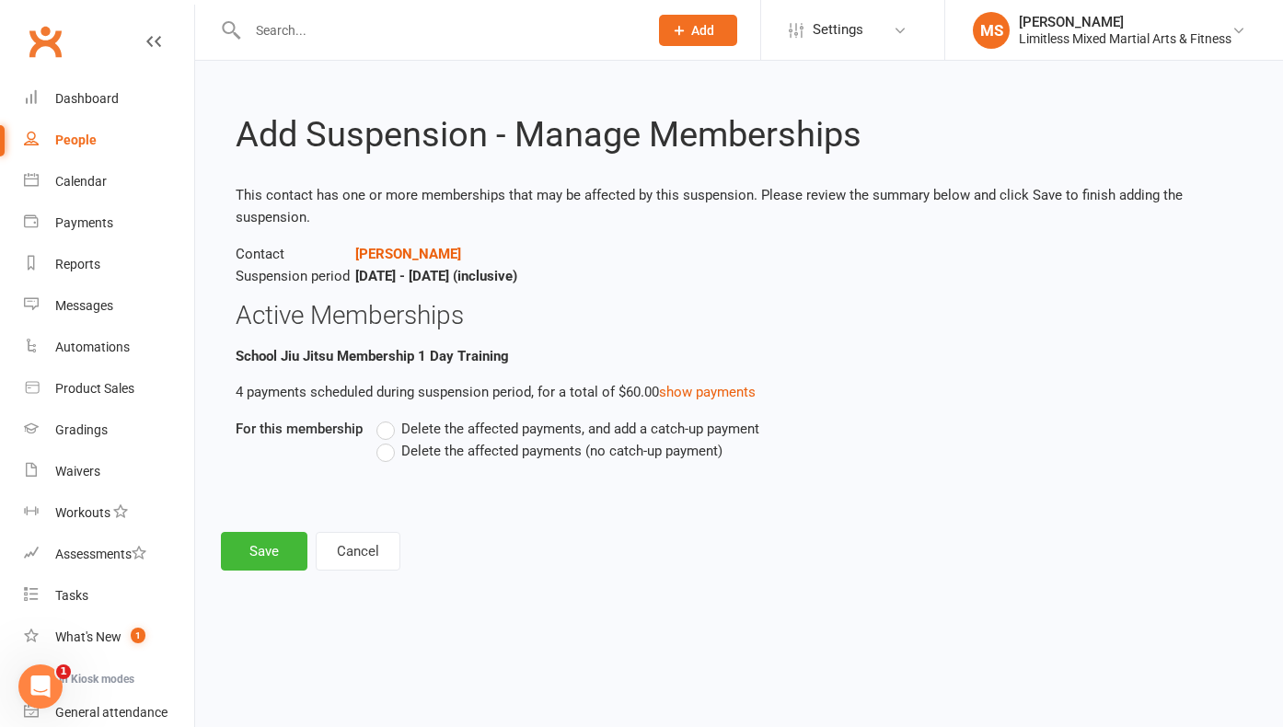
scroll to position [0, 0]
click at [386, 453] on label "Delete the affected payments (no catch-up payment)" at bounding box center [549, 451] width 346 height 22
click at [386, 440] on input "Delete the affected payments (no catch-up payment)" at bounding box center [382, 440] width 12 height 0
click at [282, 547] on button "Save" at bounding box center [264, 551] width 86 height 39
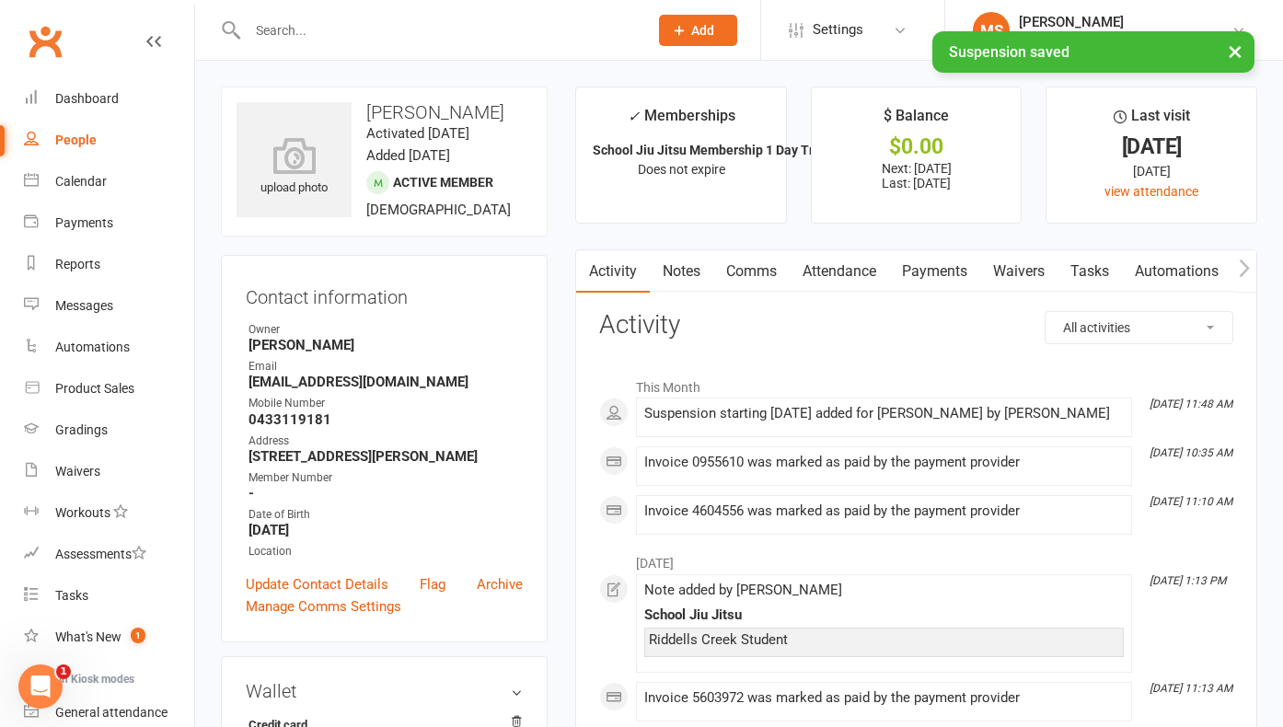
click at [313, 31] on div "× Suspension saved" at bounding box center [629, 31] width 1259 height 0
click at [310, 31] on div "× Suspension saved" at bounding box center [629, 31] width 1259 height 0
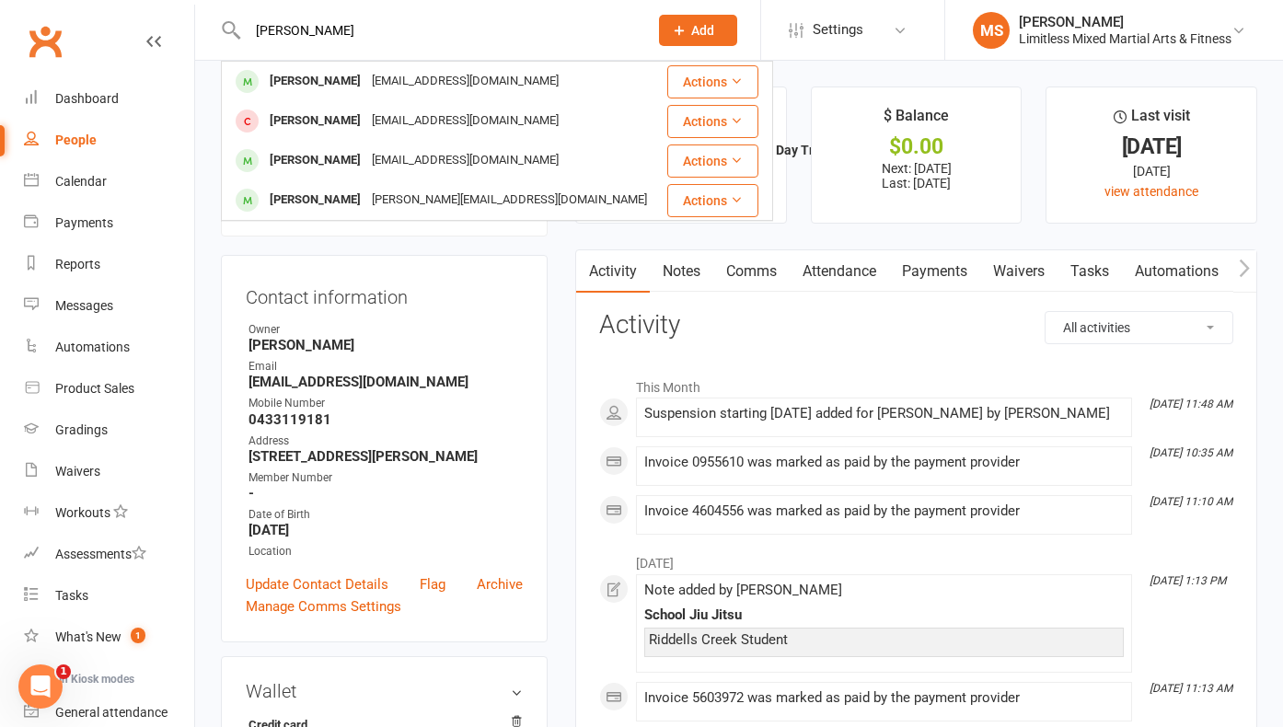
type input "[PERSON_NAME]"
click at [334, 77] on div "[PERSON_NAME]" at bounding box center [315, 81] width 102 height 27
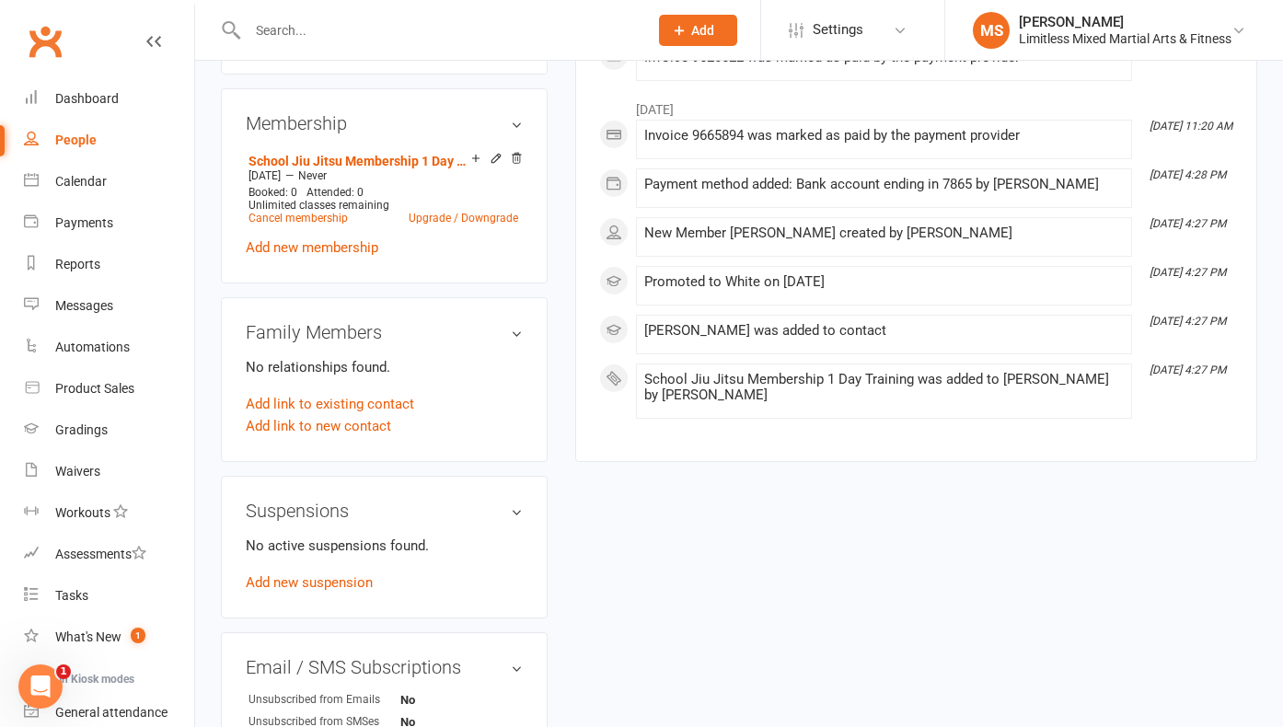
scroll to position [723, 0]
click at [340, 589] on link "Add new suspension" at bounding box center [309, 580] width 127 height 17
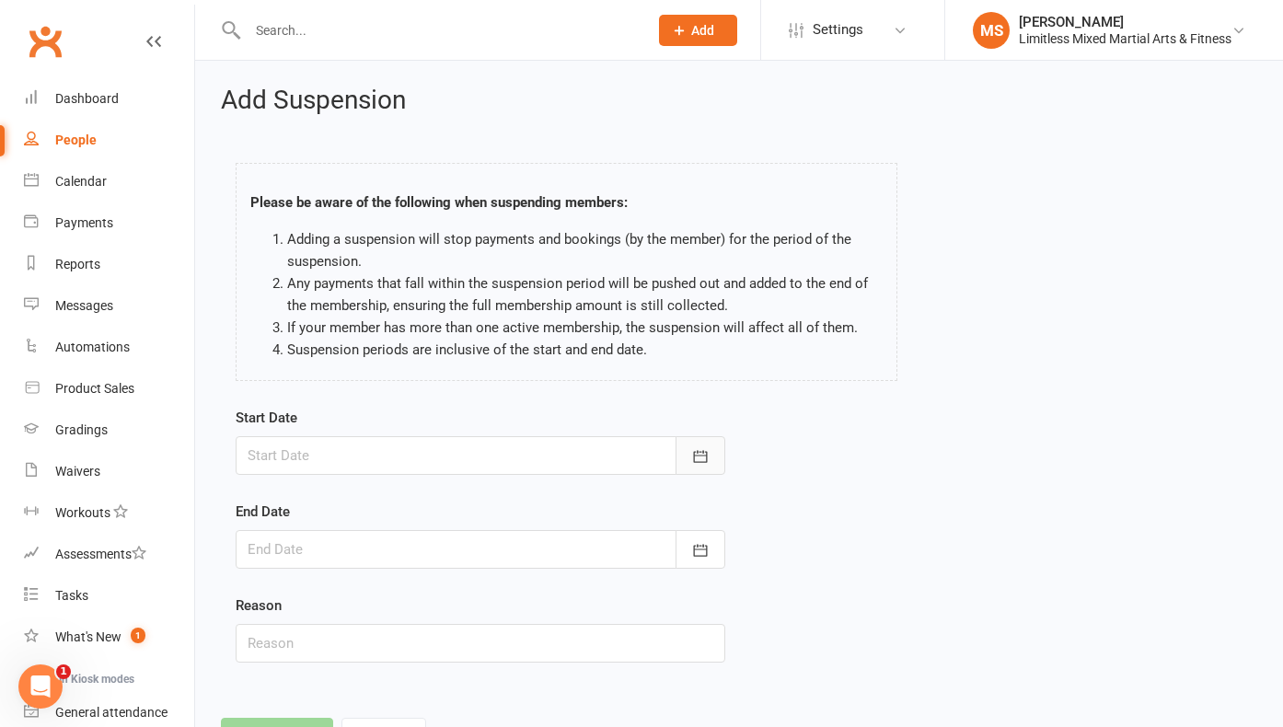
scroll to position [4, 0]
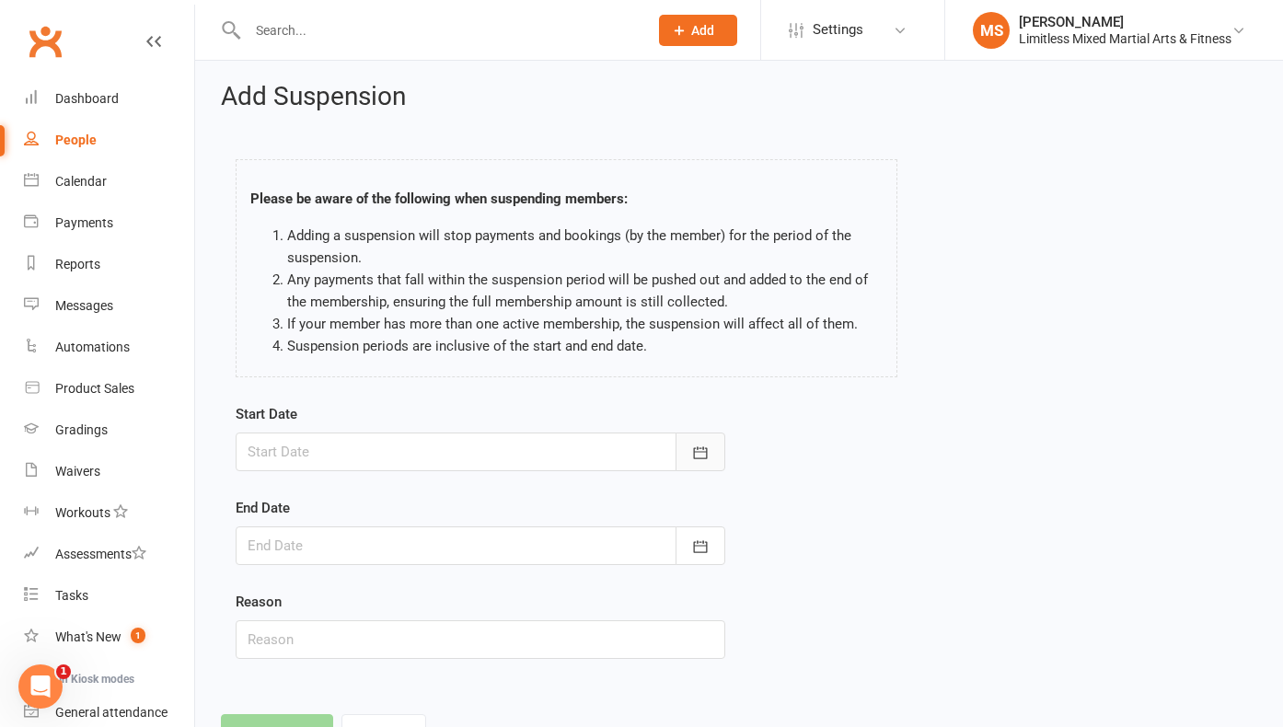
click at [723, 456] on button "button" at bounding box center [700, 451] width 50 height 39
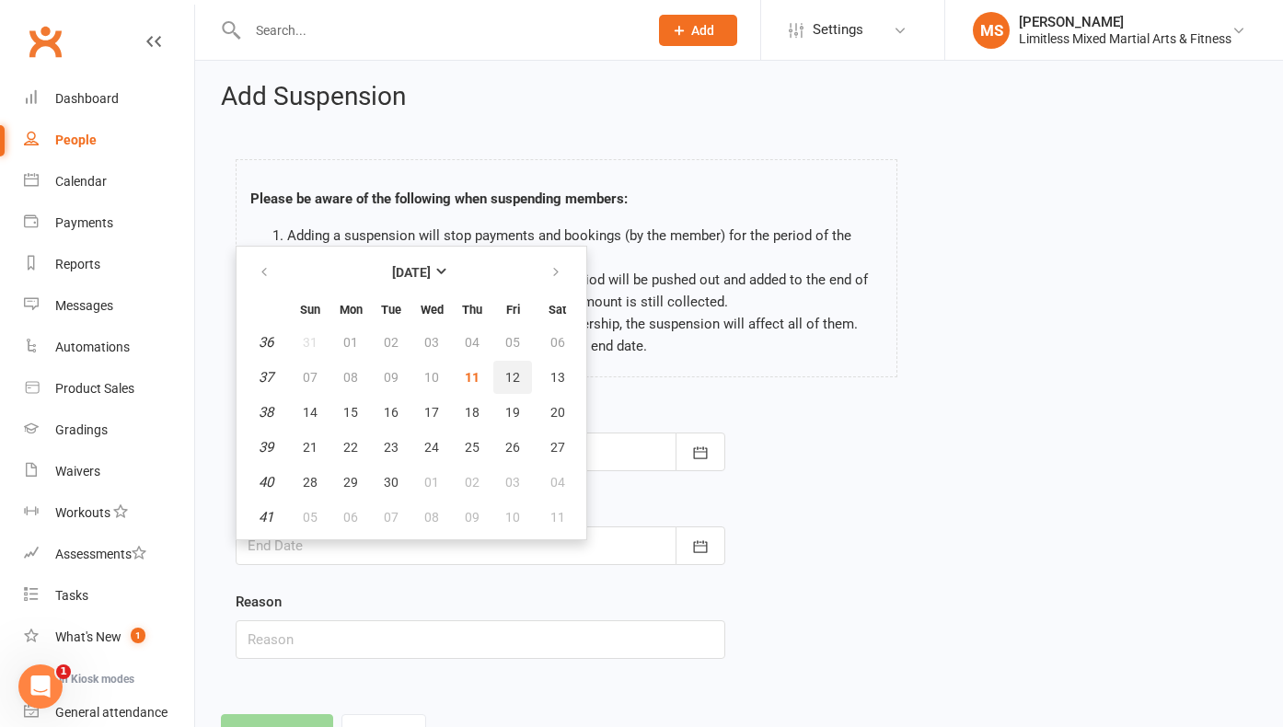
click at [516, 368] on button "12" at bounding box center [512, 377] width 39 height 33
type input "[DATE]"
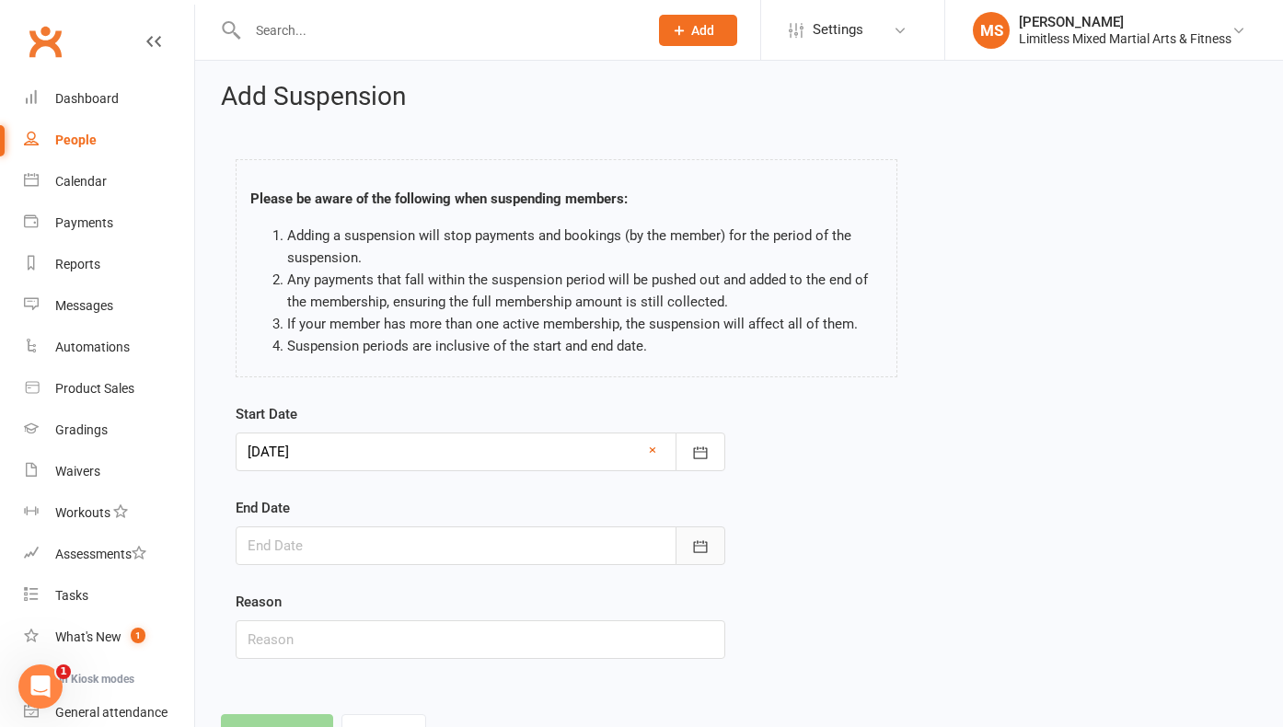
click at [696, 543] on icon "button" at bounding box center [701, 546] width 14 height 12
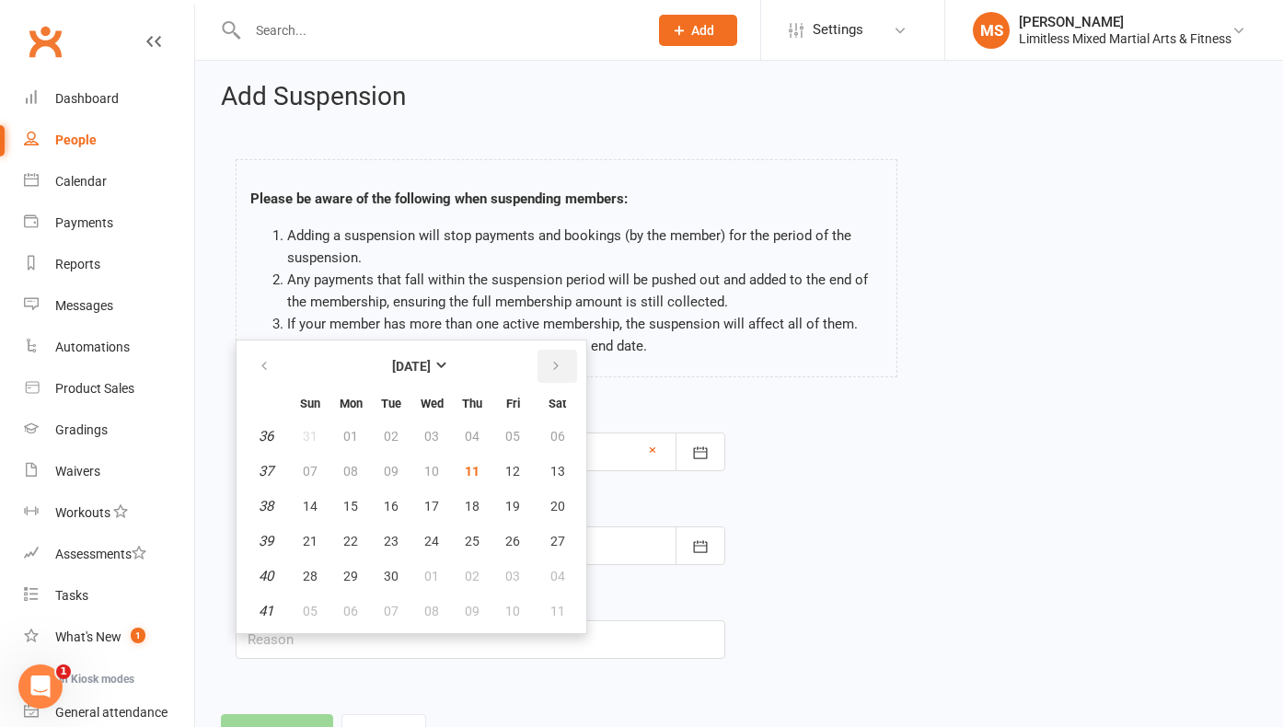
click at [559, 362] on icon "button" at bounding box center [555, 366] width 13 height 15
click at [518, 434] on span "03" at bounding box center [512, 436] width 15 height 15
type input "[DATE]"
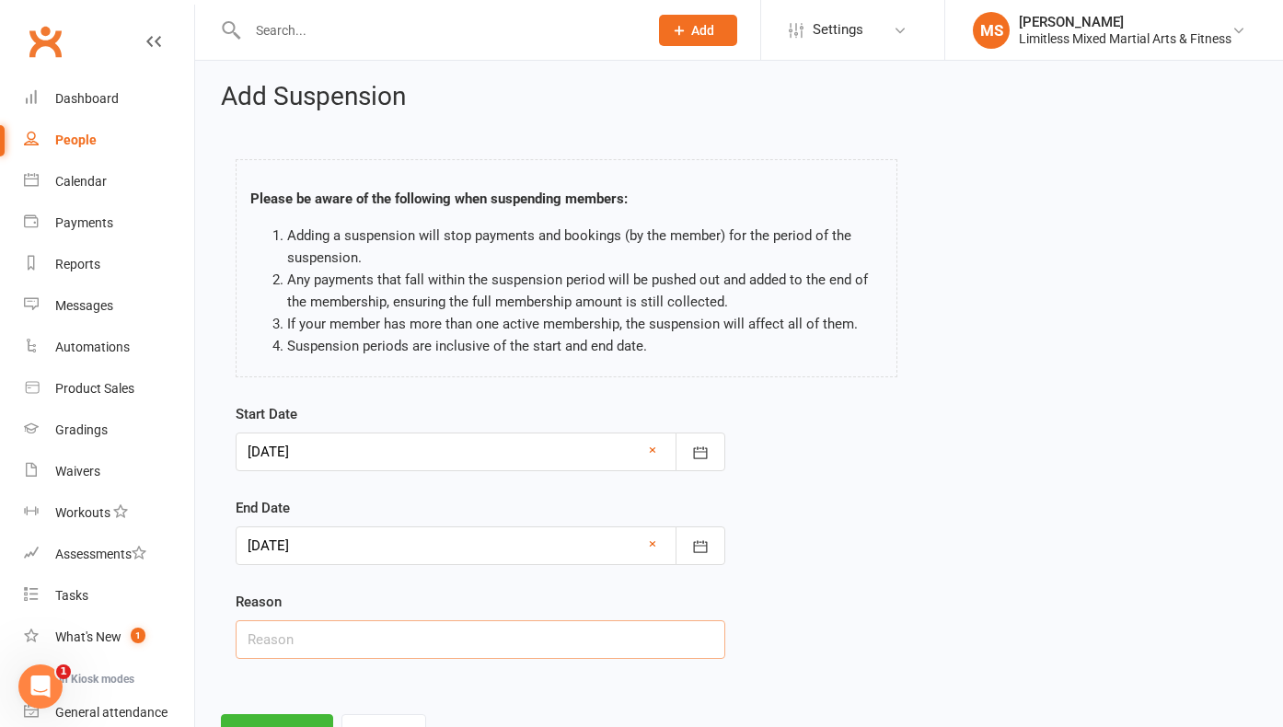
click at [420, 649] on input "text" at bounding box center [480, 639] width 489 height 39
type input "School Holiday Break"
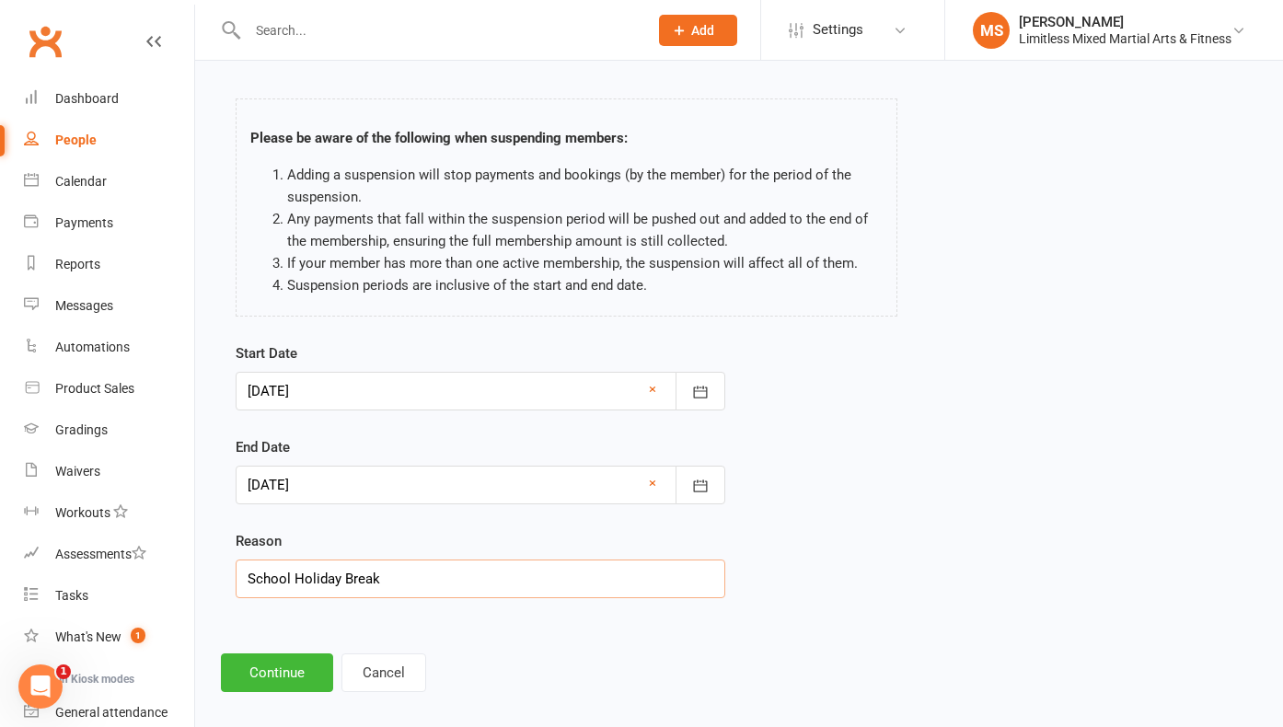
scroll to position [82, 0]
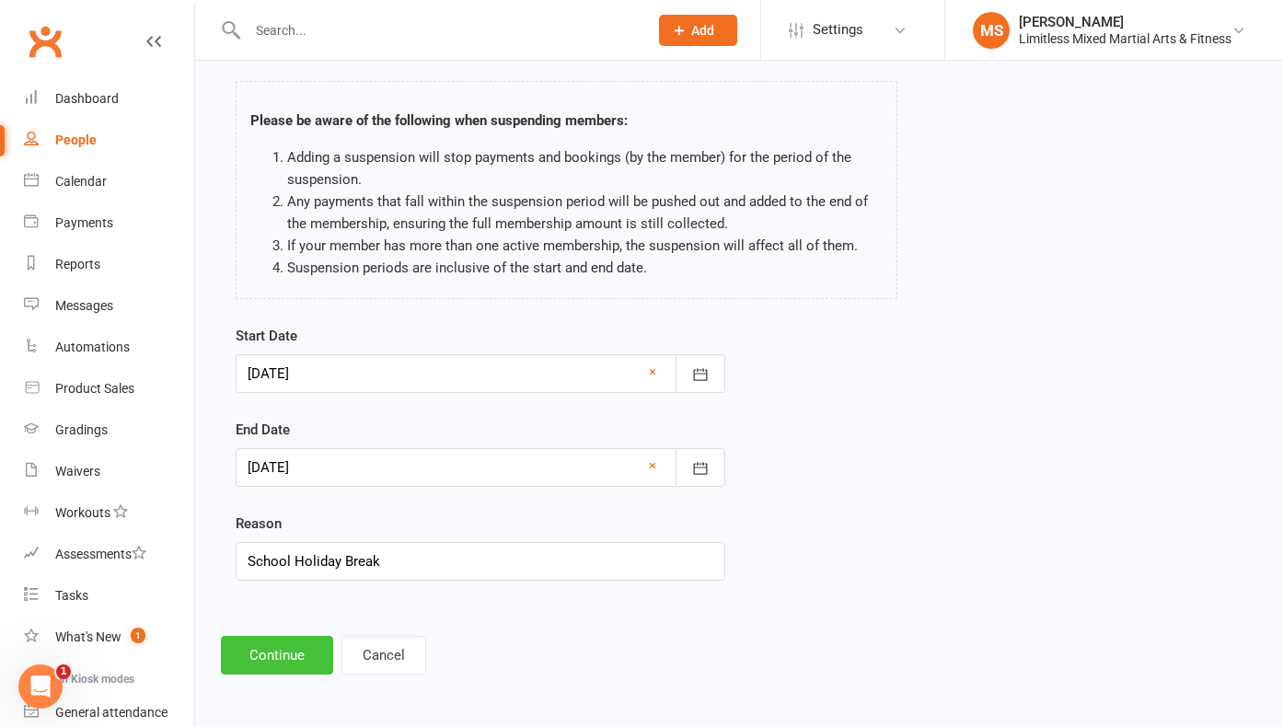
click at [306, 656] on button "Continue" at bounding box center [277, 655] width 112 height 39
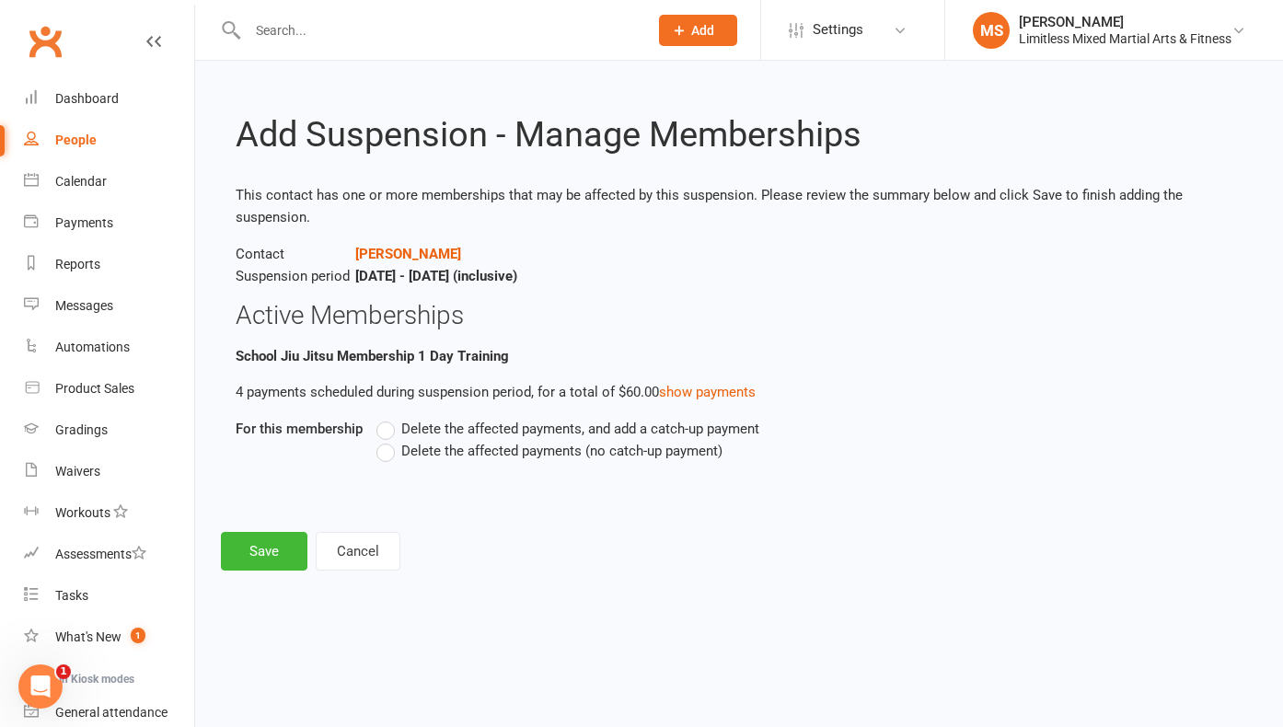
click at [383, 452] on label "Delete the affected payments (no catch-up payment)" at bounding box center [549, 451] width 346 height 22
click at [383, 440] on input "Delete the affected payments (no catch-up payment)" at bounding box center [382, 440] width 12 height 0
click at [277, 551] on button "Save" at bounding box center [264, 551] width 86 height 39
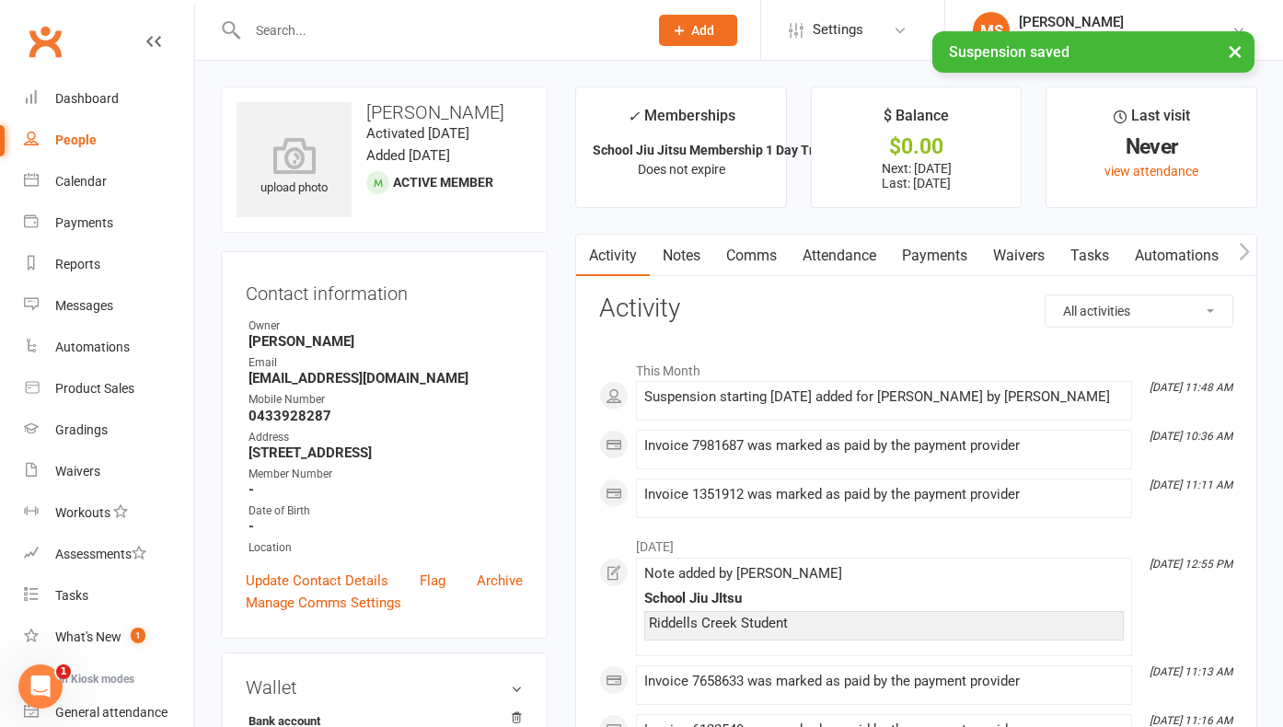
click at [324, 31] on div "× Suspension saved" at bounding box center [629, 31] width 1259 height 0
click at [300, 27] on input "text" at bounding box center [438, 30] width 393 height 26
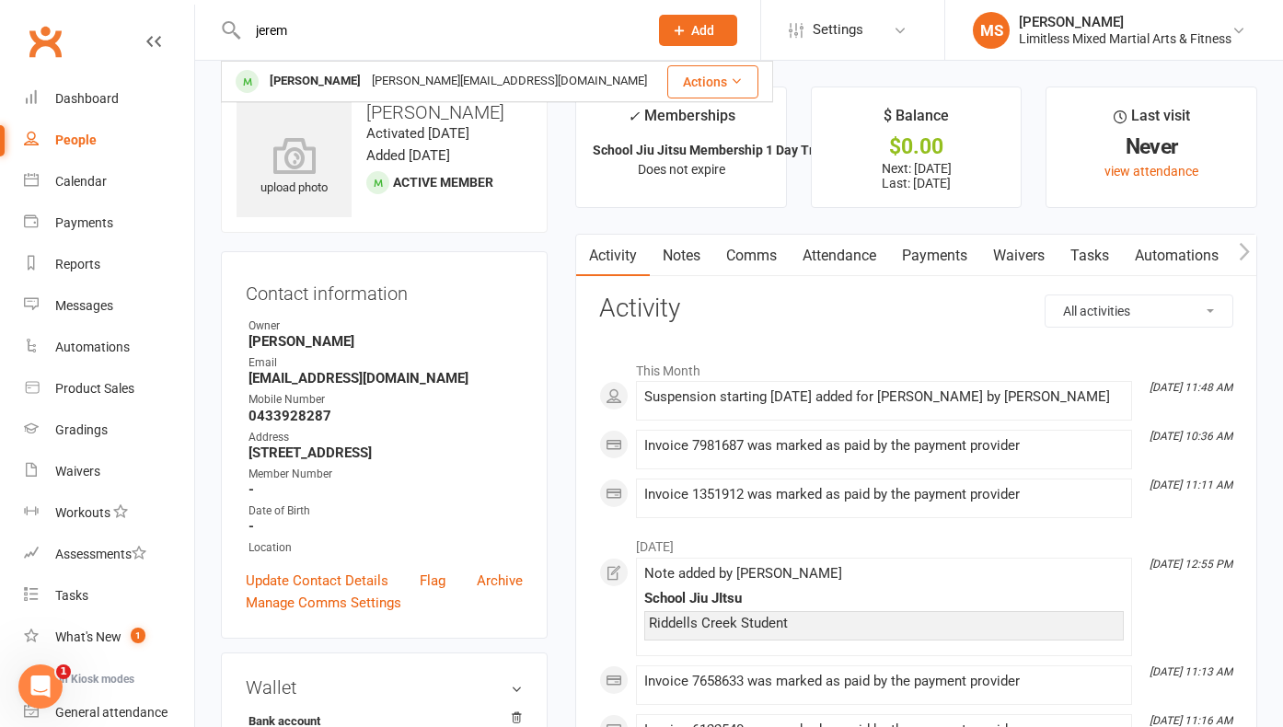
type input "jerem"
click at [313, 77] on div "[PERSON_NAME]" at bounding box center [315, 81] width 102 height 27
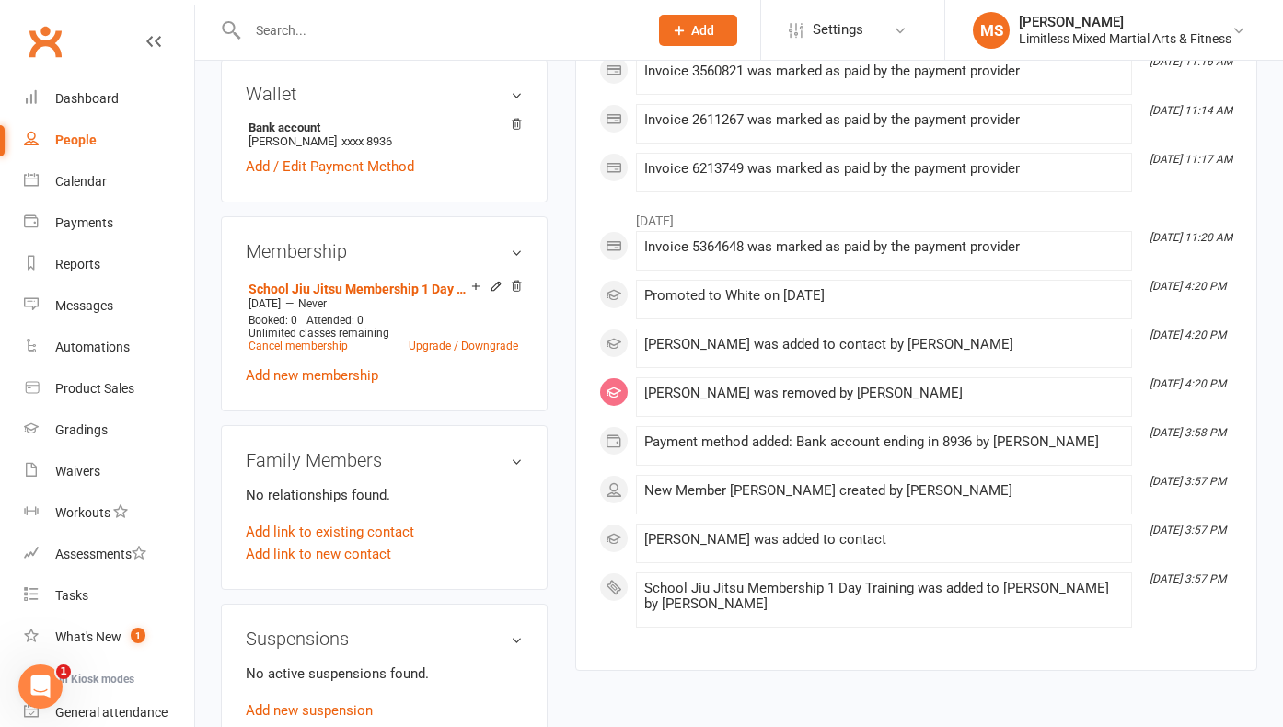
scroll to position [727, 0]
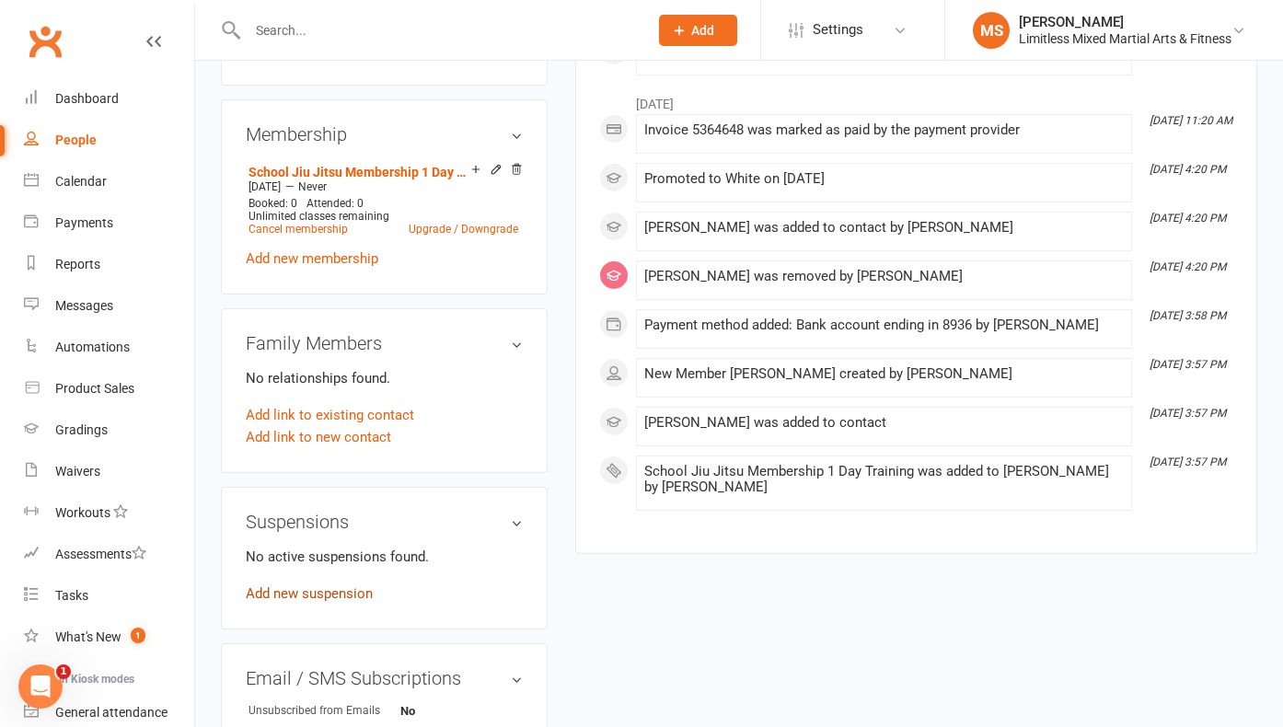
click at [340, 588] on link "Add new suspension" at bounding box center [309, 593] width 127 height 17
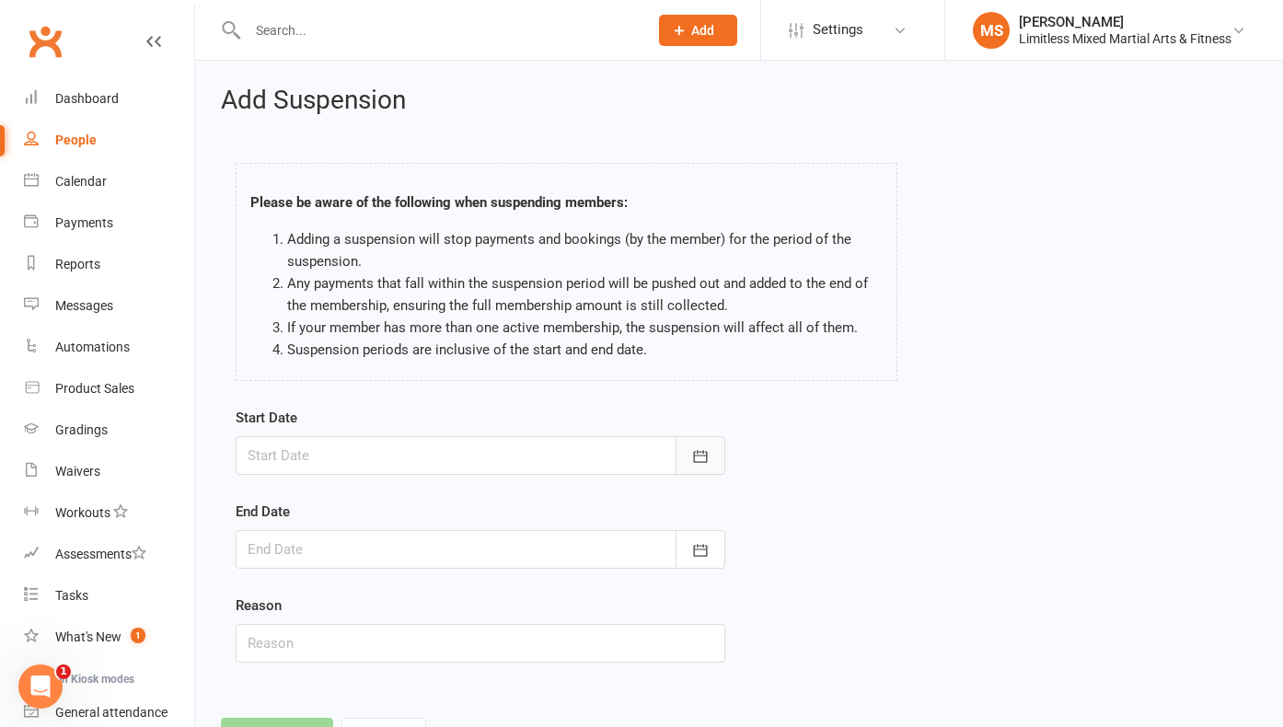
click at [703, 456] on icon "button" at bounding box center [700, 456] width 18 height 18
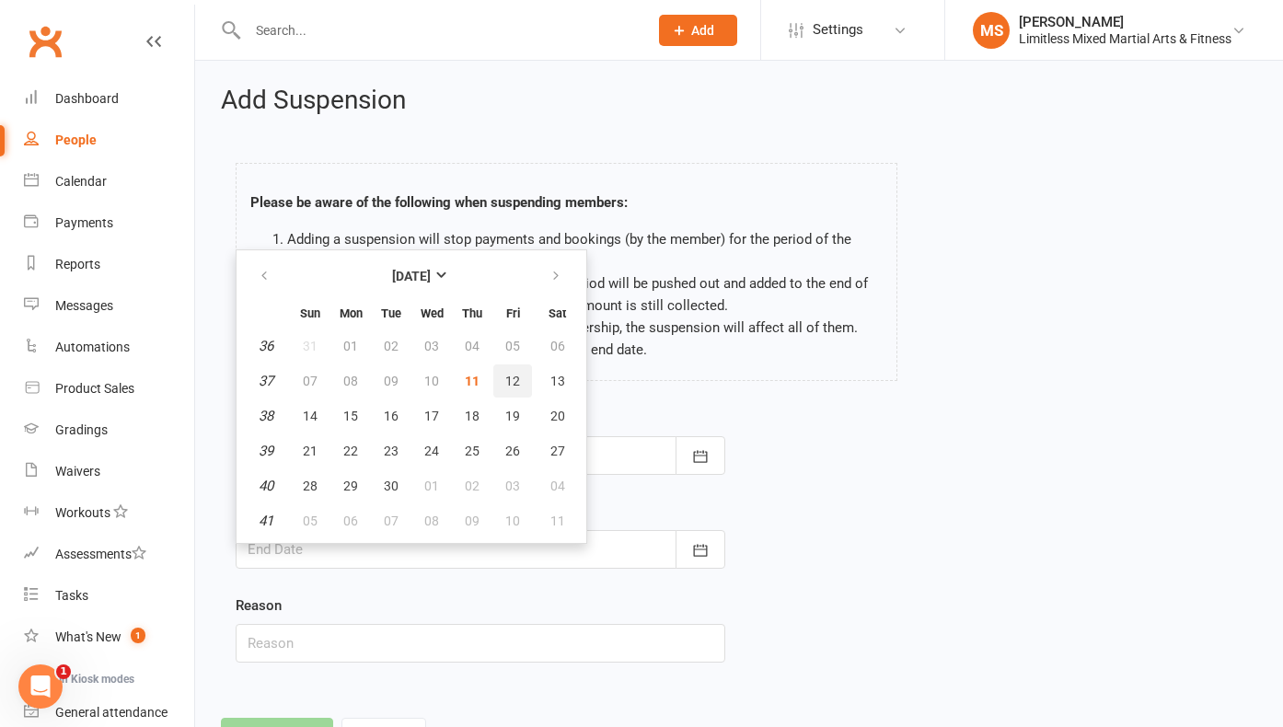
click at [517, 380] on span "12" at bounding box center [512, 381] width 15 height 15
type input "[DATE]"
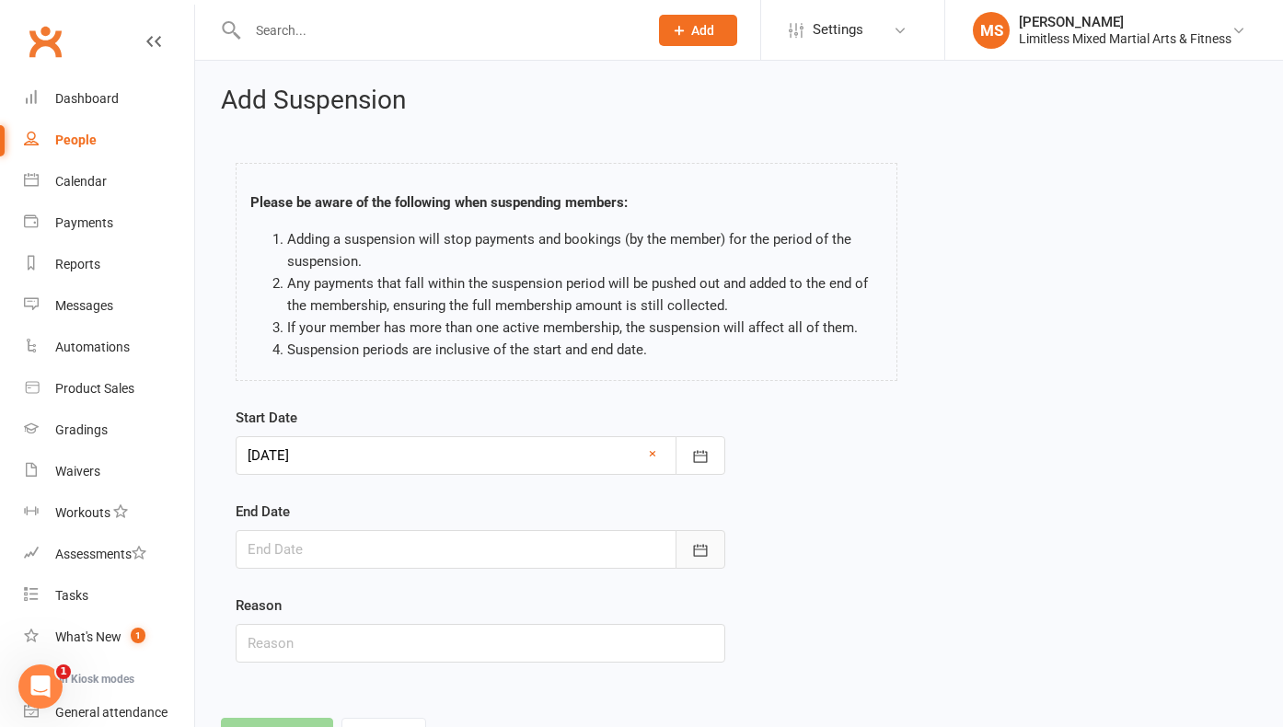
click at [694, 549] on icon "button" at bounding box center [700, 550] width 18 height 18
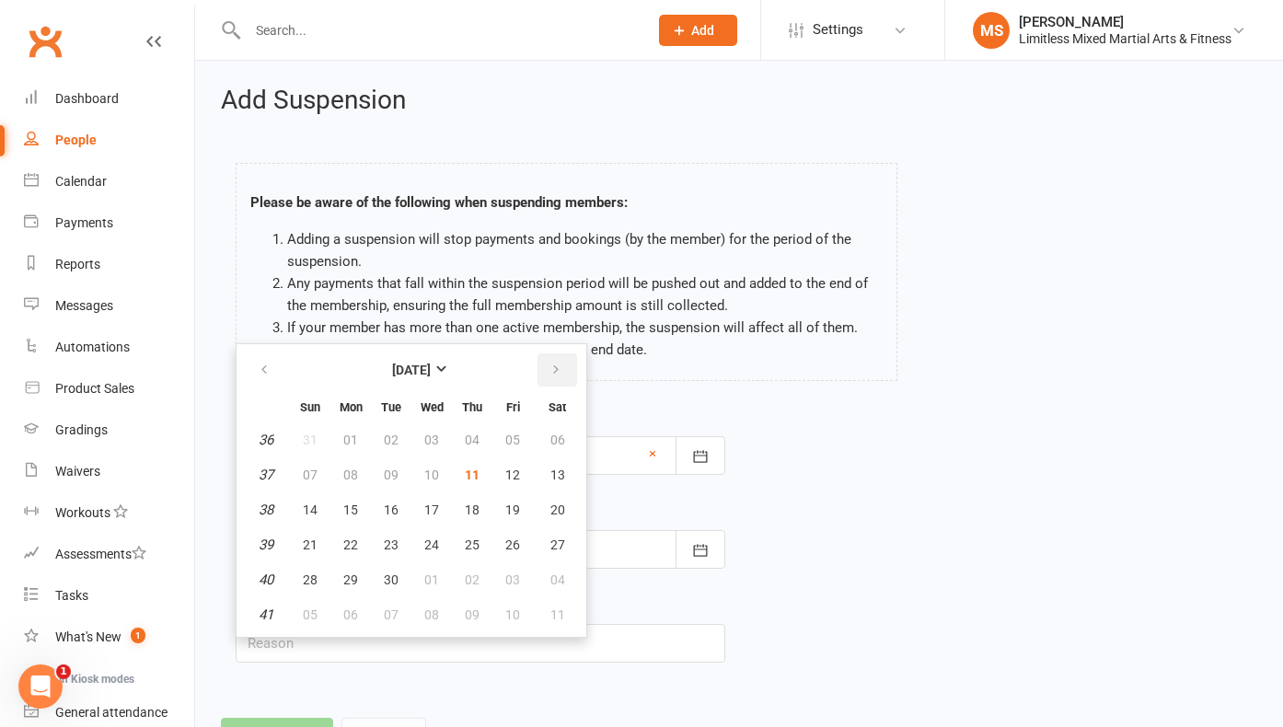
click at [554, 373] on icon "button" at bounding box center [555, 370] width 13 height 15
click at [514, 443] on span "03" at bounding box center [512, 439] width 15 height 15
type input "[DATE]"
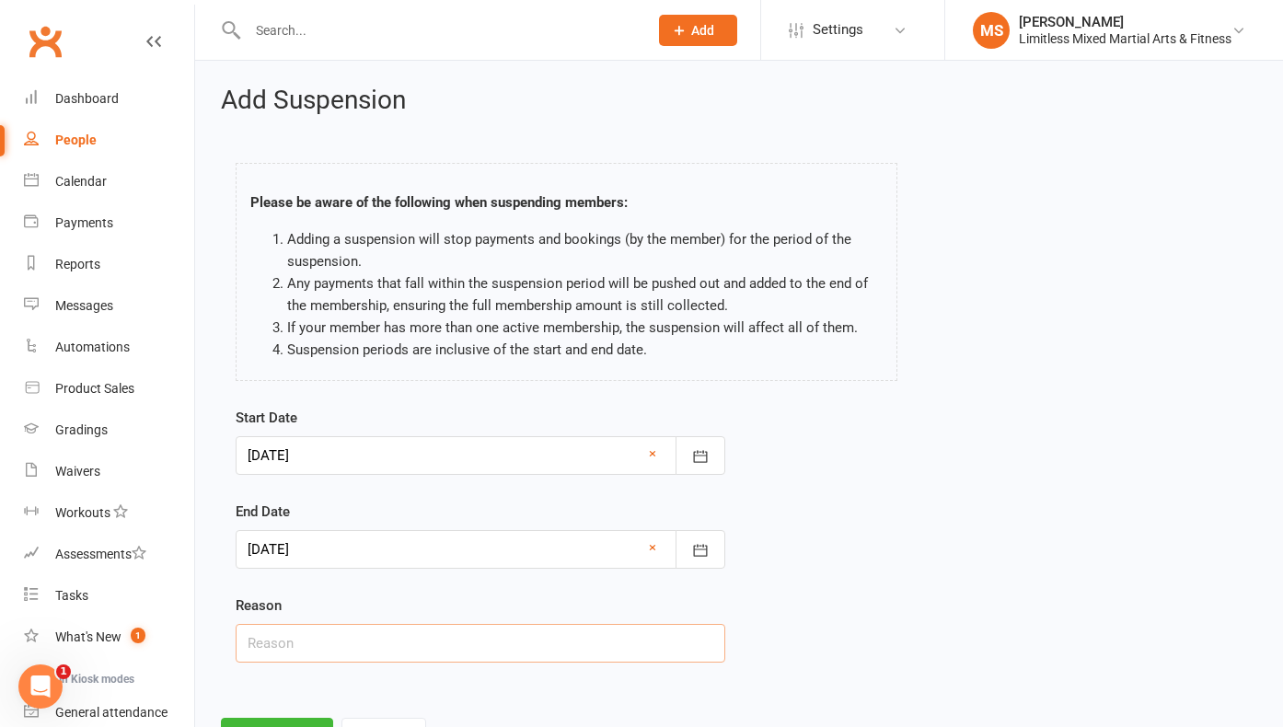
click at [413, 642] on input "text" at bounding box center [480, 643] width 489 height 39
type input "School Holiday Break"
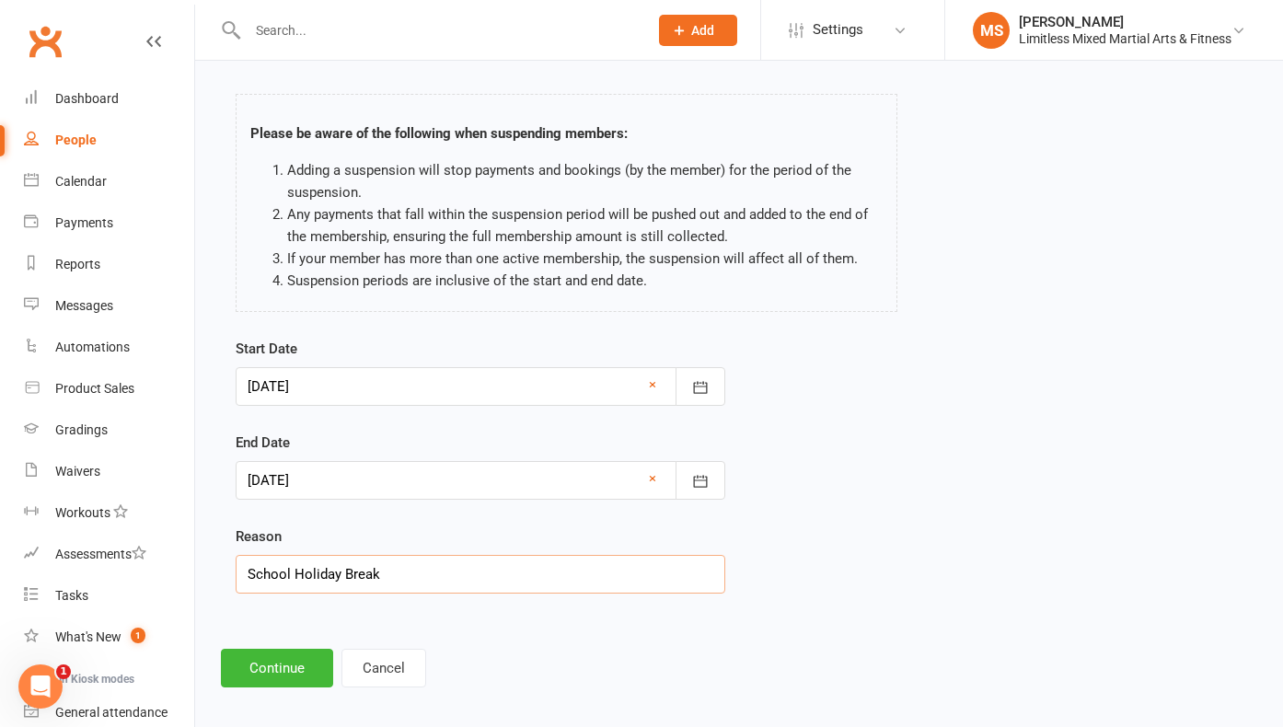
scroll to position [82, 0]
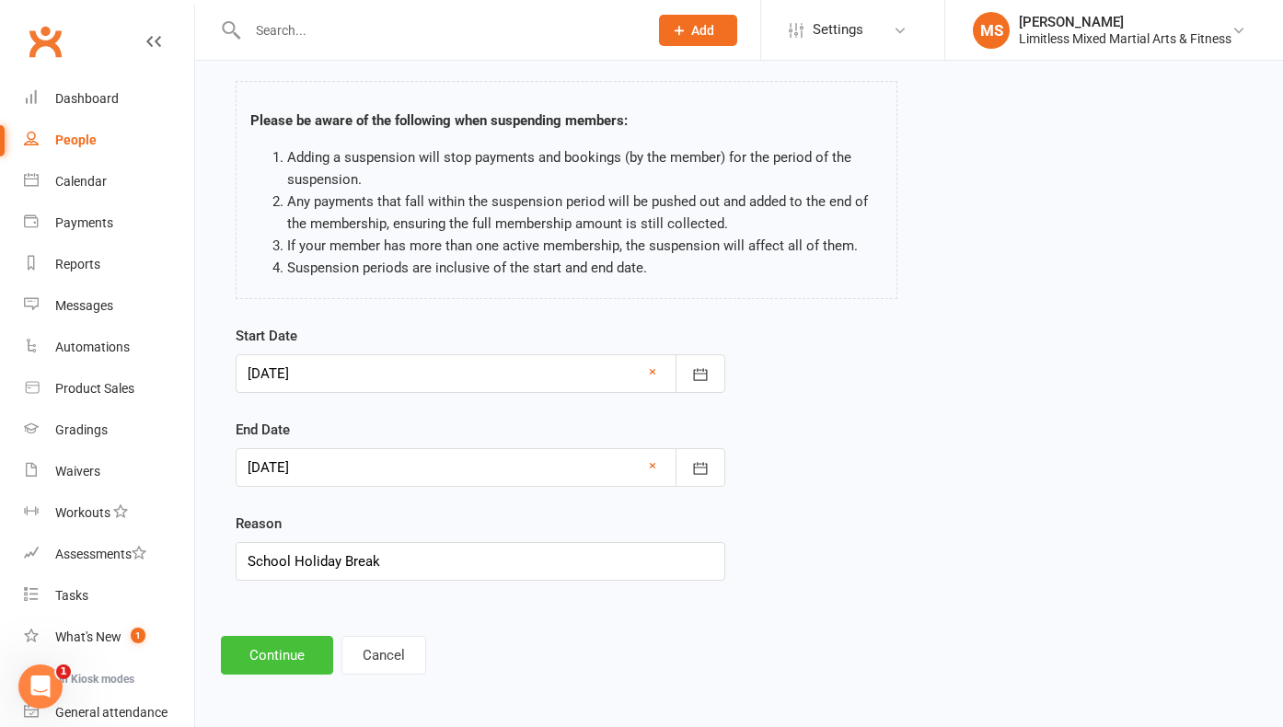
click at [304, 658] on button "Continue" at bounding box center [277, 655] width 112 height 39
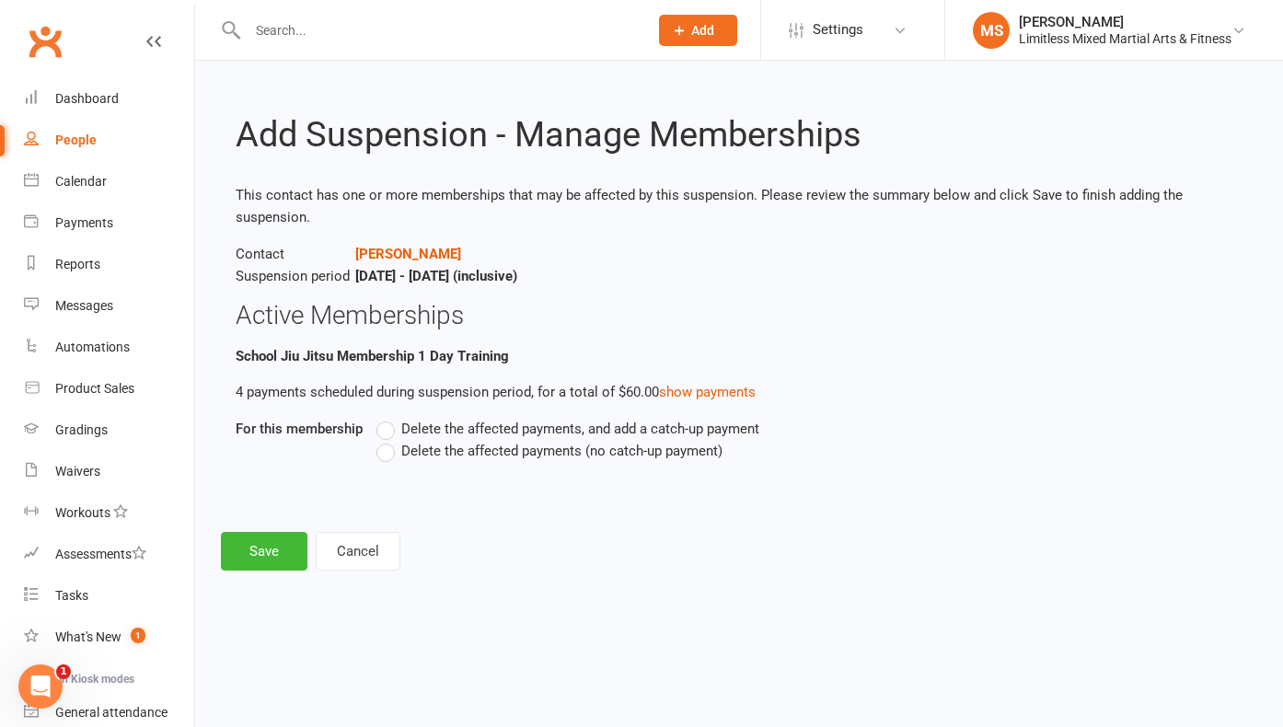
scroll to position [0, 0]
click at [383, 448] on label "Delete the affected payments (no catch-up payment)" at bounding box center [549, 451] width 346 height 22
click at [383, 440] on input "Delete the affected payments (no catch-up payment)" at bounding box center [382, 440] width 12 height 0
click at [289, 551] on button "Save" at bounding box center [264, 551] width 86 height 39
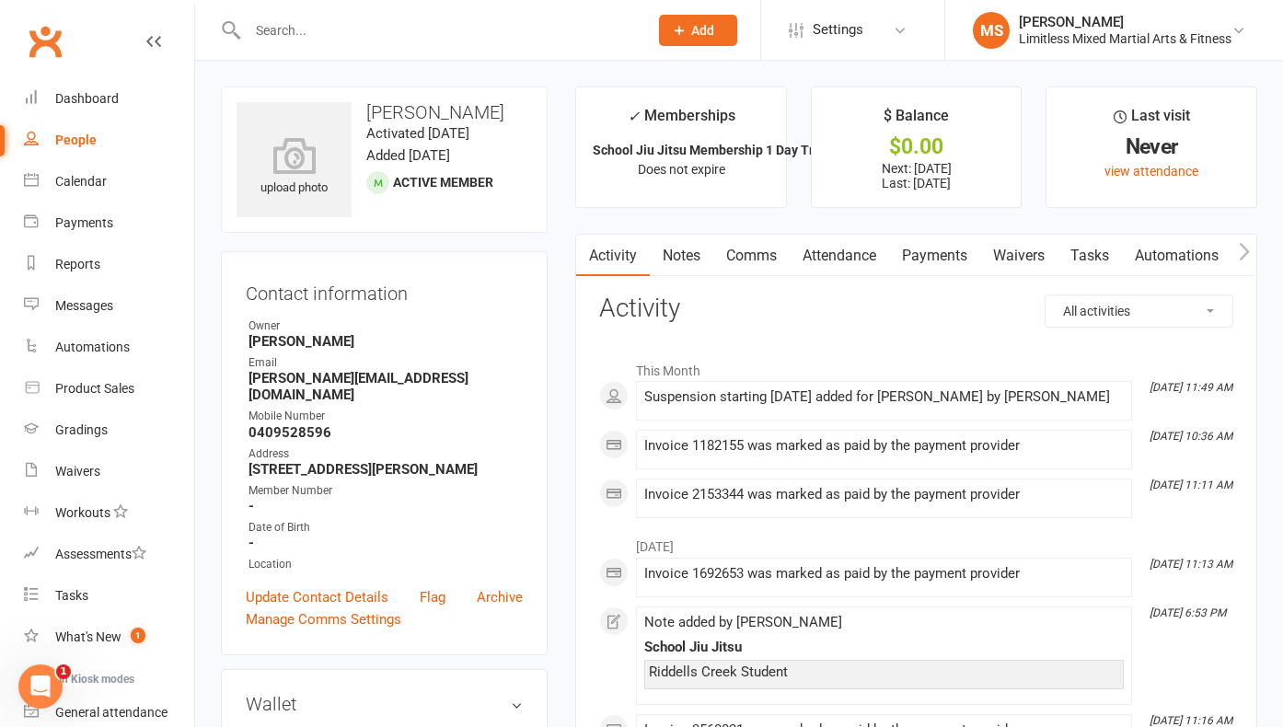
click at [342, 40] on input "text" at bounding box center [438, 30] width 393 height 26
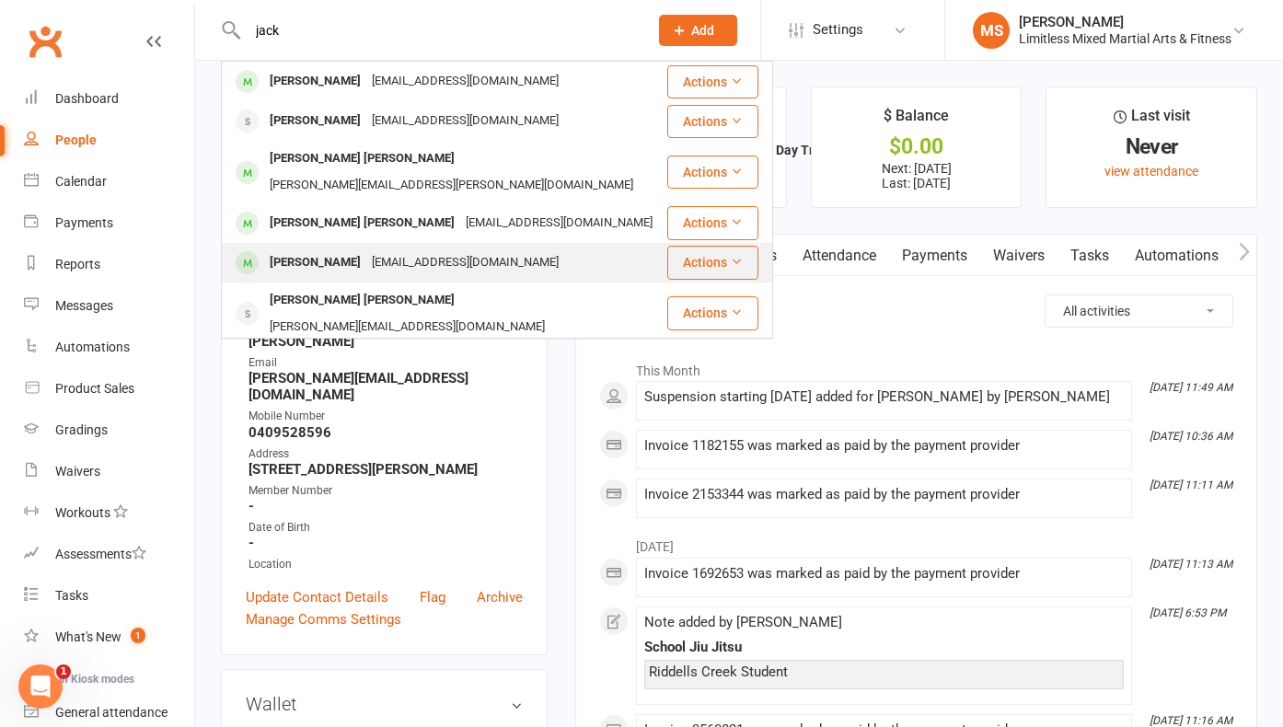
type input "jack"
click at [338, 249] on div "[PERSON_NAME]" at bounding box center [315, 262] width 102 height 27
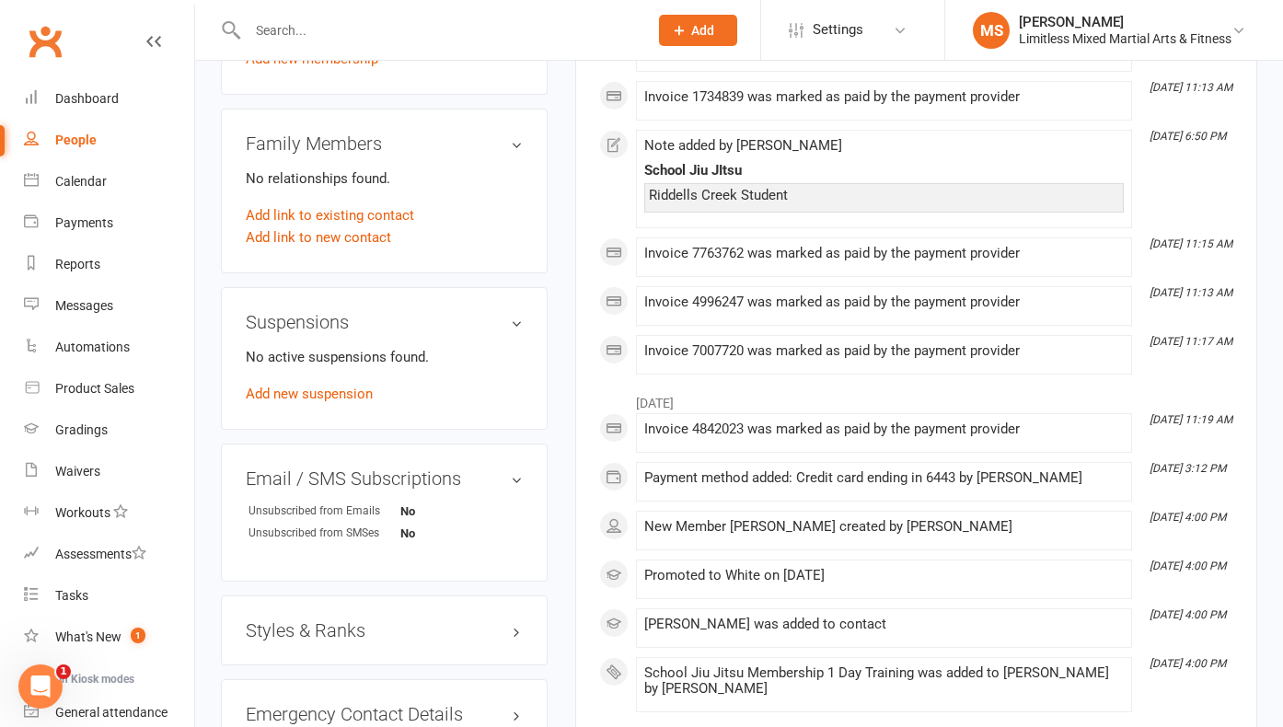
scroll to position [911, 0]
click at [348, 395] on link "Add new suspension" at bounding box center [309, 393] width 127 height 17
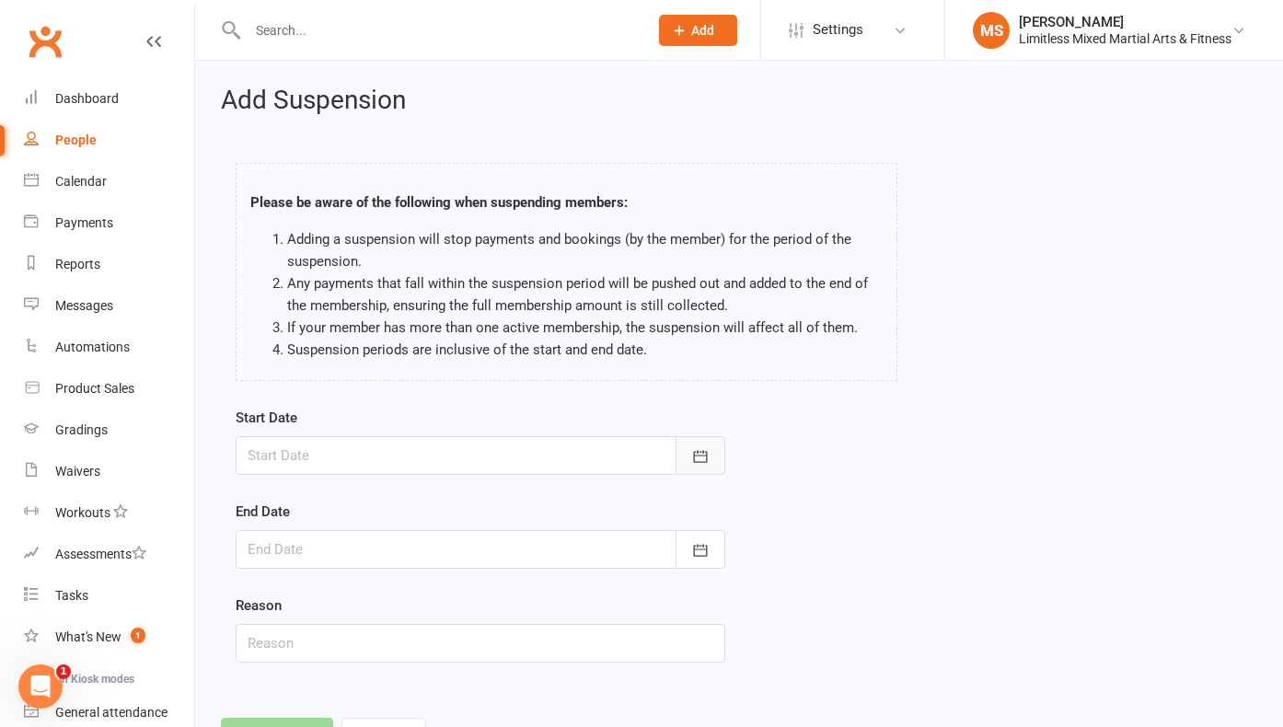
click at [711, 451] on button "button" at bounding box center [700, 455] width 50 height 39
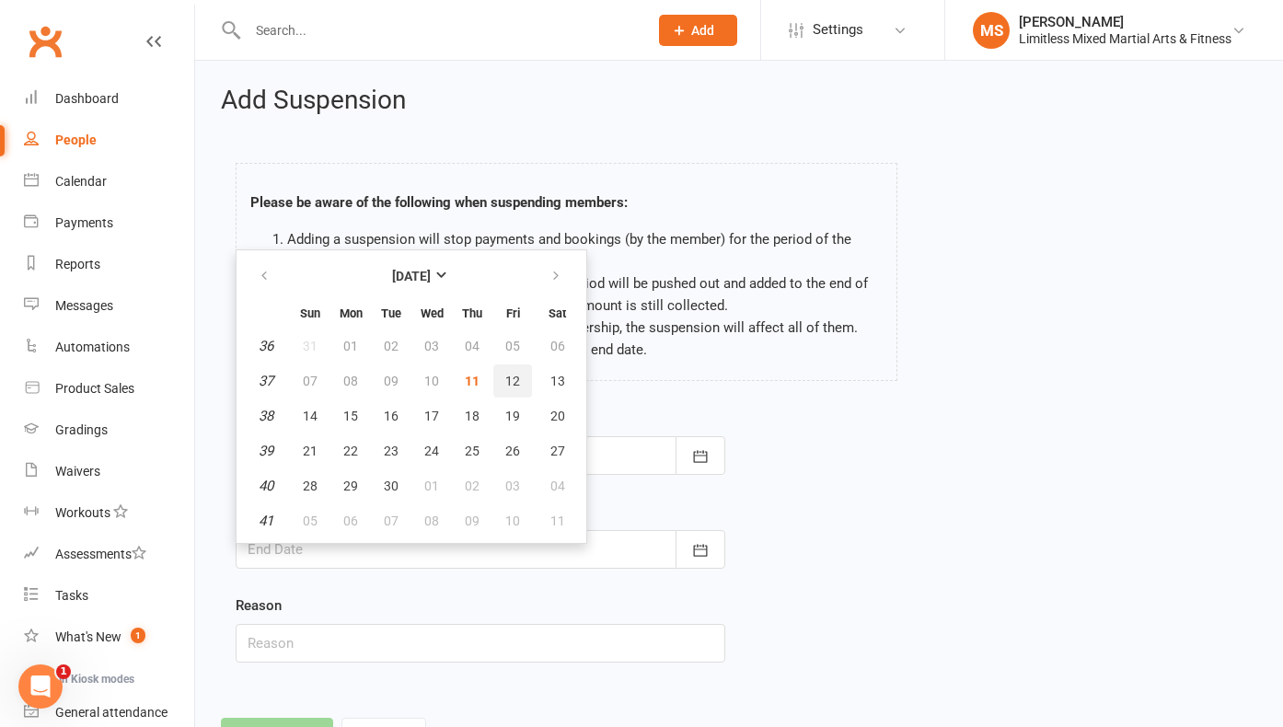
click at [515, 383] on span "12" at bounding box center [512, 381] width 15 height 15
type input "[DATE]"
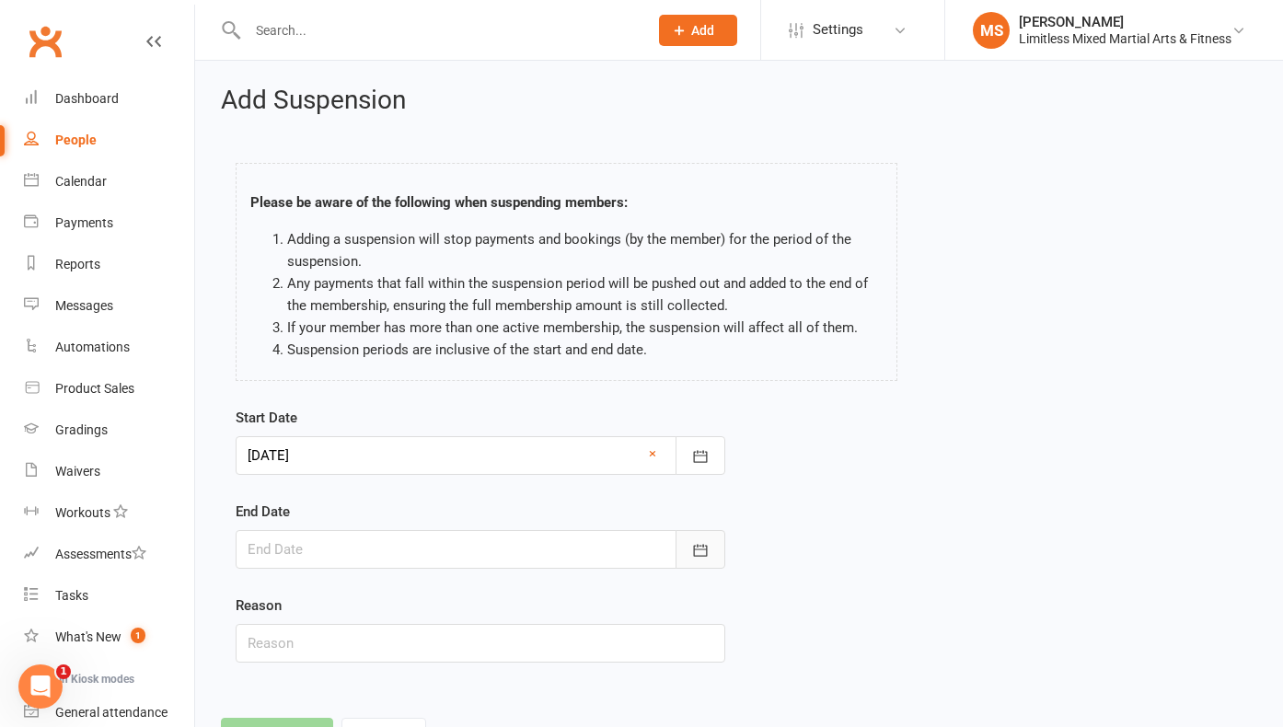
click at [715, 548] on button "button" at bounding box center [700, 549] width 50 height 39
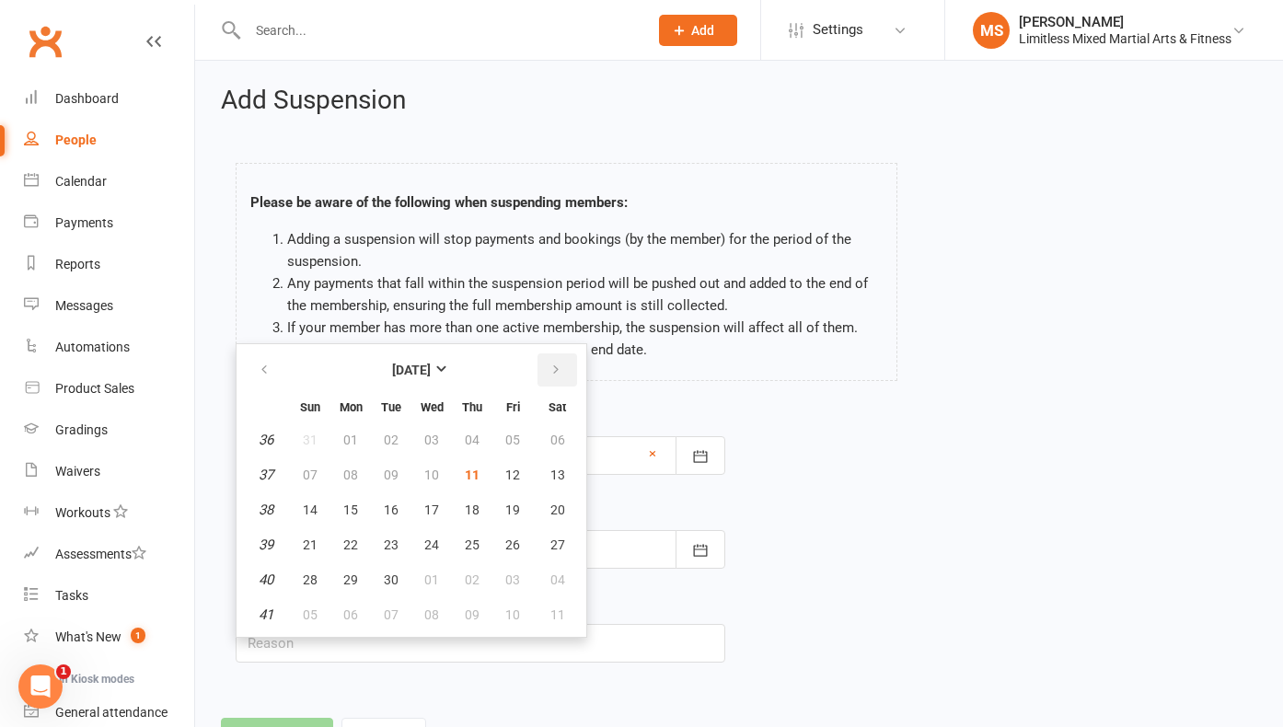
click at [554, 363] on icon "button" at bounding box center [555, 370] width 13 height 15
click at [517, 440] on span "03" at bounding box center [512, 439] width 15 height 15
type input "[DATE]"
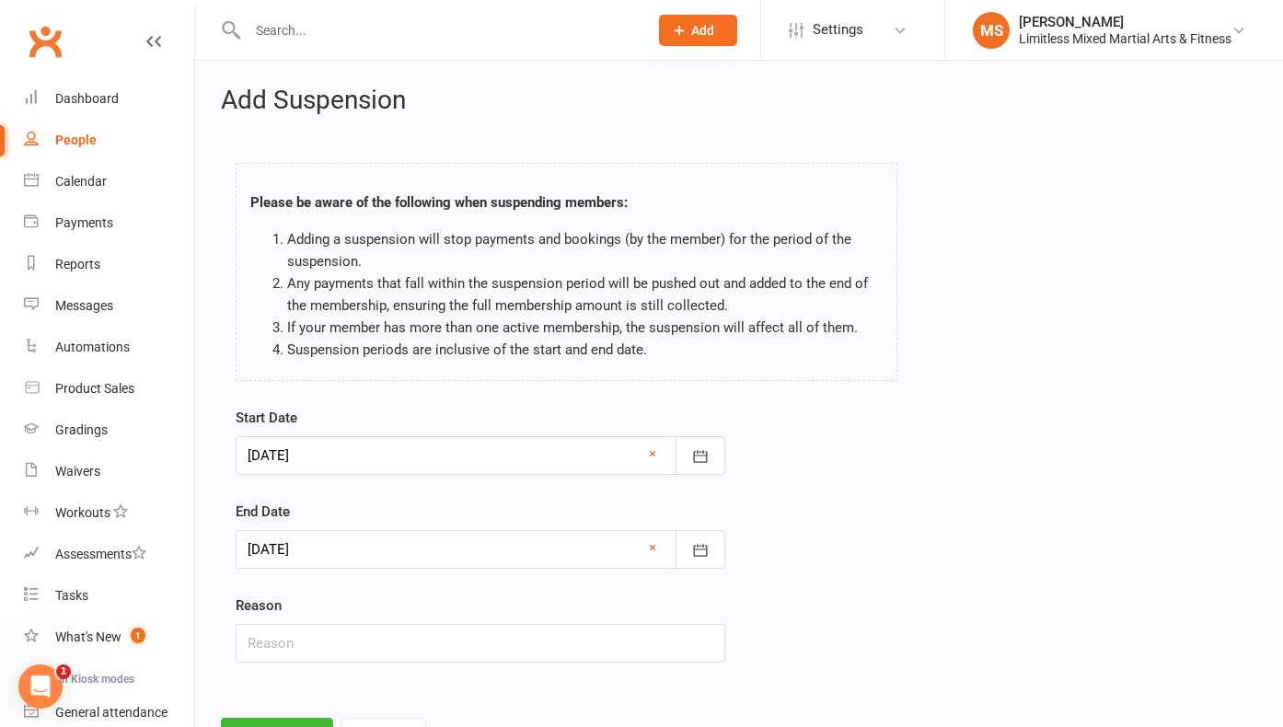
scroll to position [82, 0]
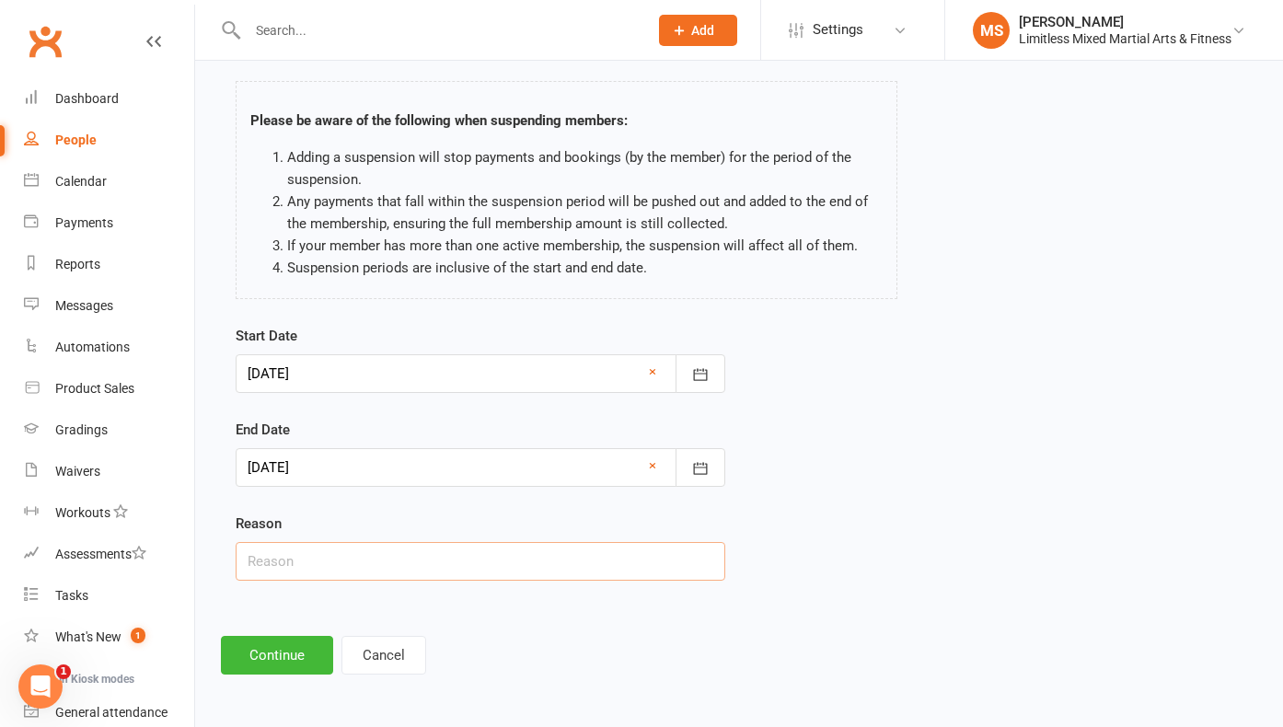
click at [467, 561] on input "text" at bounding box center [480, 561] width 489 height 39
type input "School Holiday Break"
click at [291, 659] on button "Continue" at bounding box center [277, 655] width 112 height 39
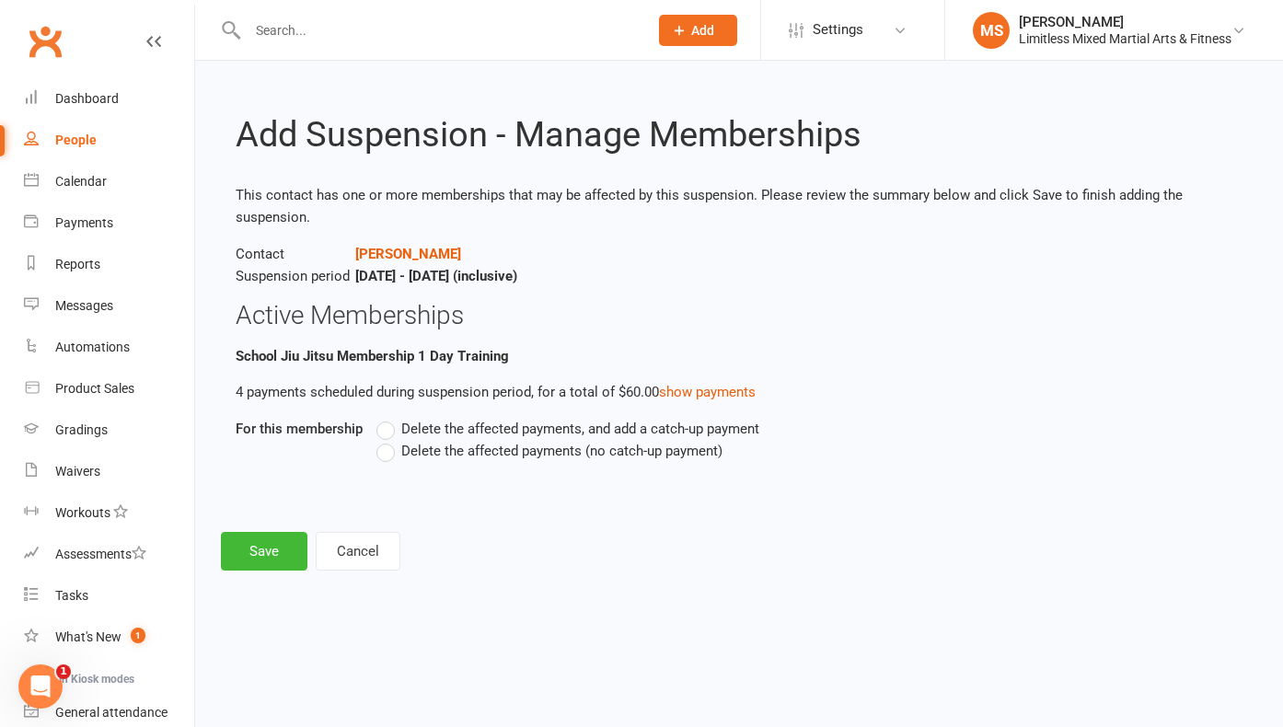
scroll to position [0, 0]
click at [387, 455] on label "Delete the affected payments (no catch-up payment)" at bounding box center [549, 451] width 346 height 22
click at [387, 440] on input "Delete the affected payments (no catch-up payment)" at bounding box center [382, 440] width 12 height 0
click at [260, 558] on button "Save" at bounding box center [264, 551] width 86 height 39
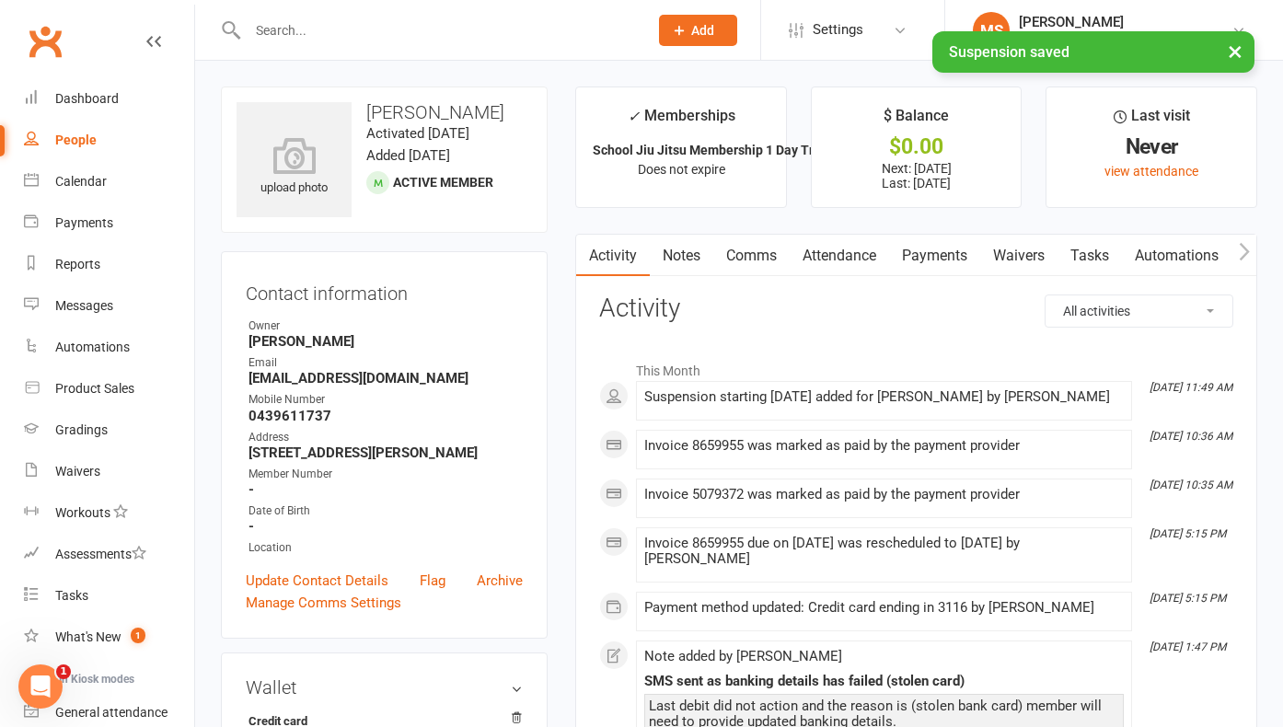
click at [316, 31] on div "× Suspension saved" at bounding box center [629, 31] width 1259 height 0
click at [310, 27] on input "text" at bounding box center [438, 30] width 393 height 26
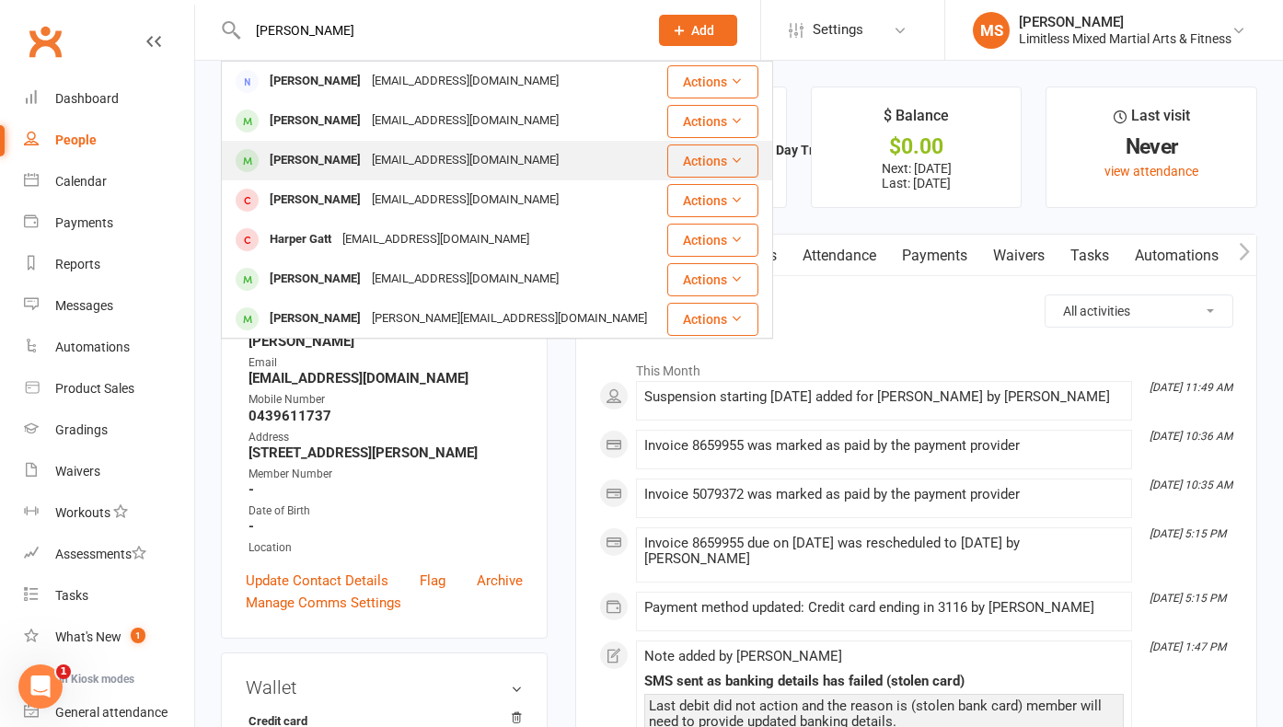
type input "[PERSON_NAME]"
click at [366, 157] on div "[EMAIL_ADDRESS][DOMAIN_NAME]" at bounding box center [465, 160] width 198 height 27
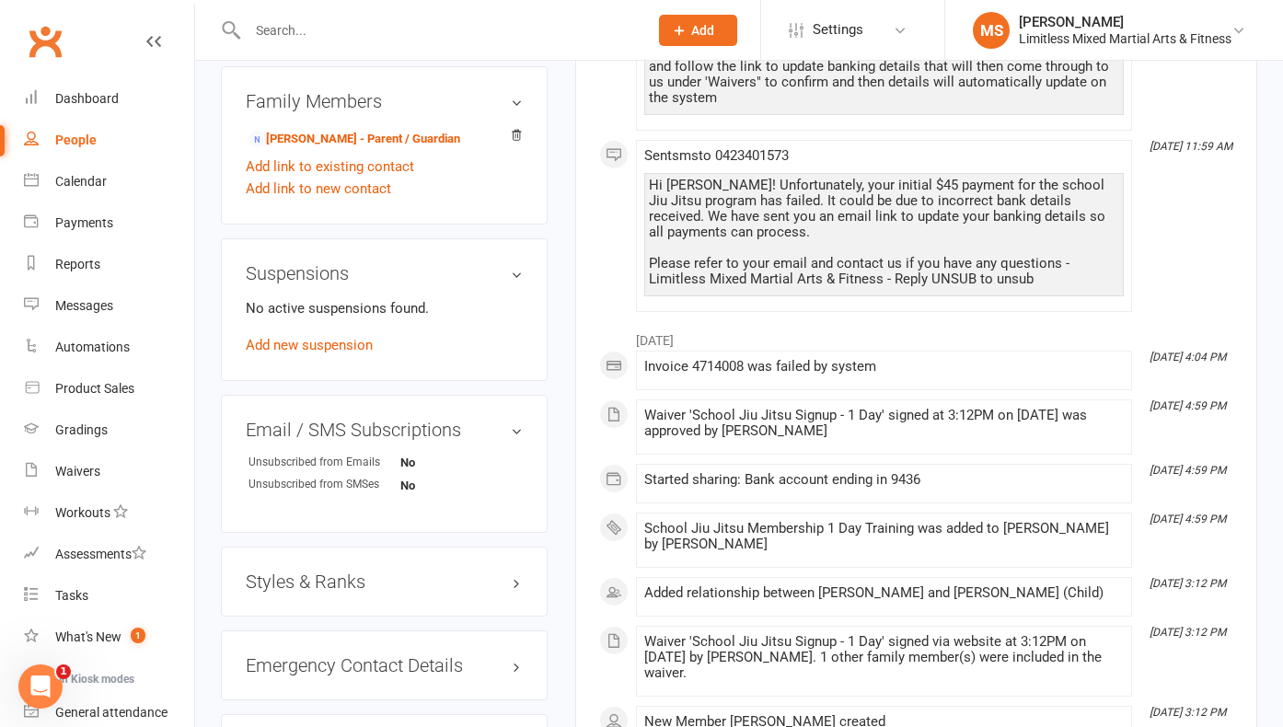
scroll to position [959, 0]
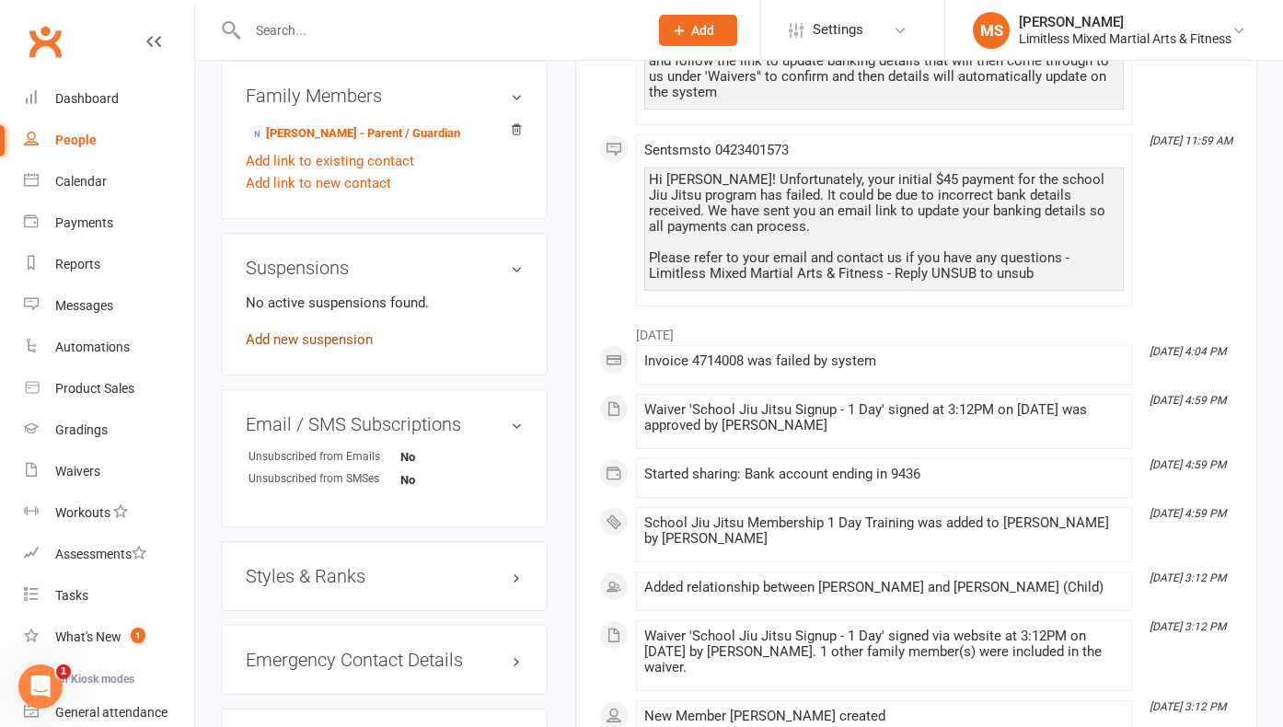
click at [364, 348] on link "Add new suspension" at bounding box center [309, 339] width 127 height 17
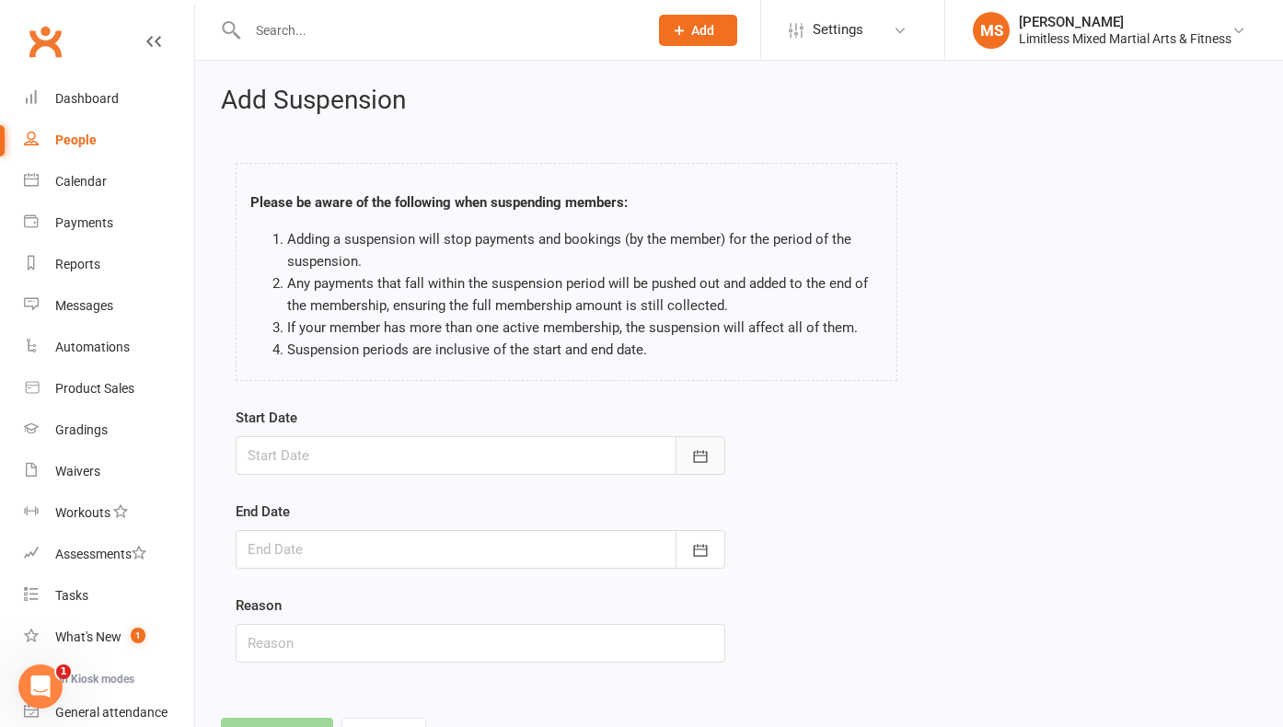
click at [699, 458] on icon "button" at bounding box center [700, 456] width 18 height 18
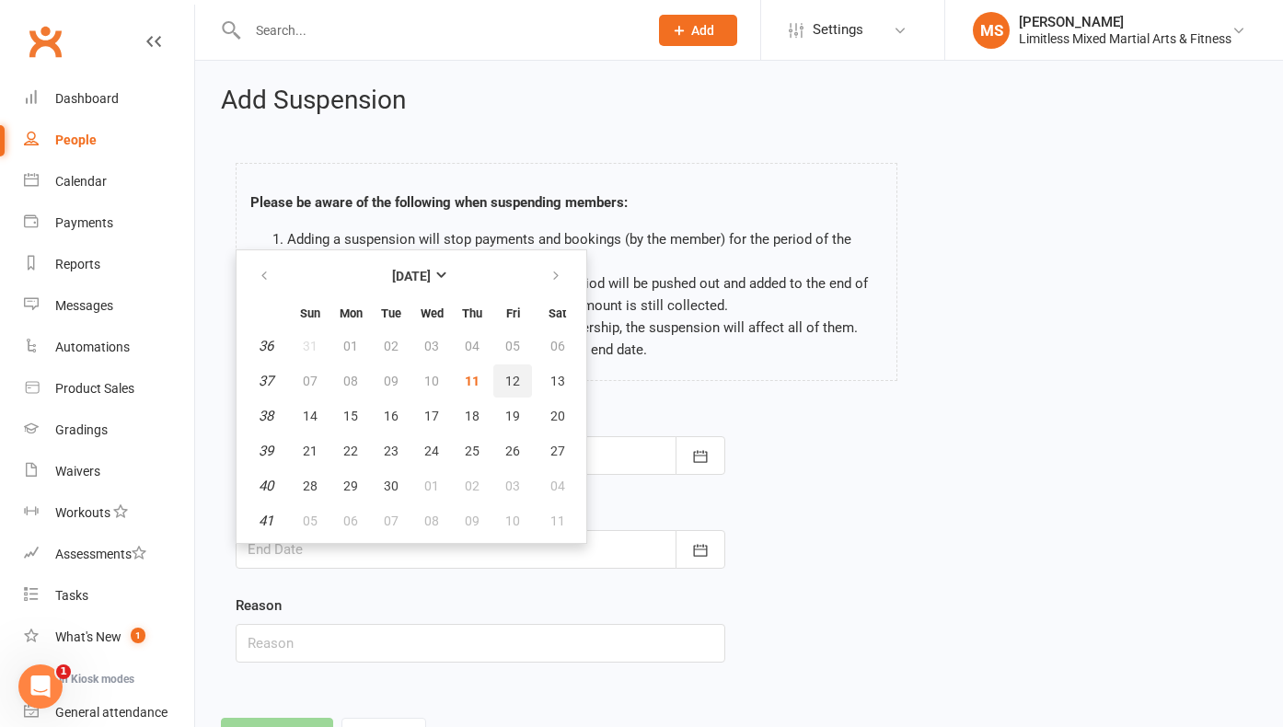
click at [517, 374] on span "12" at bounding box center [512, 381] width 15 height 15
type input "[DATE]"
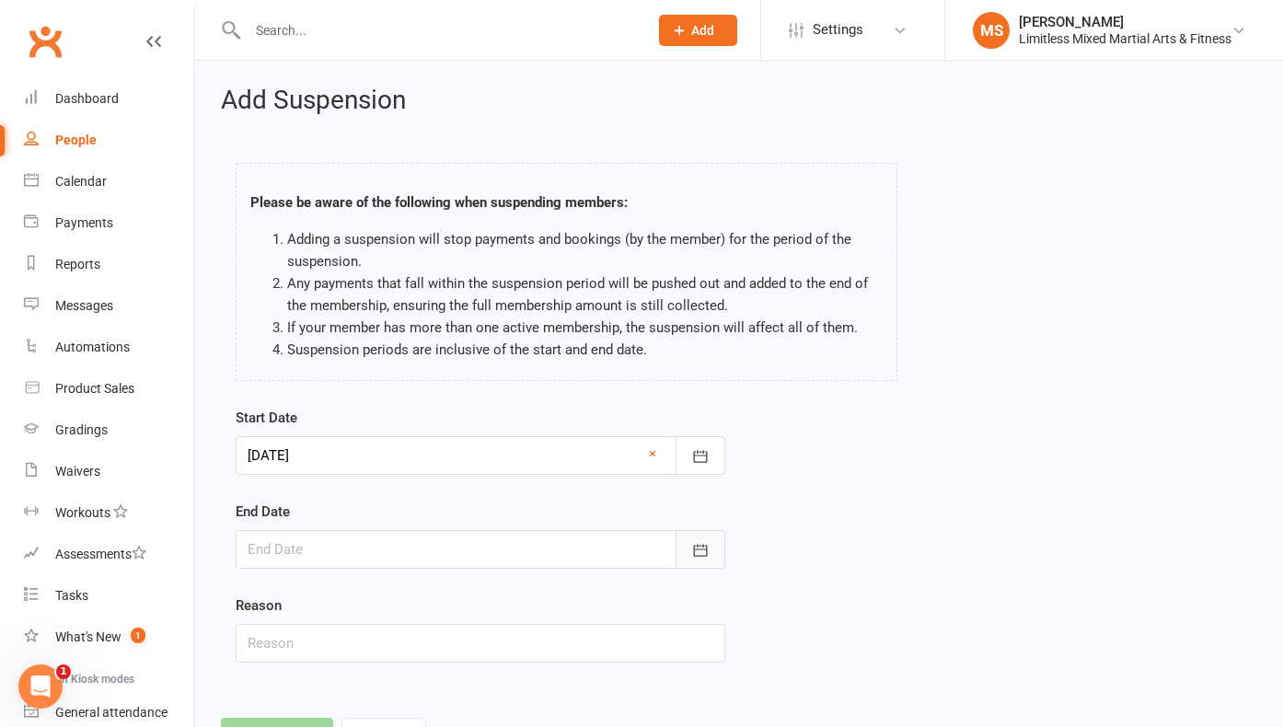
click at [700, 539] on button "button" at bounding box center [700, 549] width 50 height 39
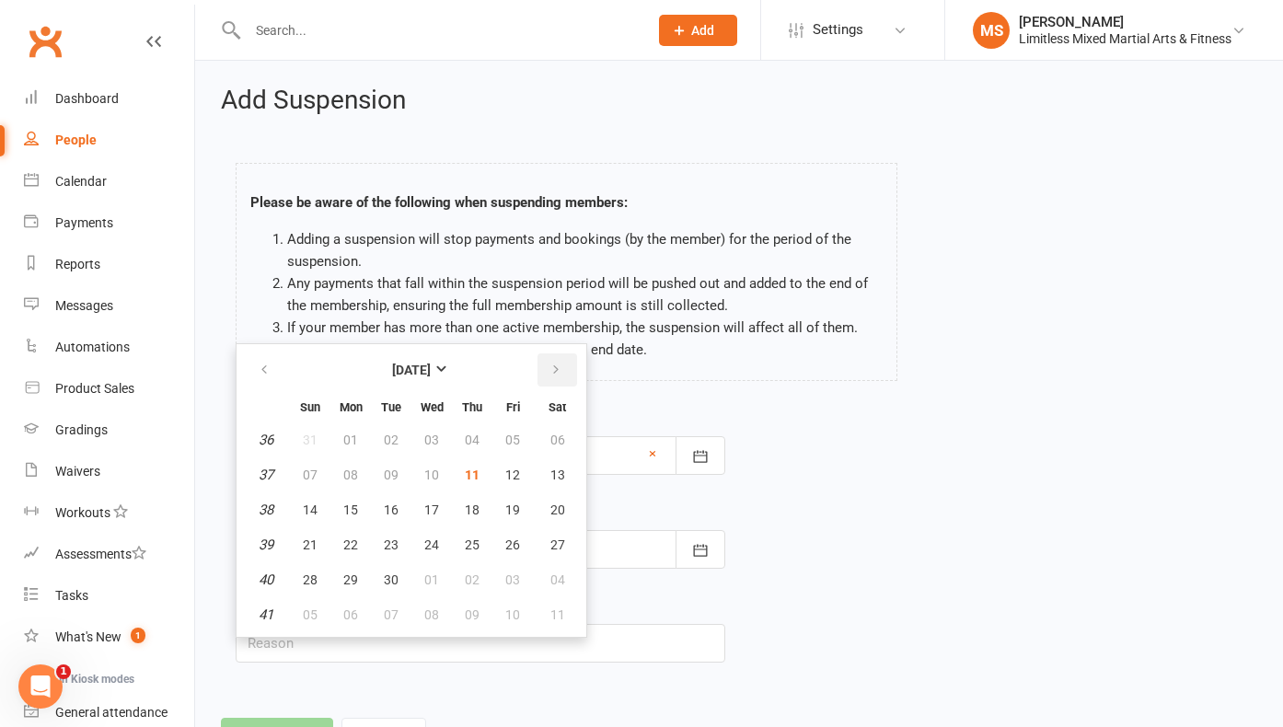
click at [556, 372] on icon "button" at bounding box center [555, 370] width 13 height 15
click at [510, 432] on span "03" at bounding box center [512, 439] width 15 height 15
type input "[DATE]"
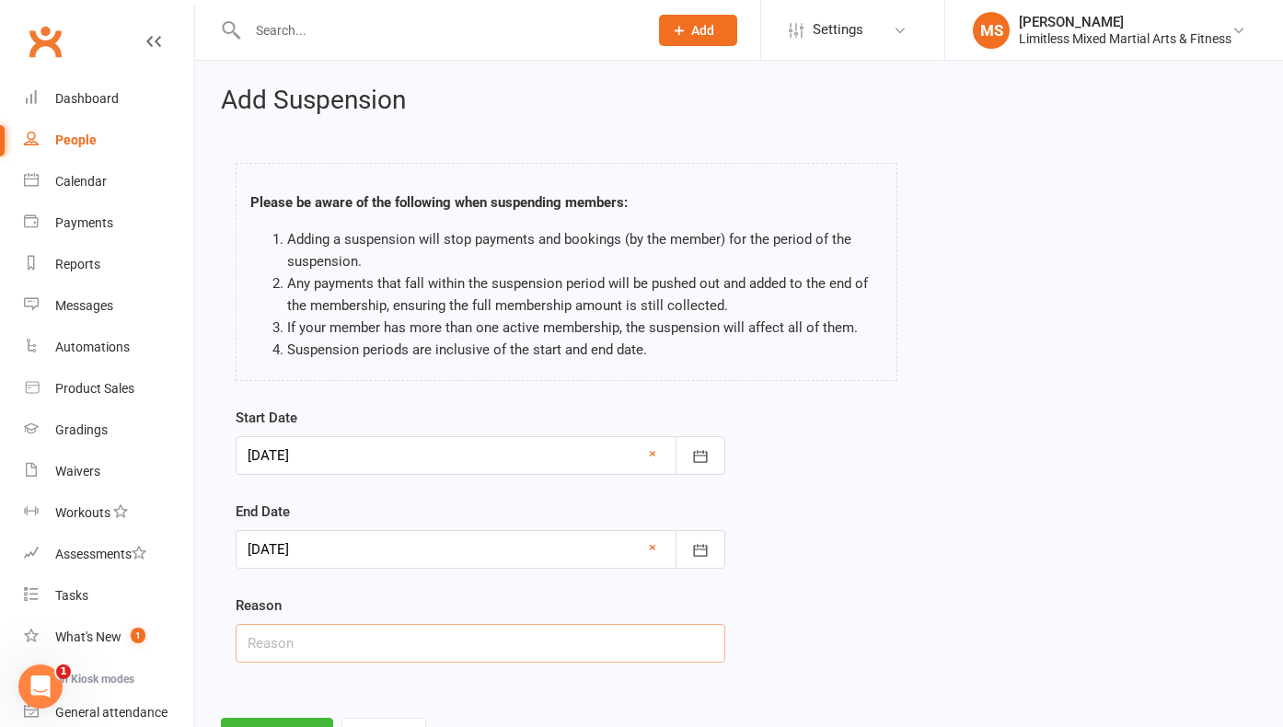
click at [387, 646] on input "text" at bounding box center [480, 643] width 489 height 39
type input "School Holiday Break"
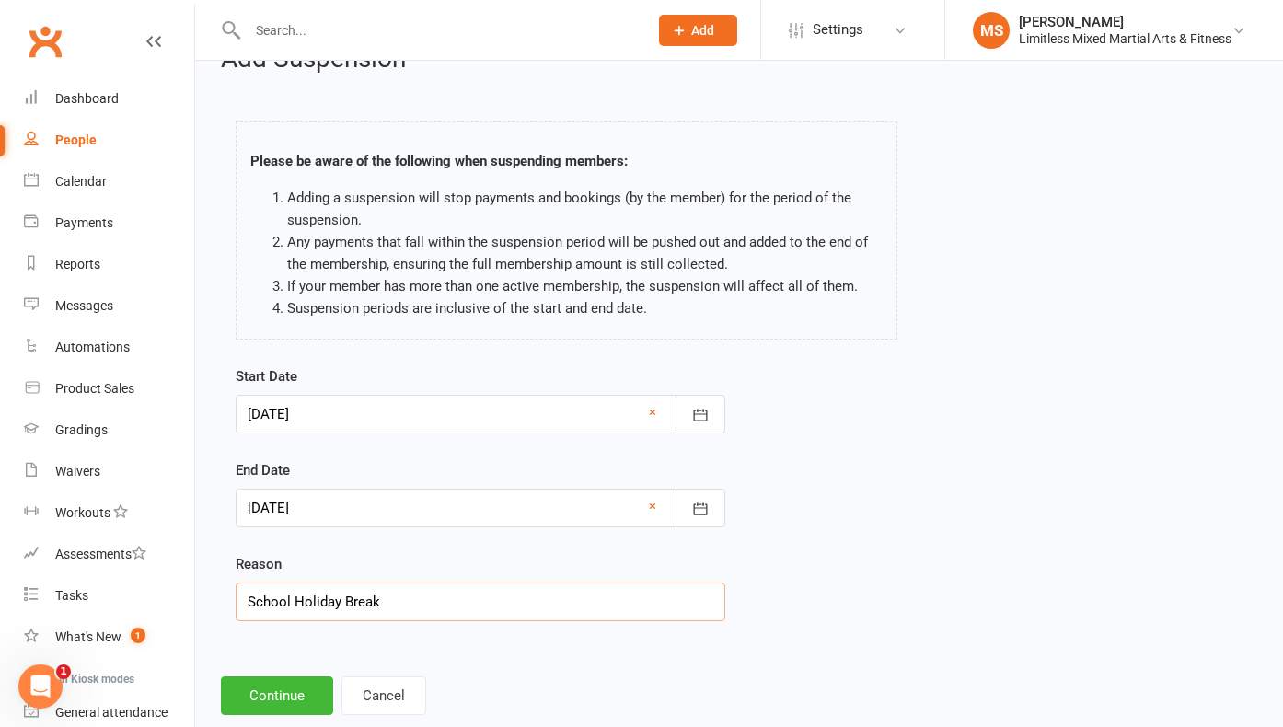
scroll to position [82, 0]
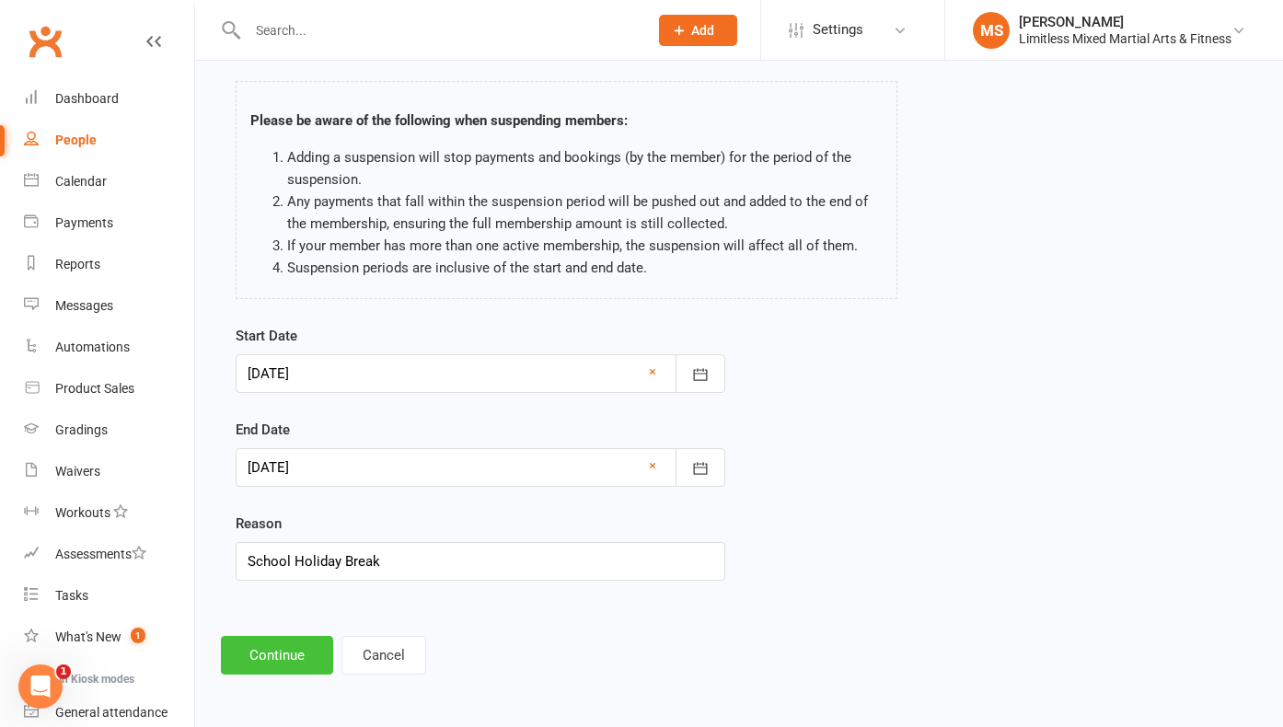
click at [300, 653] on button "Continue" at bounding box center [277, 655] width 112 height 39
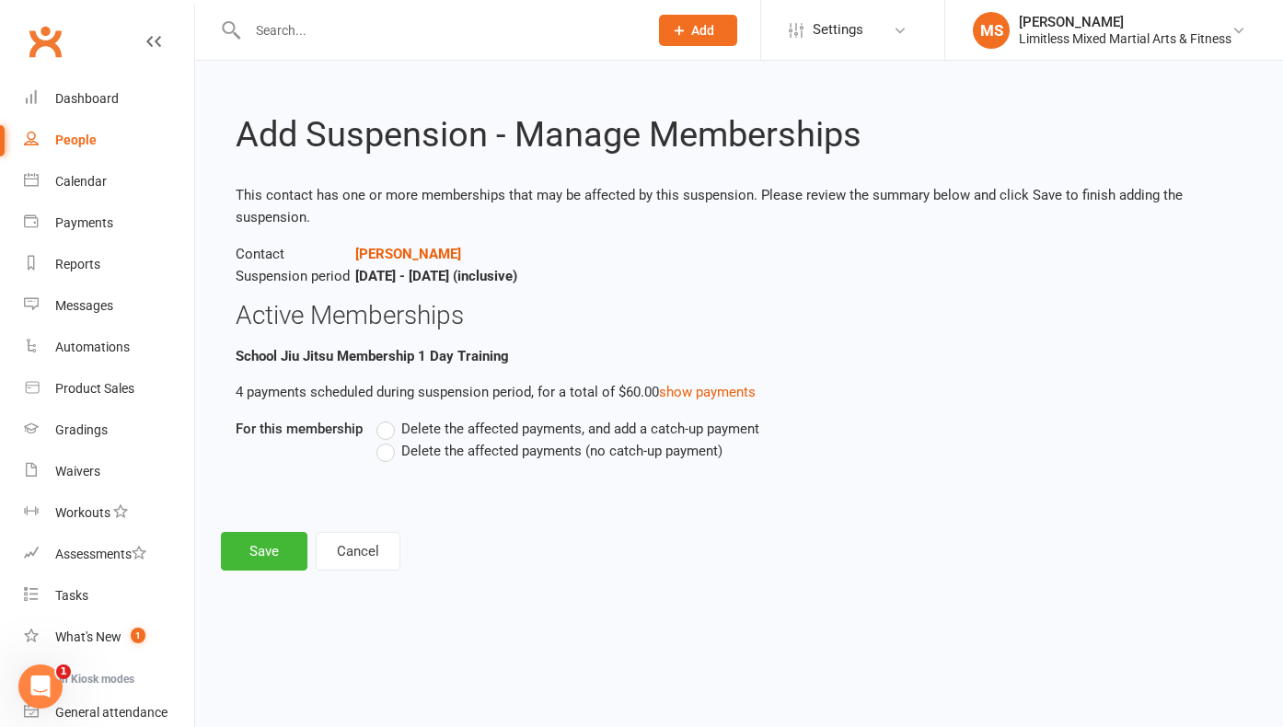
scroll to position [0, 0]
click at [386, 447] on label "Delete the affected payments (no catch-up payment)" at bounding box center [549, 451] width 346 height 22
click at [386, 440] on input "Delete the affected payments (no catch-up payment)" at bounding box center [382, 440] width 12 height 0
click at [294, 547] on button "Save" at bounding box center [264, 551] width 86 height 39
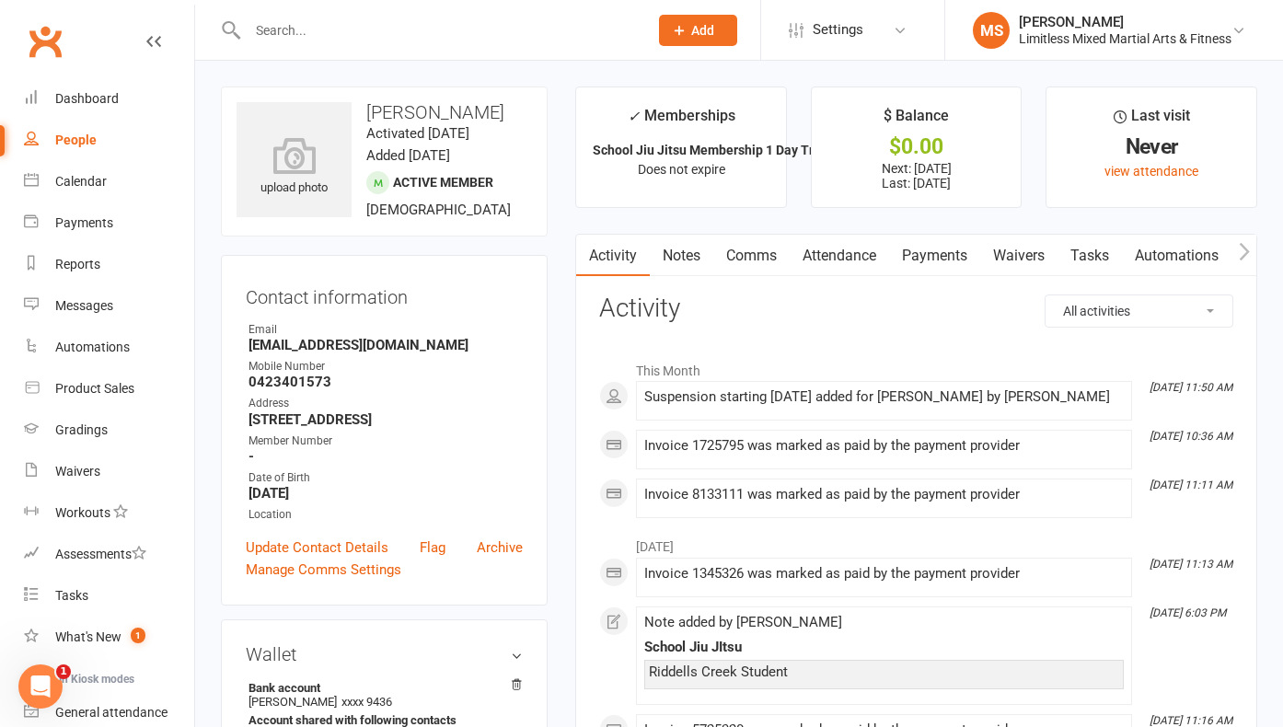
click at [301, 23] on input "text" at bounding box center [438, 30] width 393 height 26
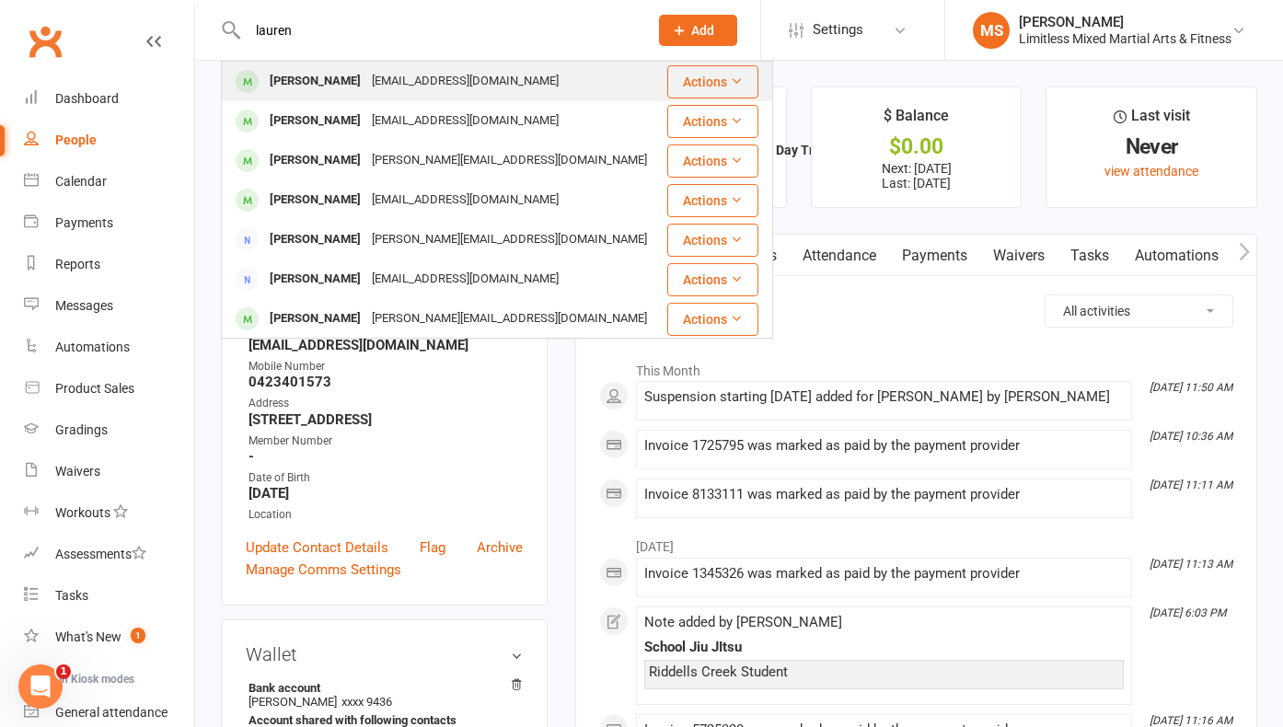
type input "lauren"
click at [329, 76] on div "[PERSON_NAME]" at bounding box center [315, 81] width 102 height 27
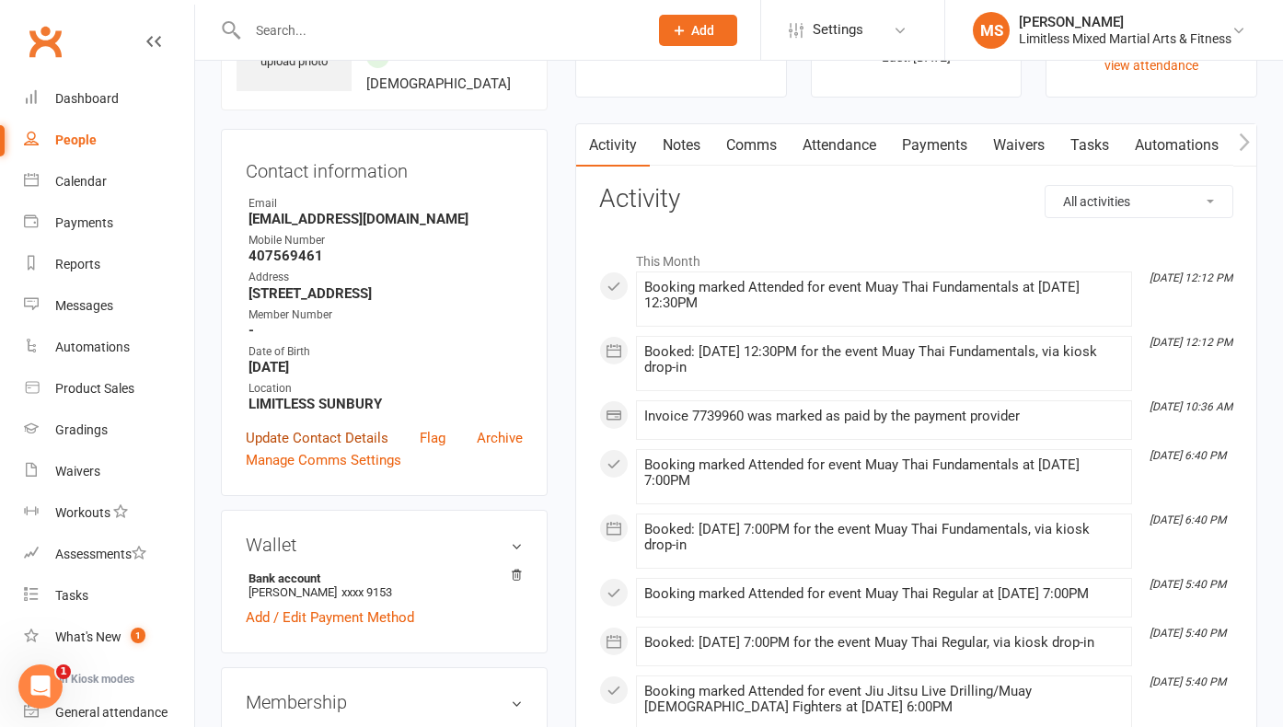
scroll to position [125, 0]
click at [326, 438] on link "Update Contact Details" at bounding box center [317, 439] width 143 height 22
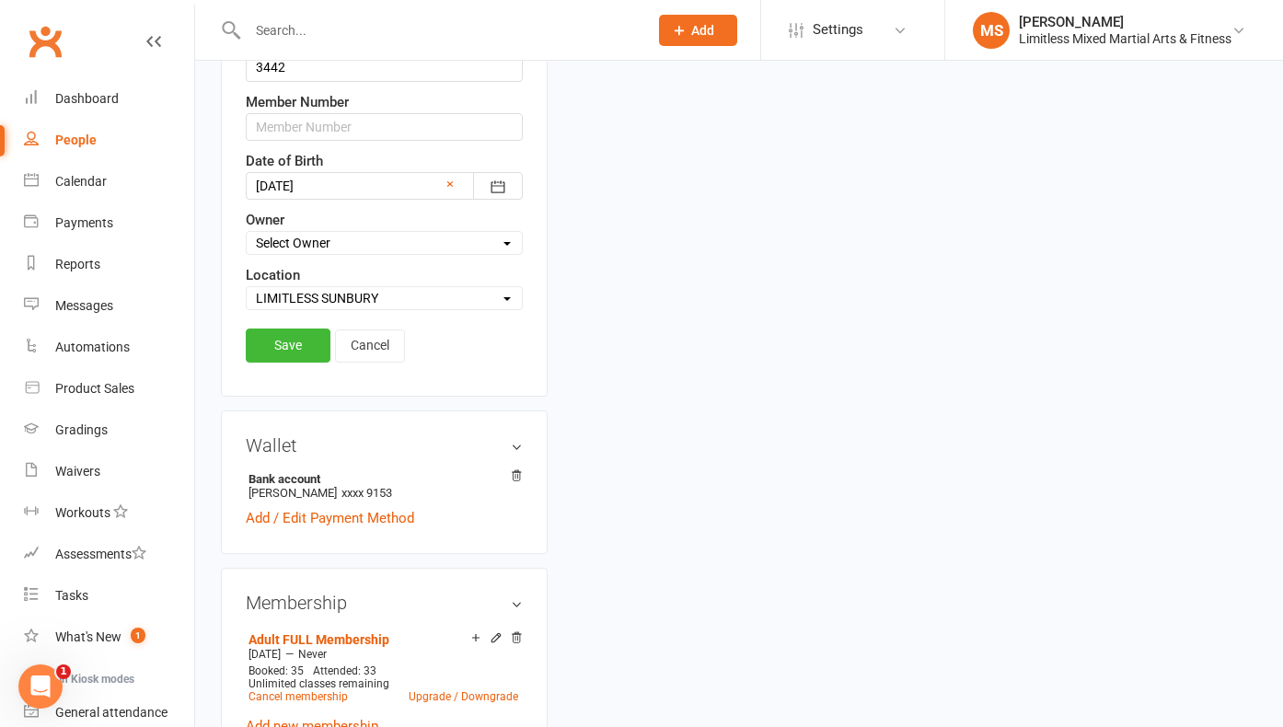
scroll to position [764, 0]
